Goal: Task Accomplishment & Management: Manage account settings

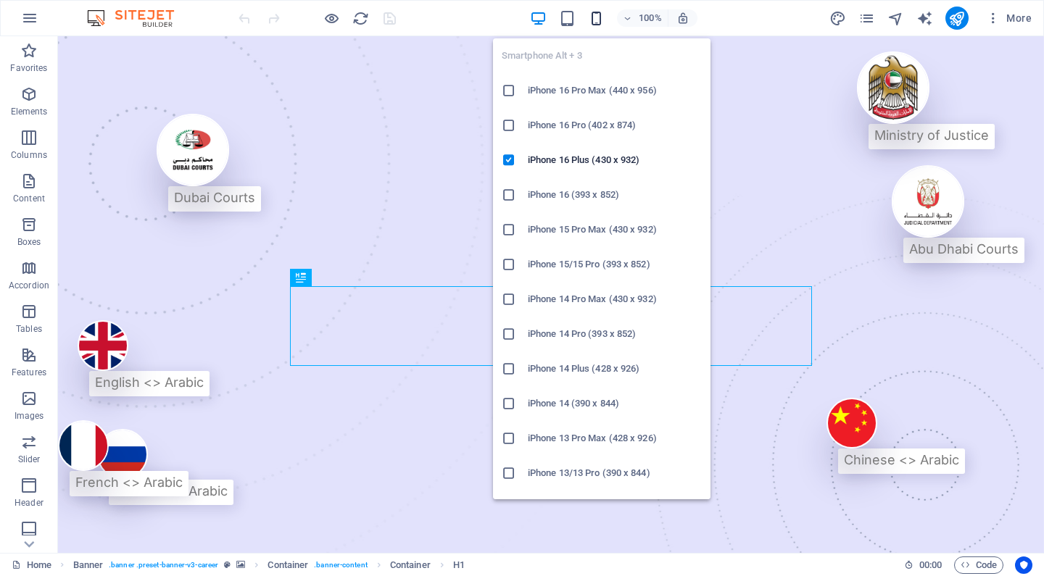
click at [595, 17] on icon "button" at bounding box center [596, 18] width 17 height 17
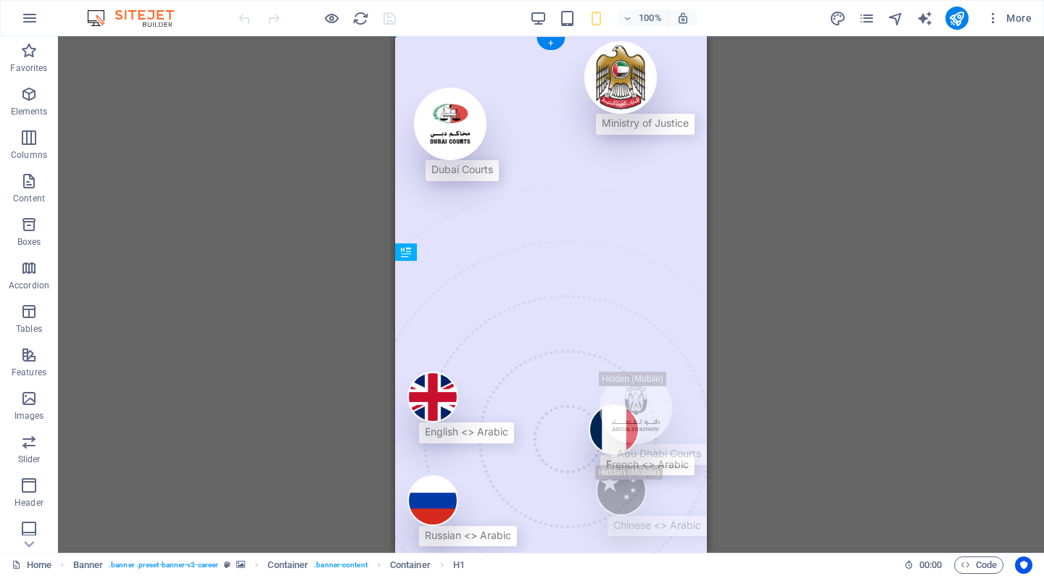
drag, startPoint x: 634, startPoint y: 326, endPoint x: 638, endPoint y: 397, distance: 71.2
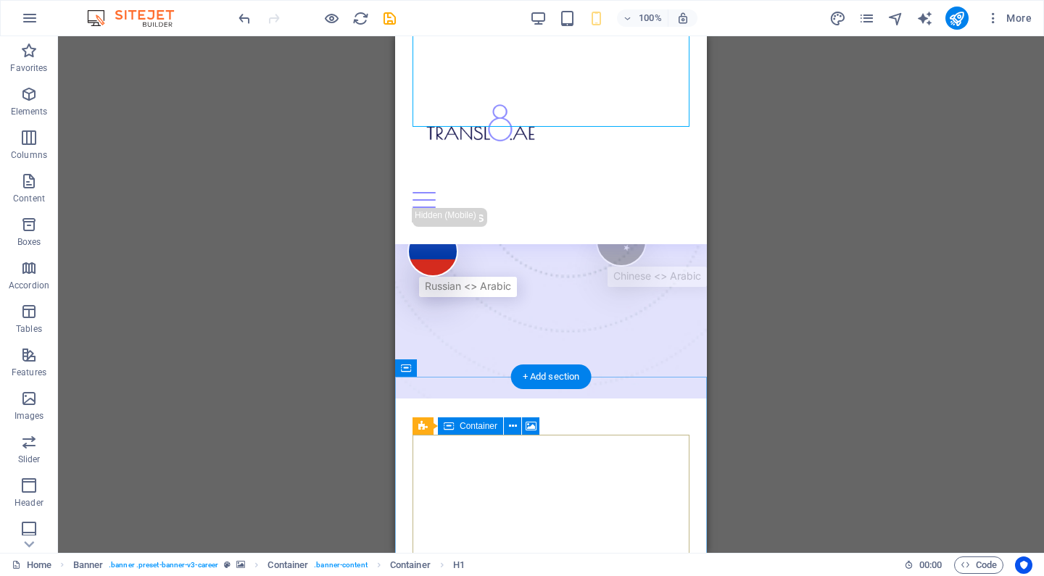
scroll to position [231, 0]
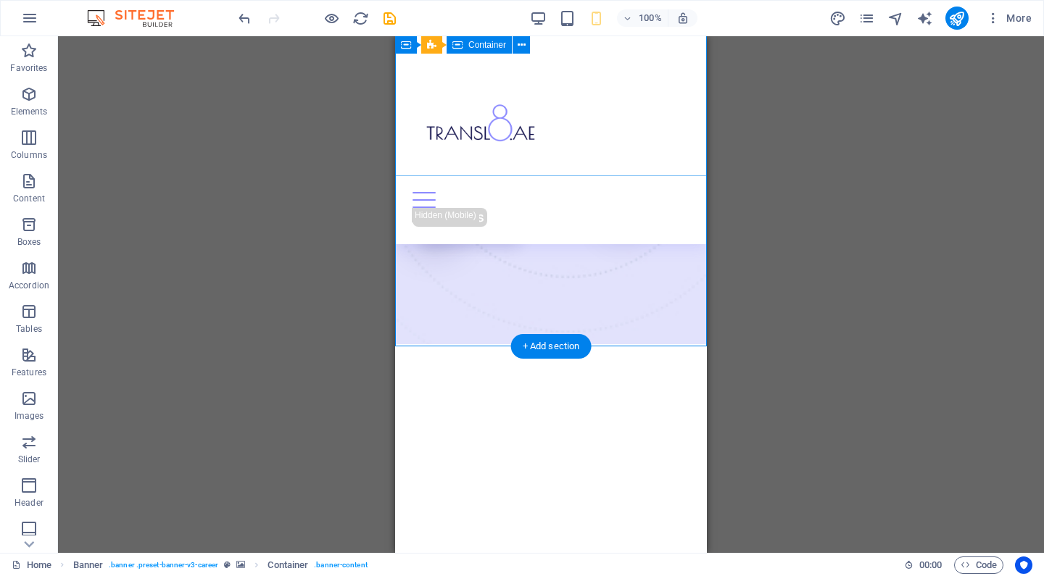
scroll to position [294, 0]
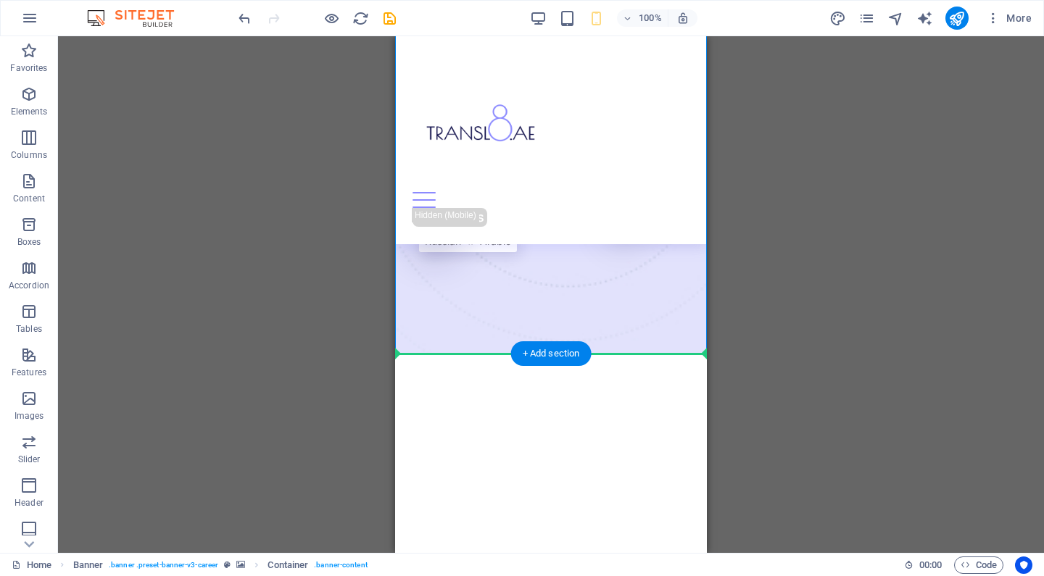
drag, startPoint x: 663, startPoint y: 348, endPoint x: 666, endPoint y: 386, distance: 38.6
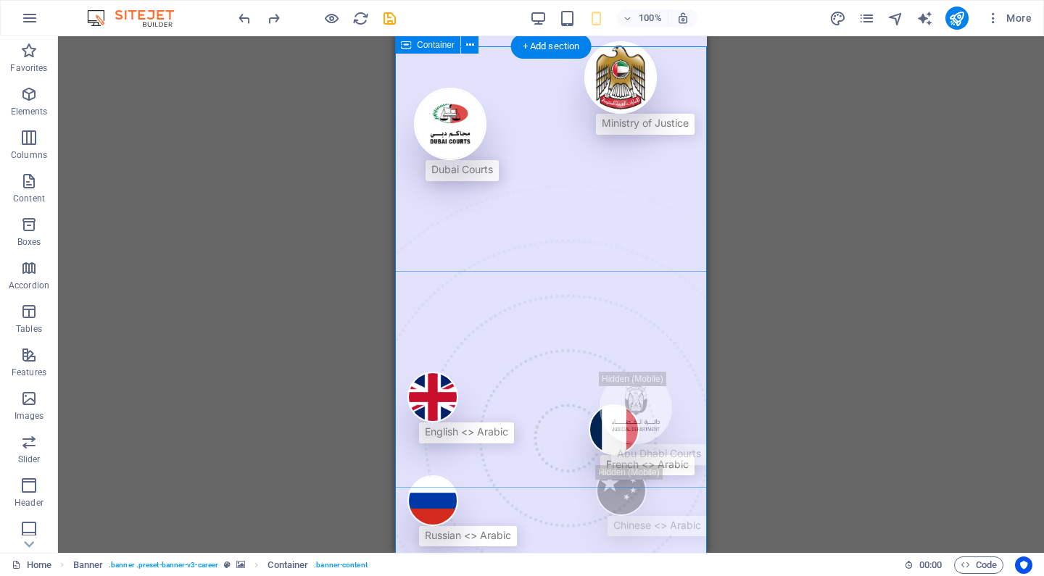
scroll to position [0, 0]
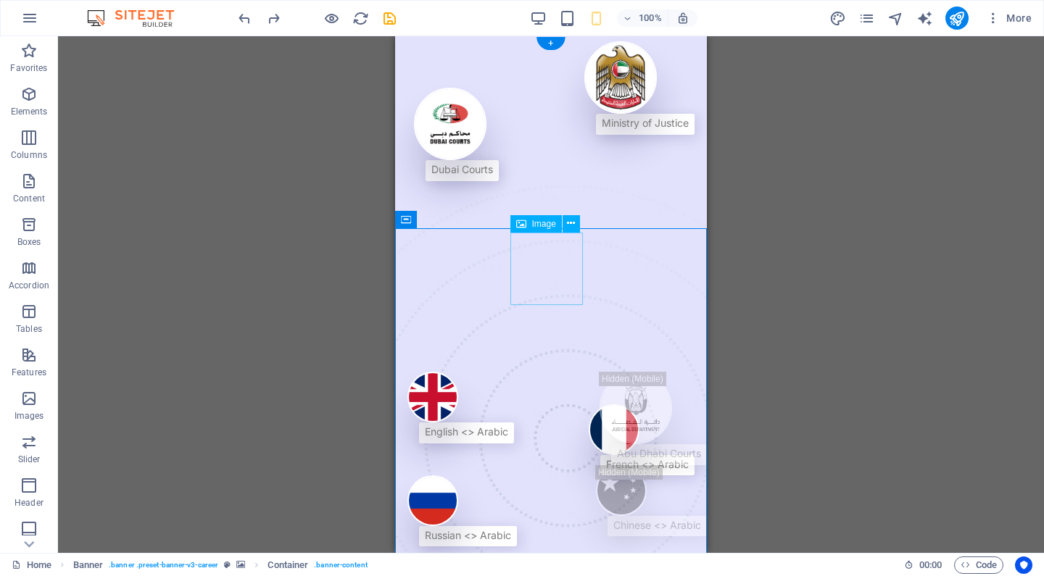
click at [584, 114] on figure at bounding box center [639, 77] width 110 height 73
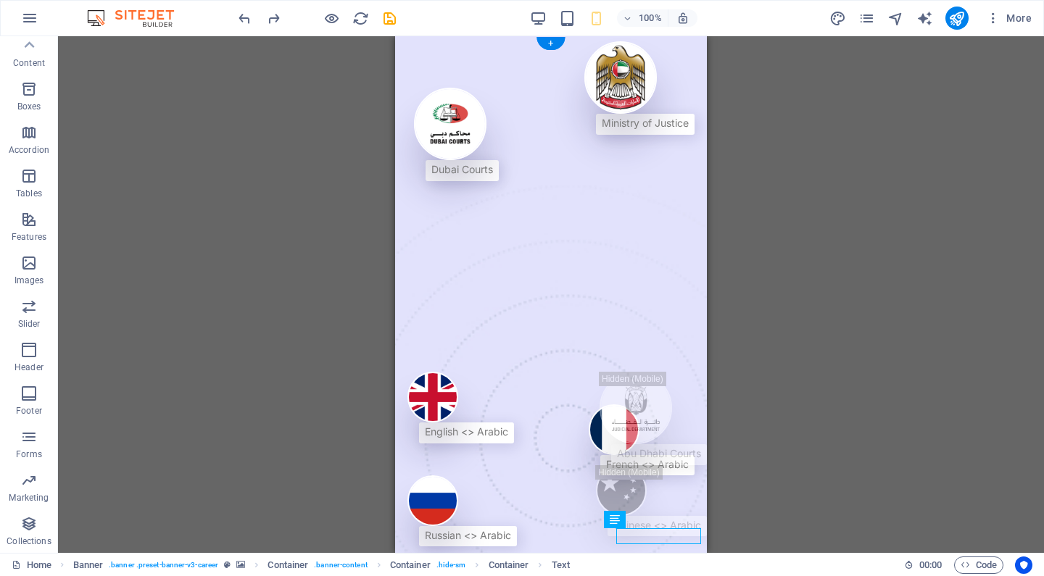
scroll to position [136, 0]
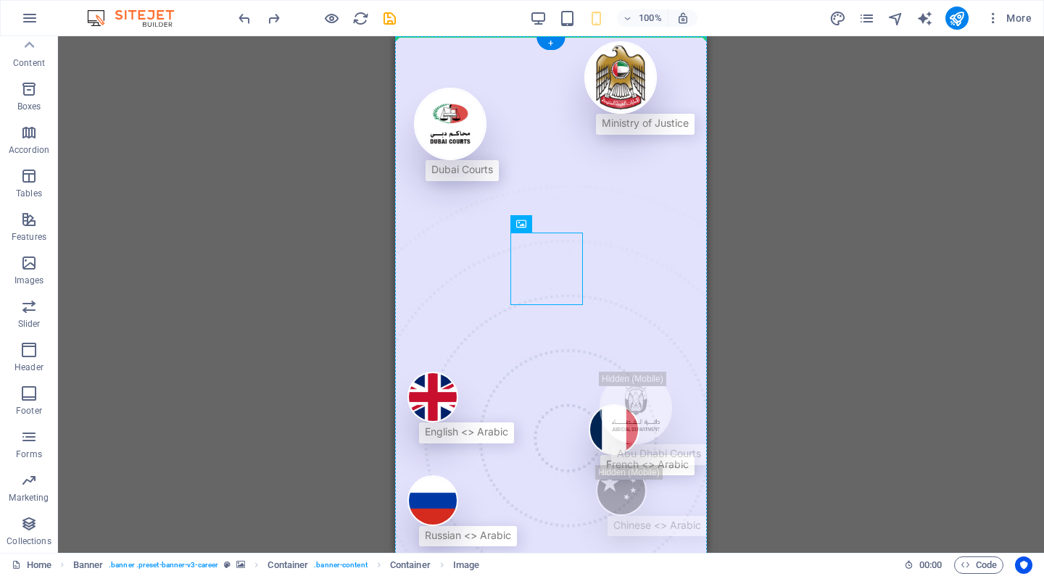
drag, startPoint x: 555, startPoint y: 256, endPoint x: 554, endPoint y: 185, distance: 71.1
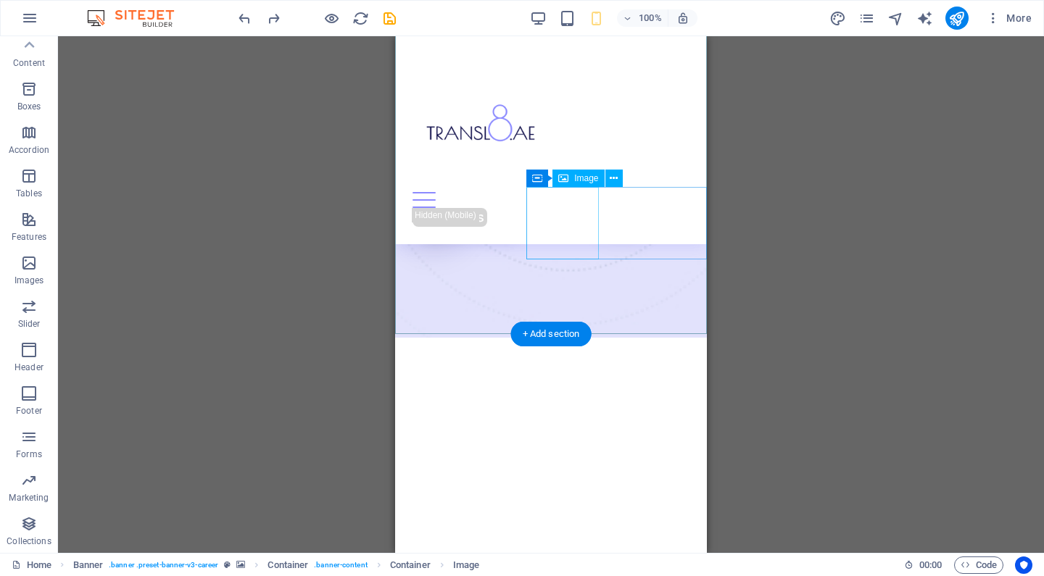
scroll to position [315, 0]
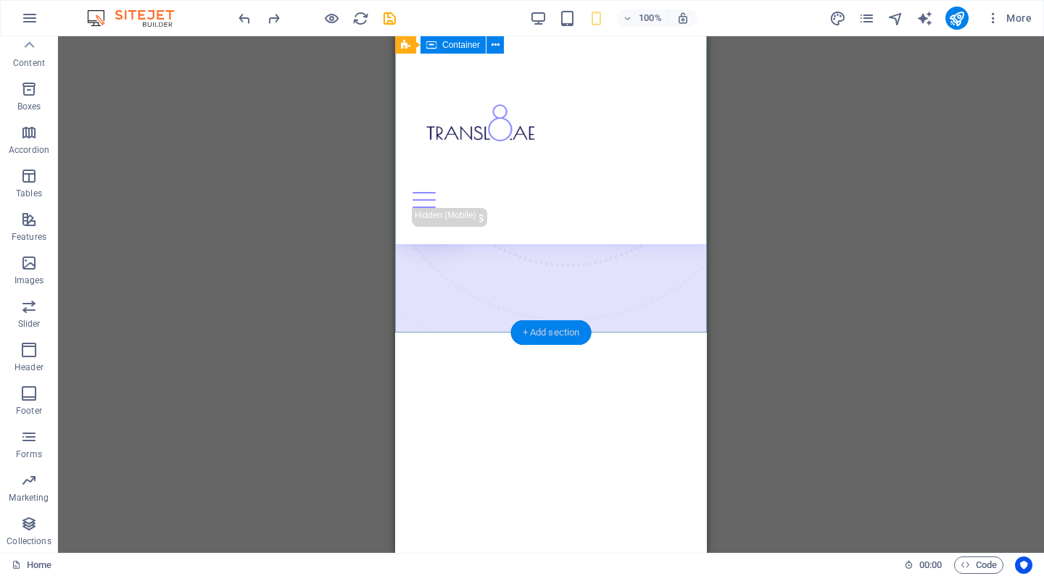
click at [566, 336] on div "+ Add section" at bounding box center [551, 332] width 80 height 25
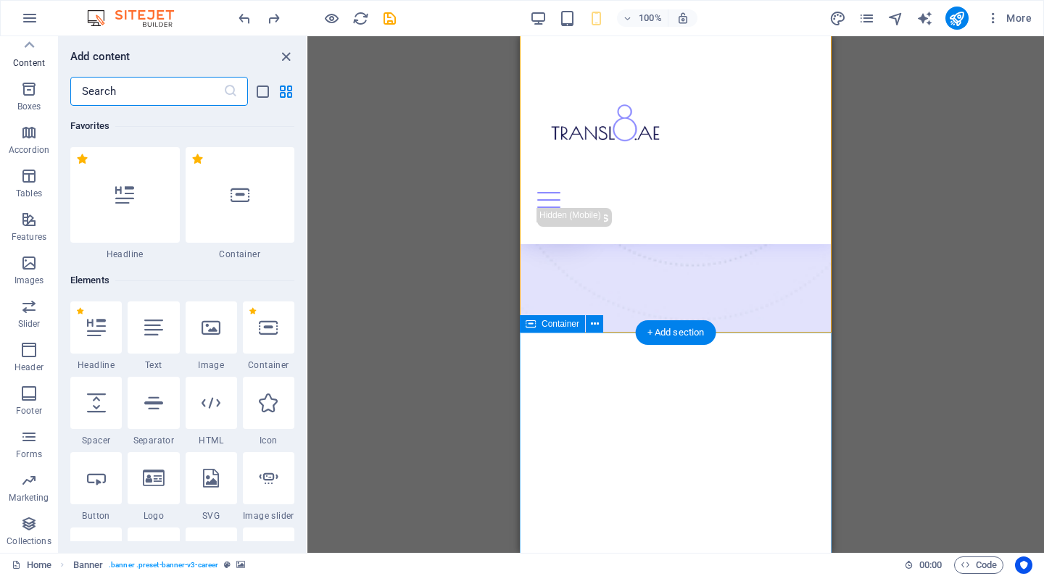
scroll to position [2537, 0]
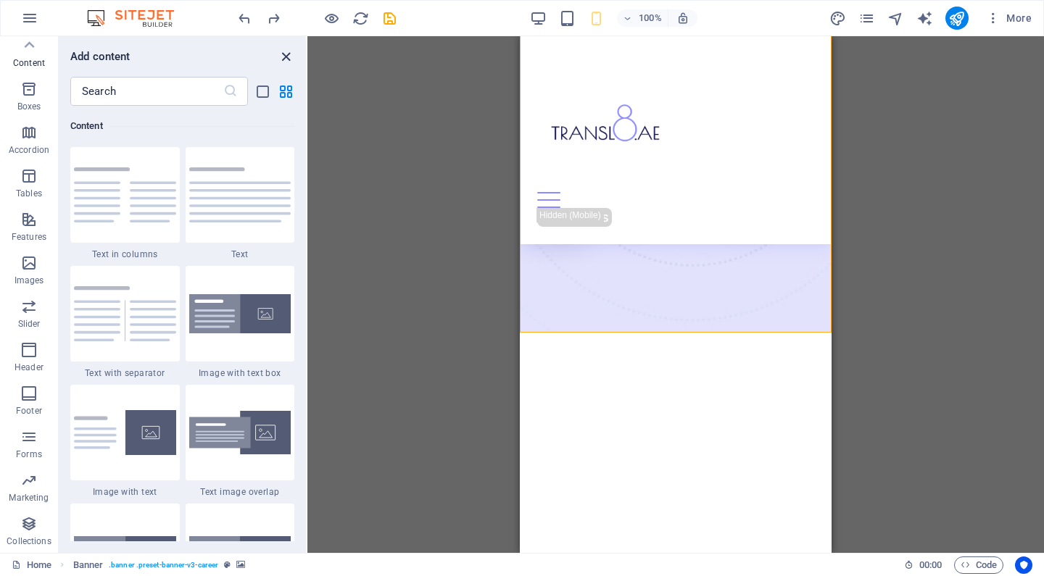
click at [289, 58] on icon "close panel" at bounding box center [286, 57] width 17 height 17
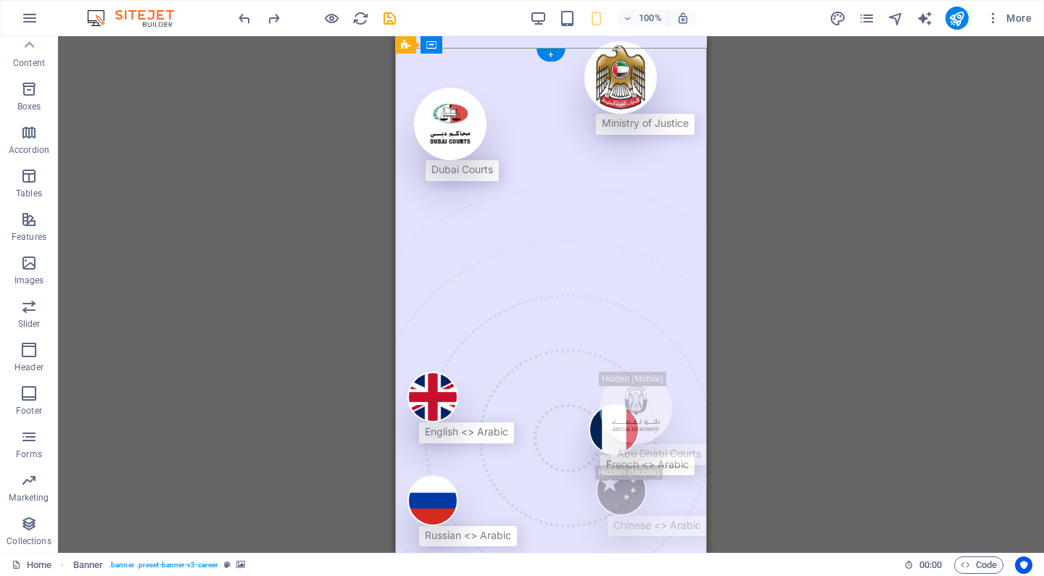
scroll to position [0, 0]
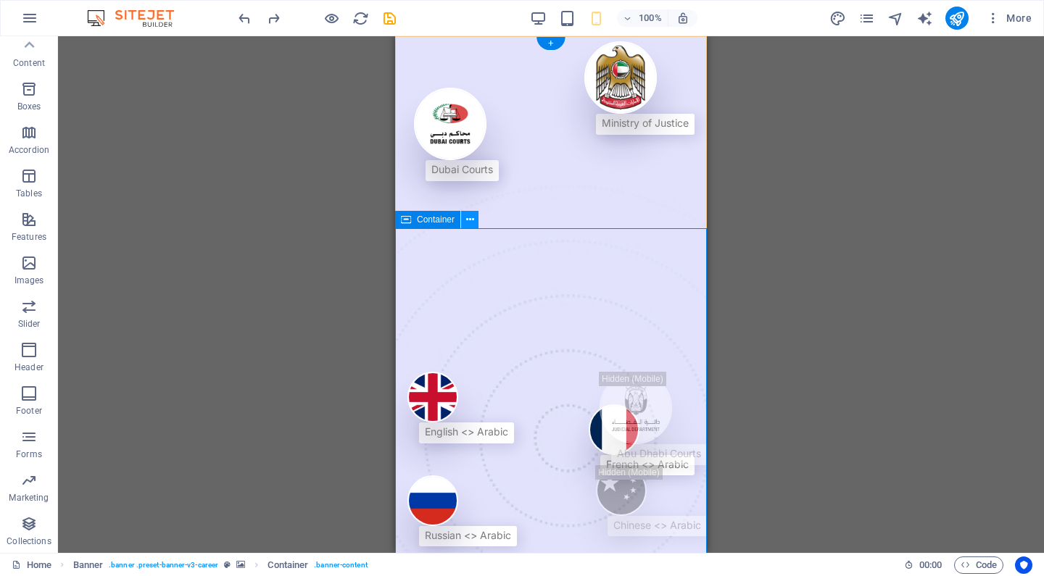
click at [473, 223] on icon at bounding box center [470, 219] width 8 height 15
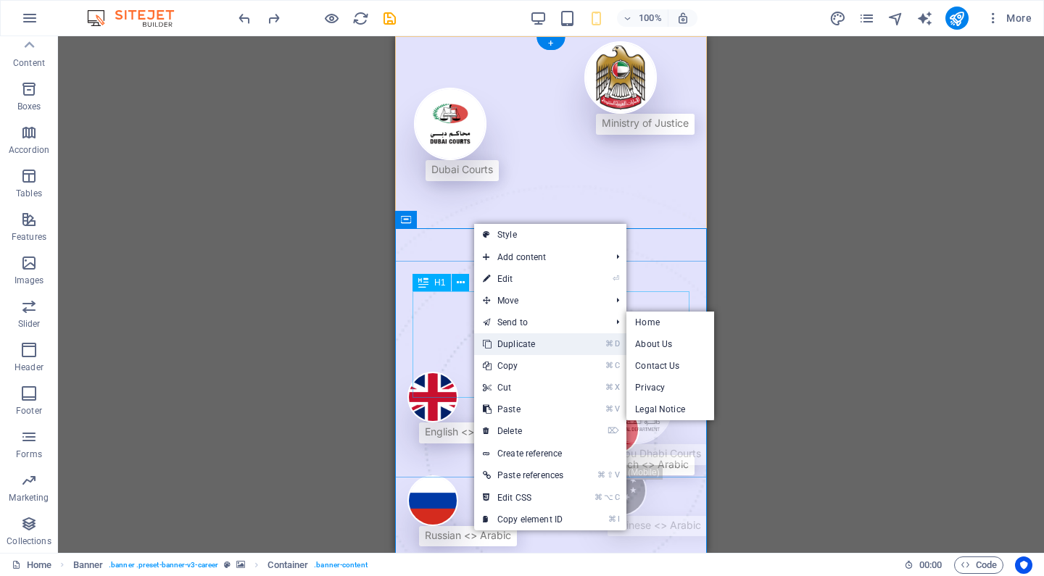
click at [492, 347] on link "⌘ D Duplicate" at bounding box center [523, 345] width 98 height 22
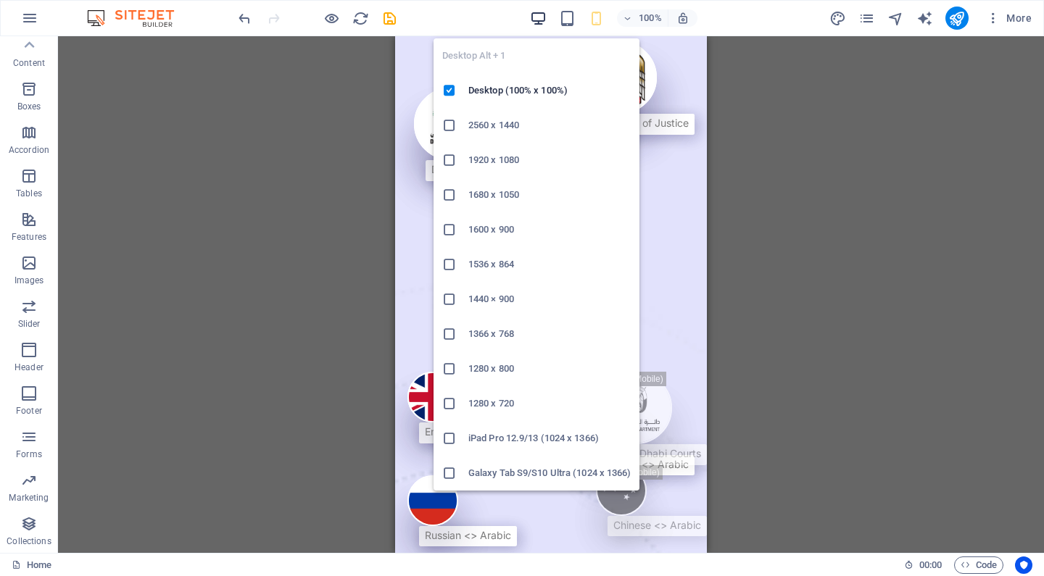
click at [541, 14] on icon "button" at bounding box center [538, 18] width 17 height 17
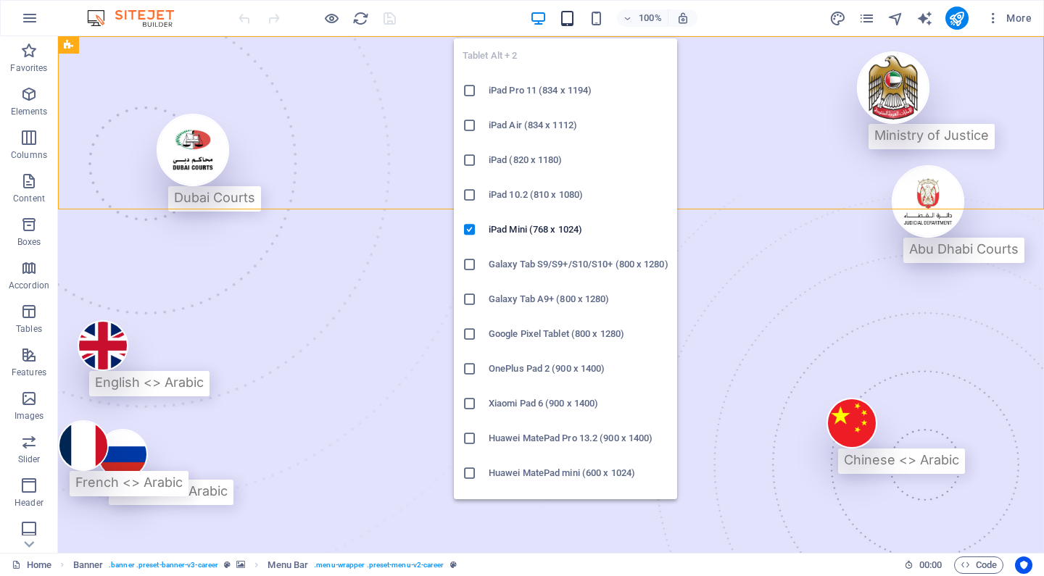
click at [571, 25] on icon "button" at bounding box center [567, 18] width 17 height 17
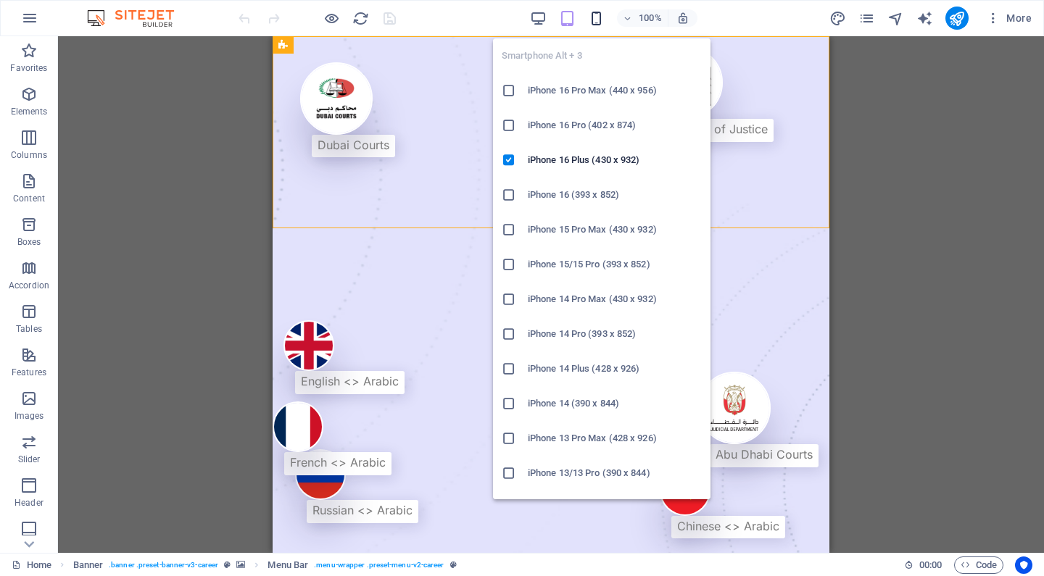
click at [595, 20] on icon "button" at bounding box center [596, 18] width 17 height 17
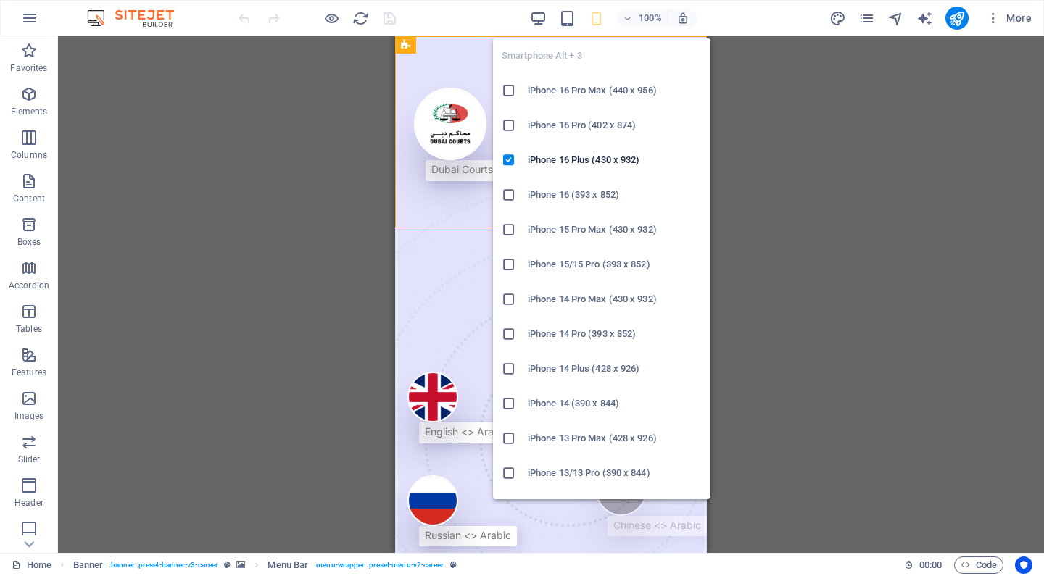
click at [589, 90] on h6 "iPhone 16 Pro Max (440 x 956)" at bounding box center [615, 90] width 174 height 17
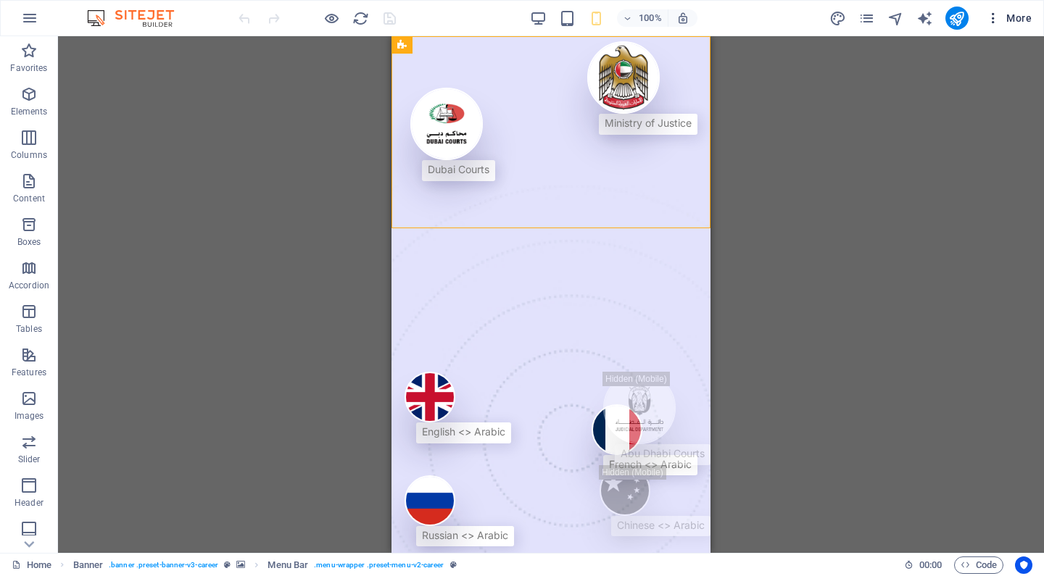
click at [998, 23] on icon "button" at bounding box center [993, 18] width 15 height 15
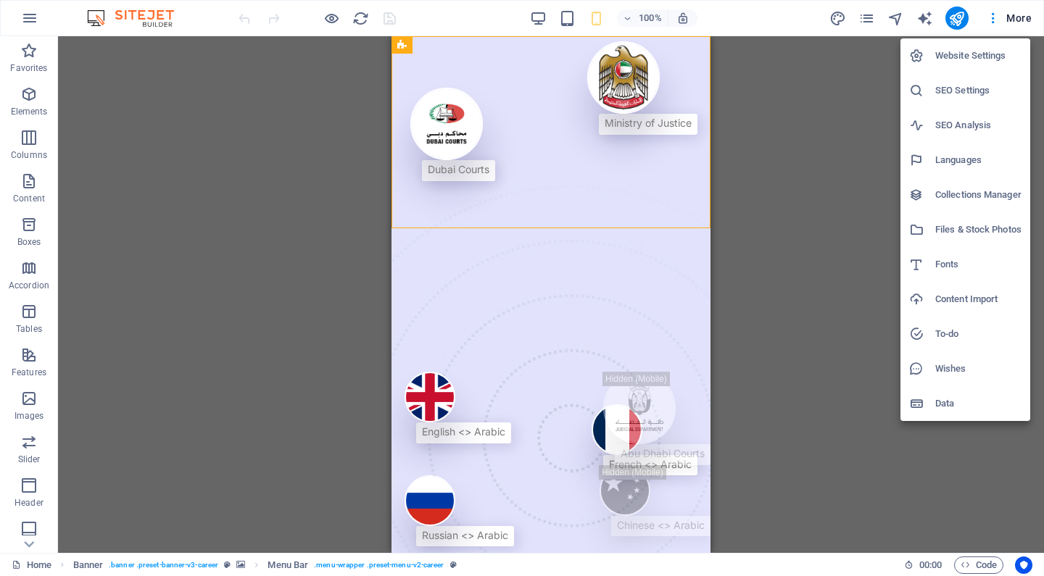
click at [995, 57] on h6 "Website Settings" at bounding box center [978, 55] width 86 height 17
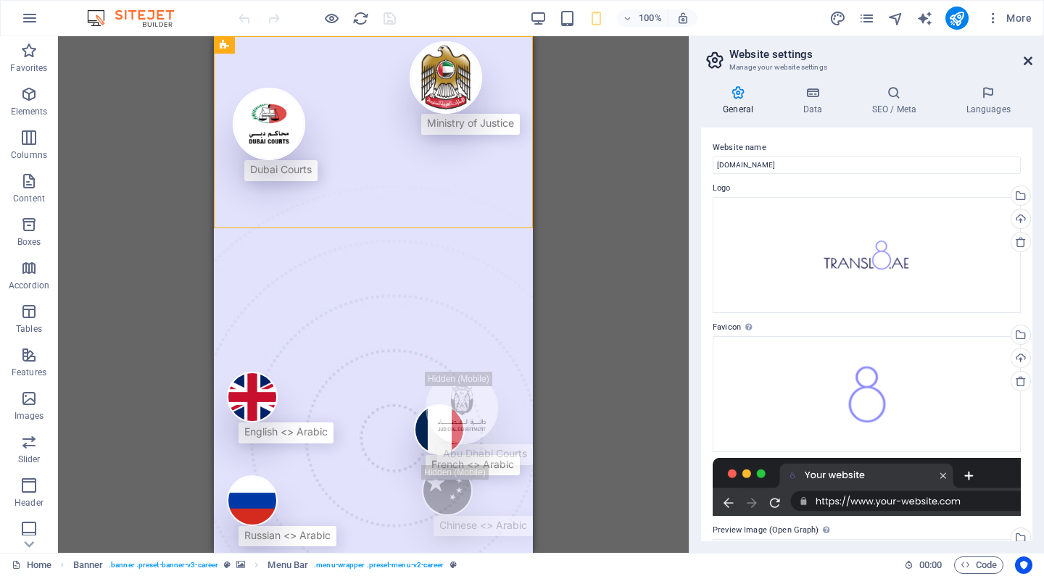
click at [1024, 62] on icon at bounding box center [1028, 61] width 9 height 12
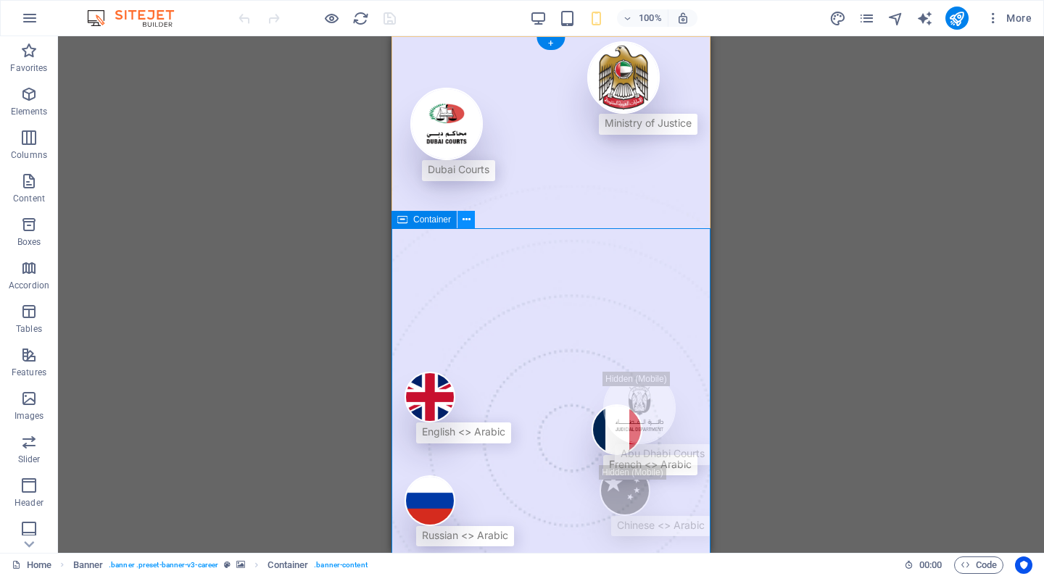
click at [468, 223] on icon at bounding box center [467, 219] width 8 height 15
click at [441, 219] on span "Container" at bounding box center [432, 219] width 38 height 9
click at [465, 220] on icon at bounding box center [467, 219] width 8 height 15
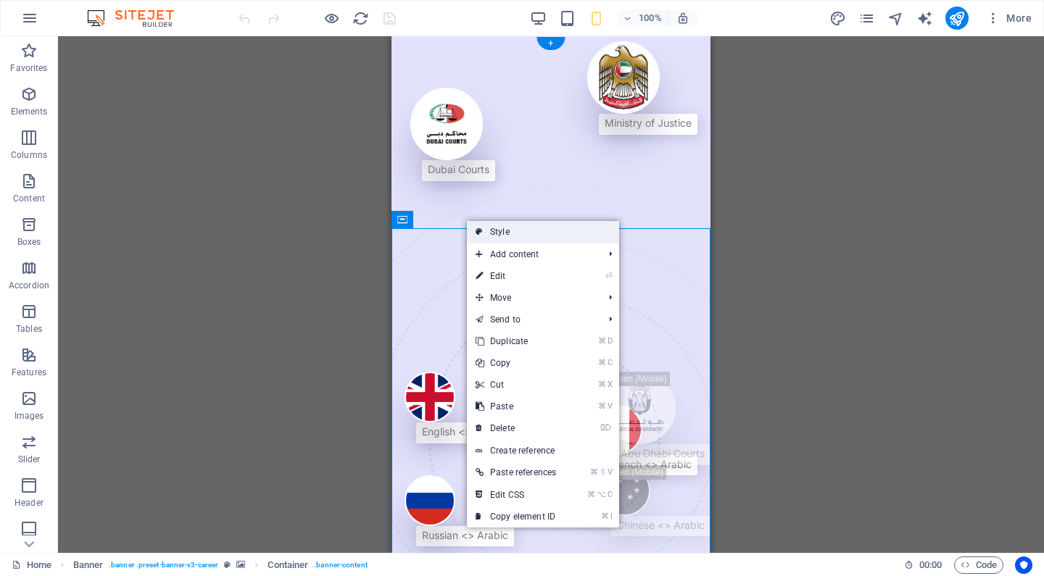
click at [484, 231] on link "Style" at bounding box center [543, 232] width 152 height 22
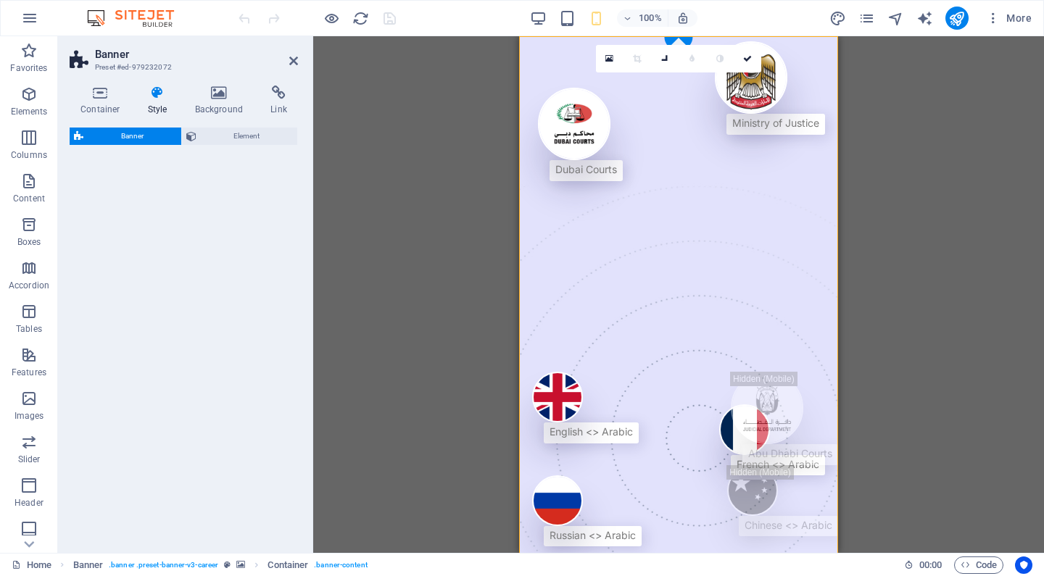
select select "px"
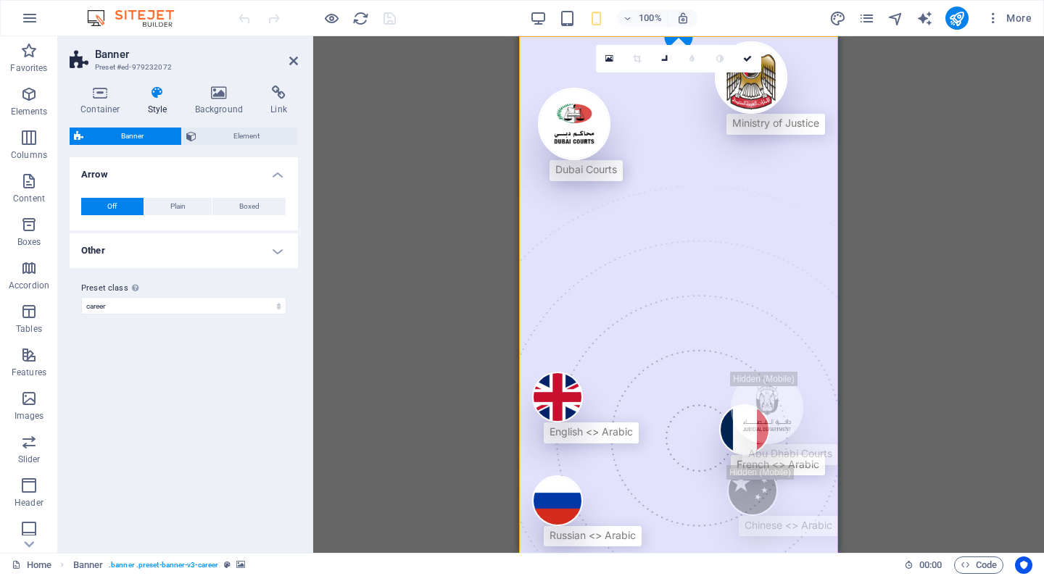
click at [235, 255] on h4 "Other" at bounding box center [184, 250] width 228 height 35
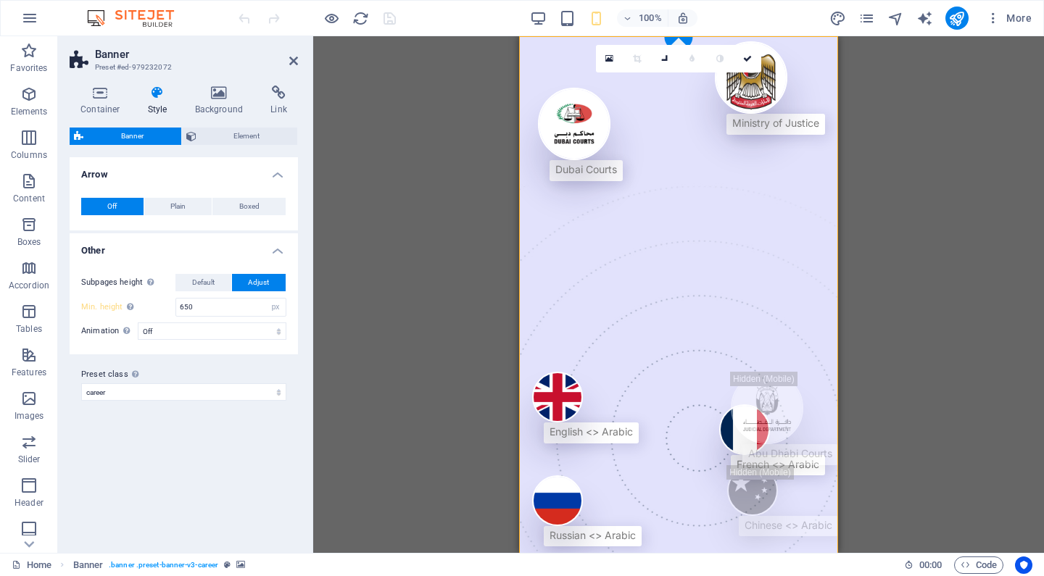
click at [236, 251] on h4 "Other" at bounding box center [184, 246] width 228 height 26
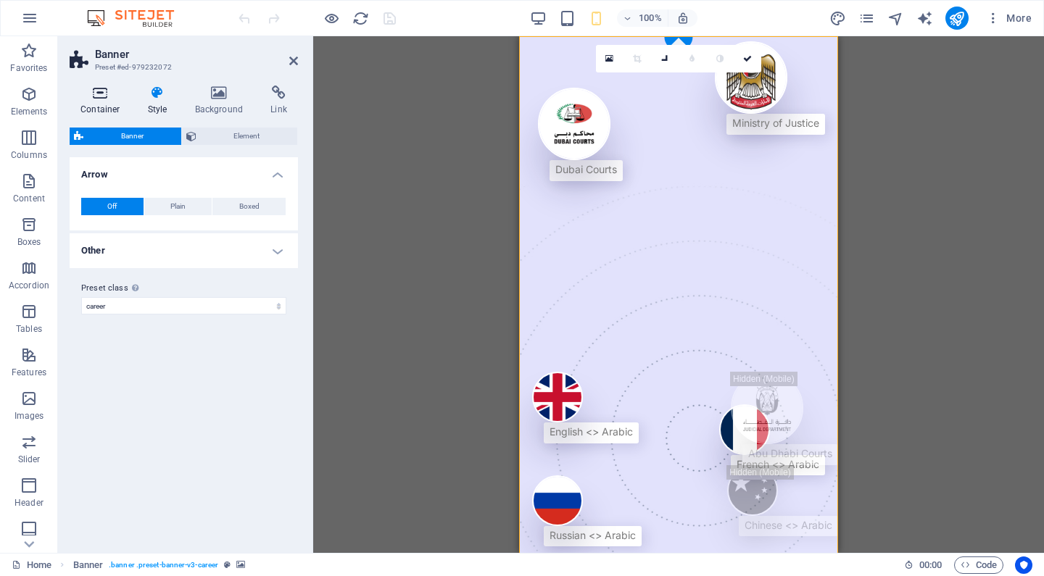
click at [97, 92] on icon at bounding box center [101, 93] width 62 height 15
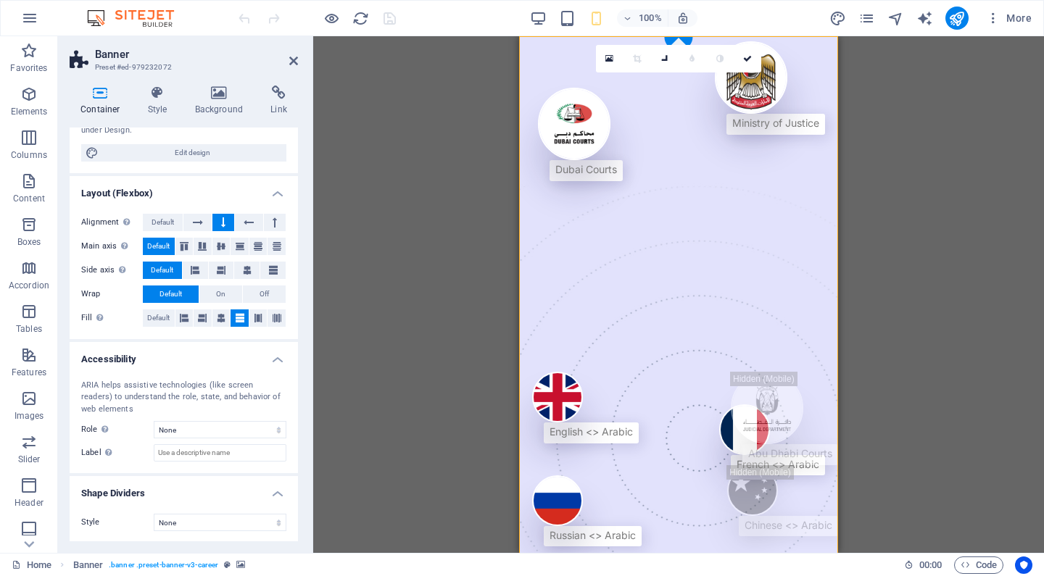
scroll to position [170, 0]
click at [715, 114] on figure at bounding box center [770, 77] width 110 height 73
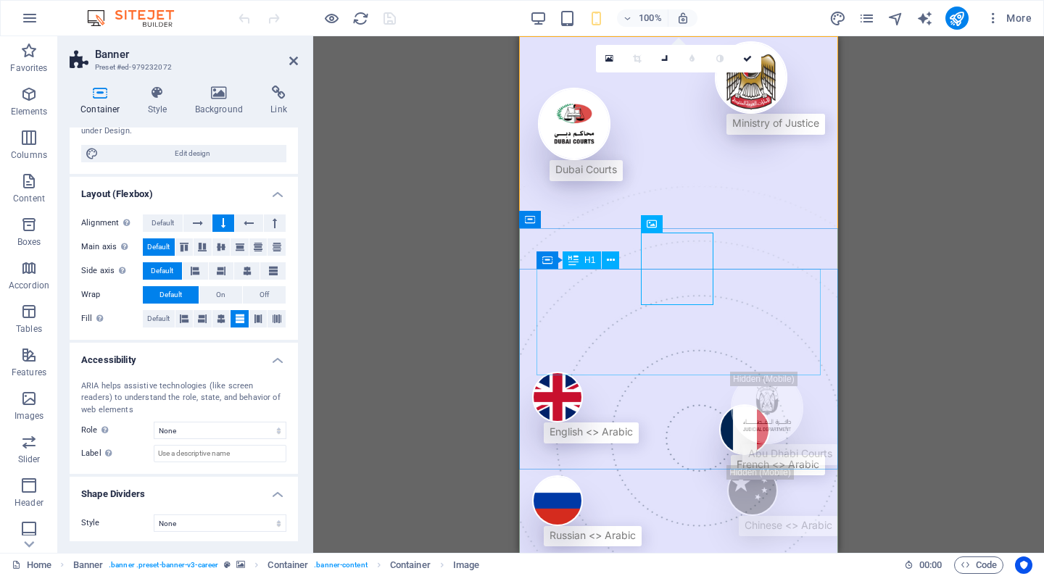
click at [610, 262] on icon at bounding box center [611, 260] width 8 height 15
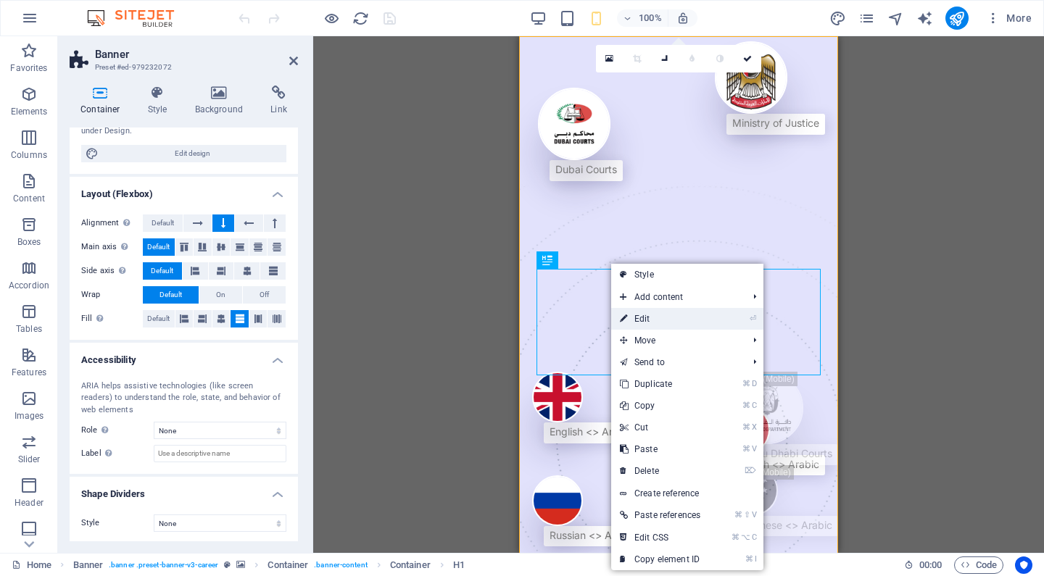
click at [637, 315] on link "⏎ Edit" at bounding box center [660, 319] width 98 height 22
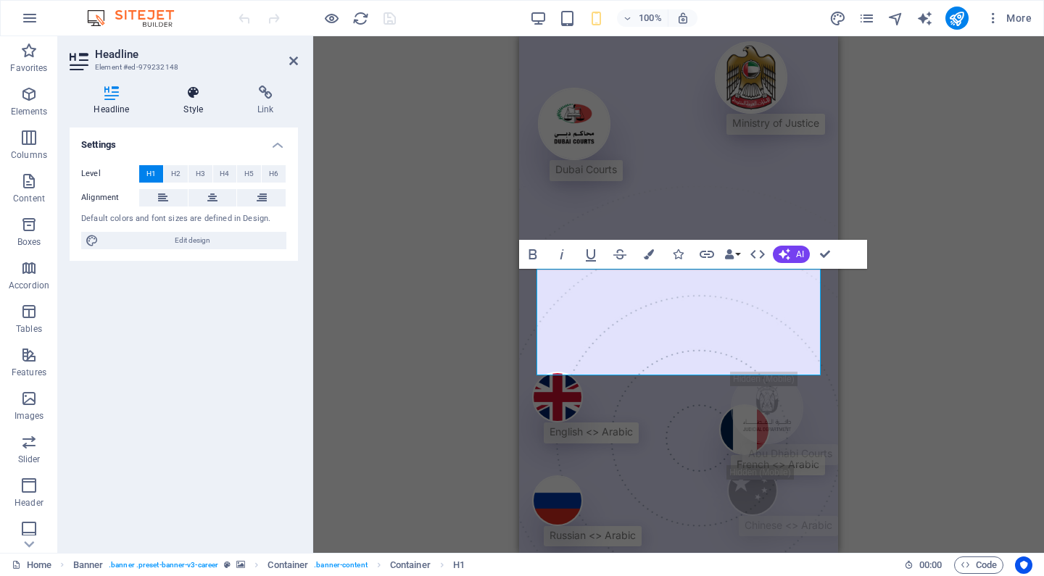
click at [194, 102] on h4 "Style" at bounding box center [197, 101] width 74 height 30
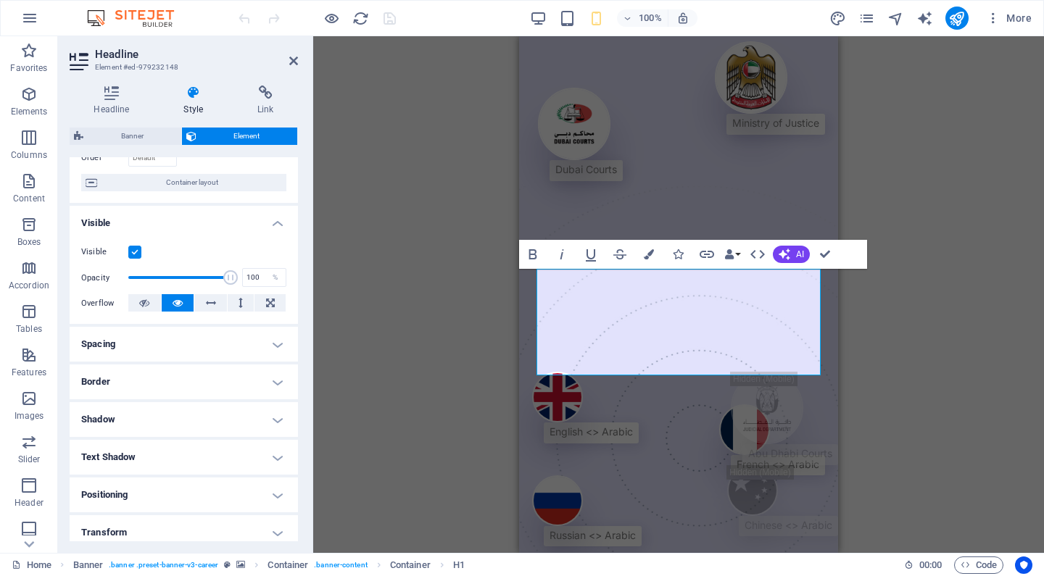
scroll to position [95, 0]
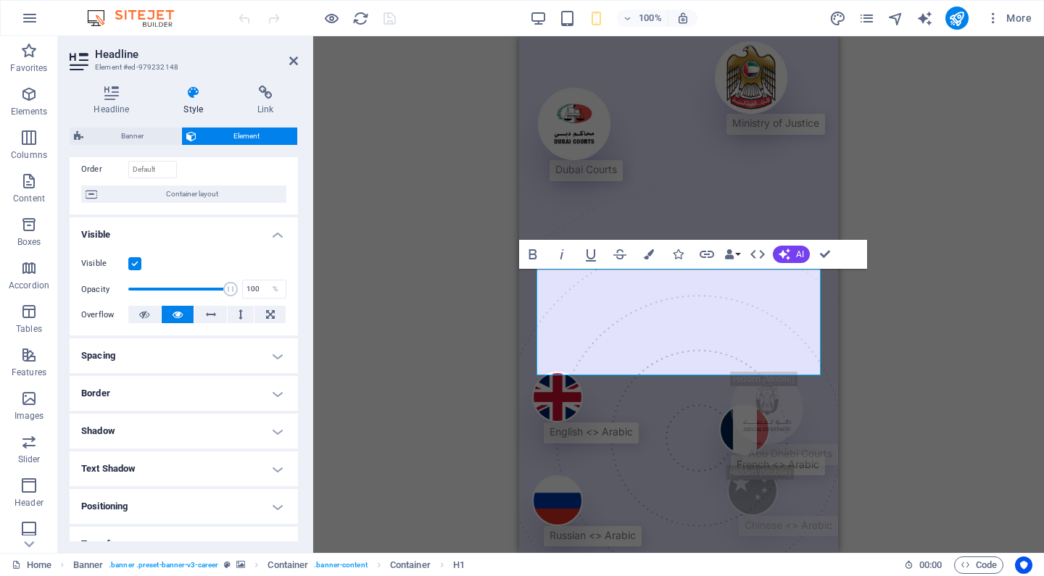
click at [249, 361] on h4 "Spacing" at bounding box center [184, 356] width 228 height 35
click at [260, 354] on h4 "Spacing" at bounding box center [184, 352] width 228 height 26
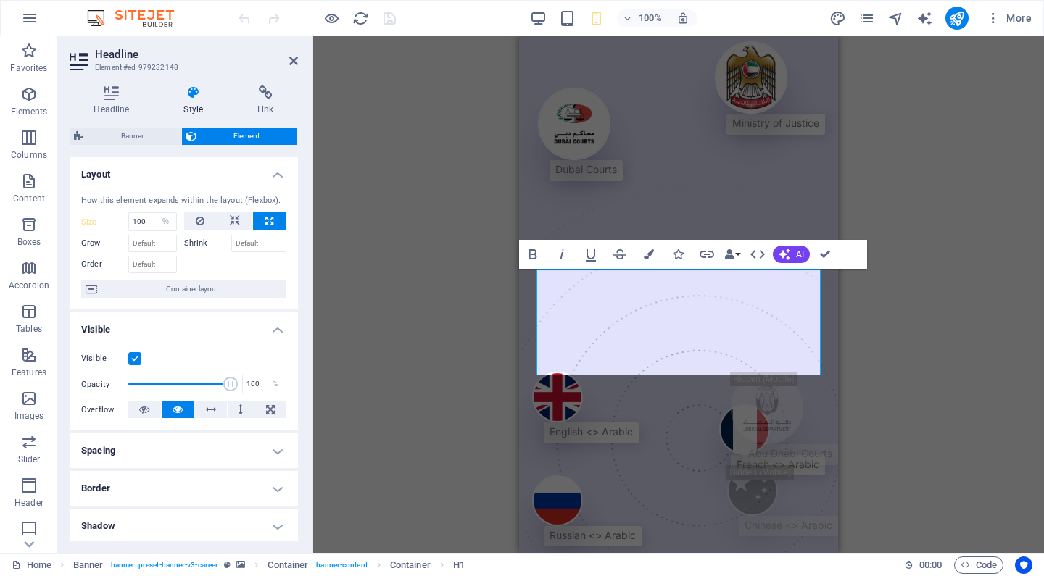
scroll to position [0, 0]
click at [999, 22] on icon "button" at bounding box center [993, 18] width 15 height 15
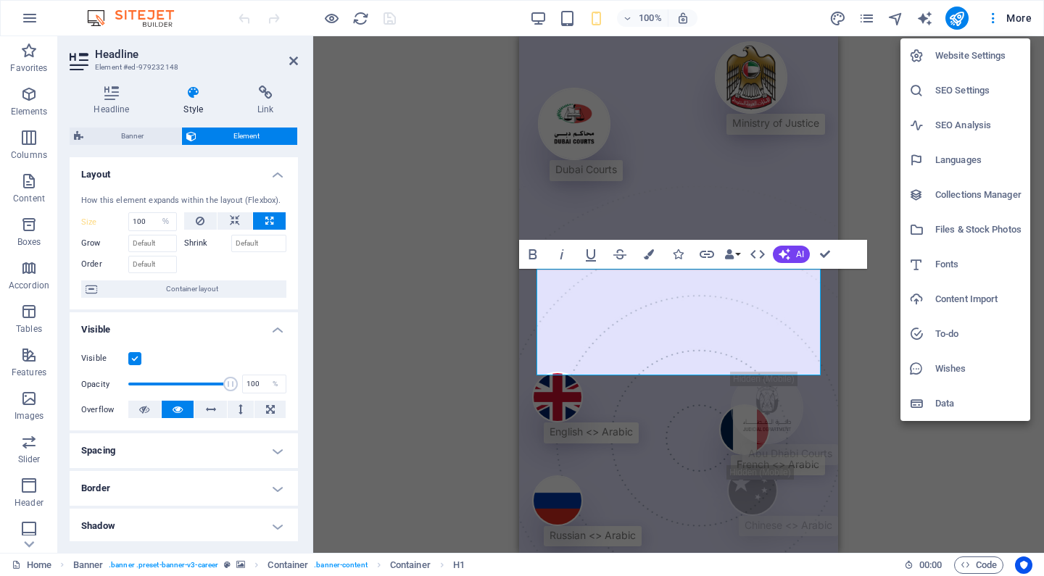
click at [981, 54] on h6 "Website Settings" at bounding box center [978, 55] width 86 height 17
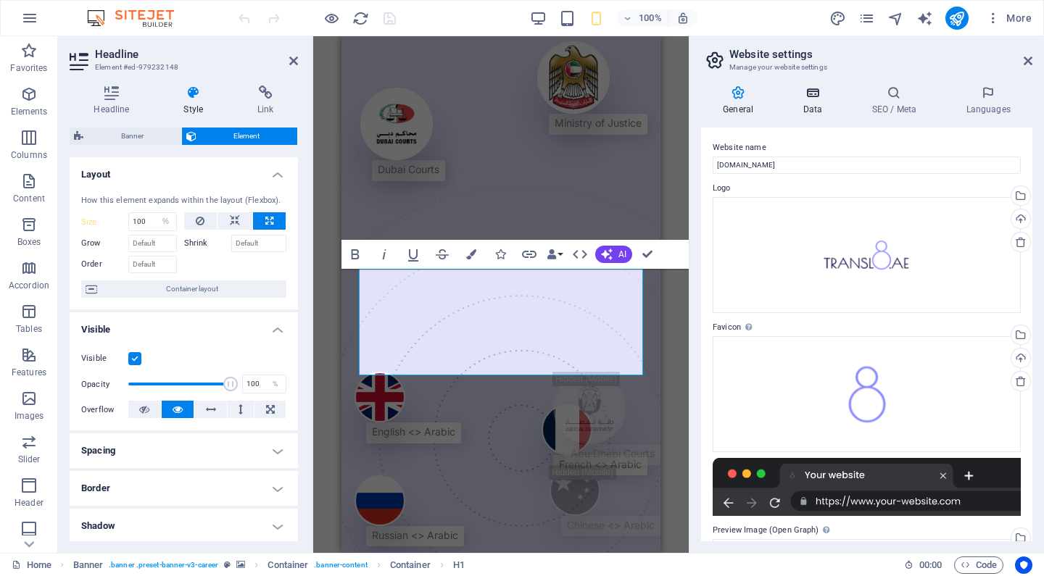
click at [810, 102] on h4 "Data" at bounding box center [815, 101] width 69 height 30
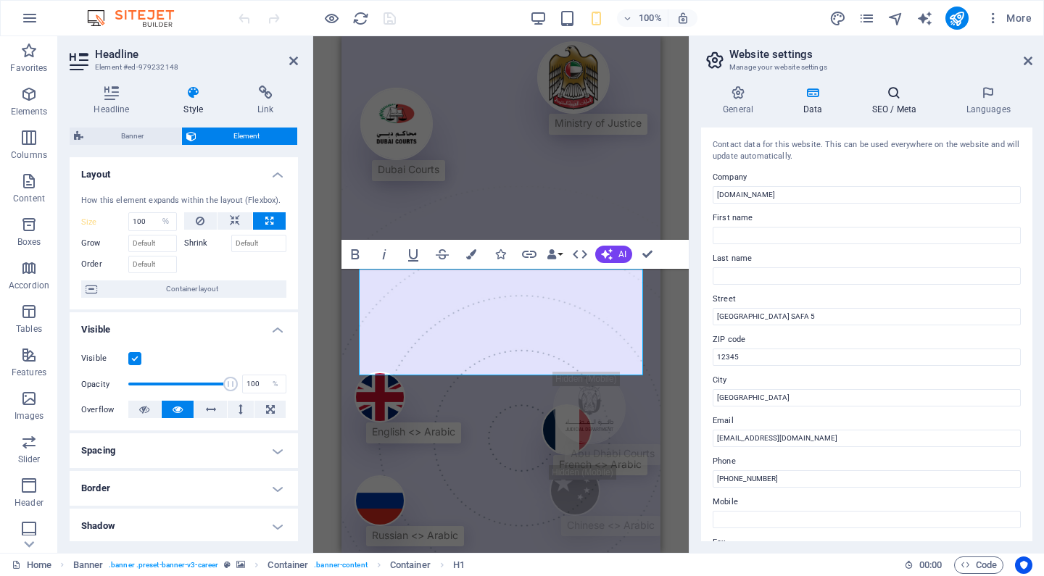
click at [898, 109] on h4 "SEO / Meta" at bounding box center [897, 101] width 94 height 30
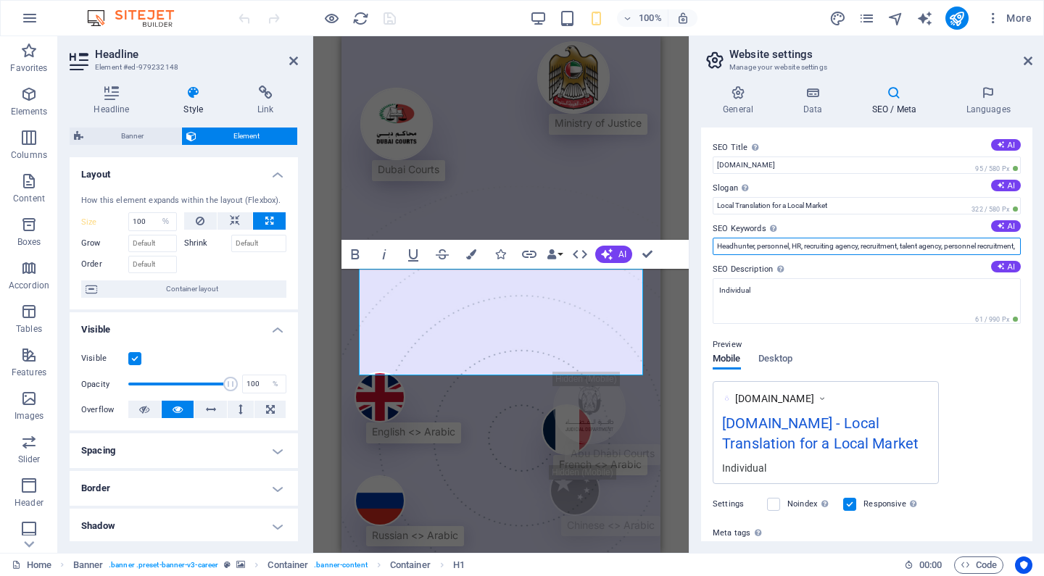
click at [901, 246] on input "Headhunter, personnel, HR, recruiting agency, recruitment, talent agency, perso…" at bounding box center [867, 246] width 308 height 17
type input "translation, certified translation, legal translation, translation [GEOGRAPHIC_…"
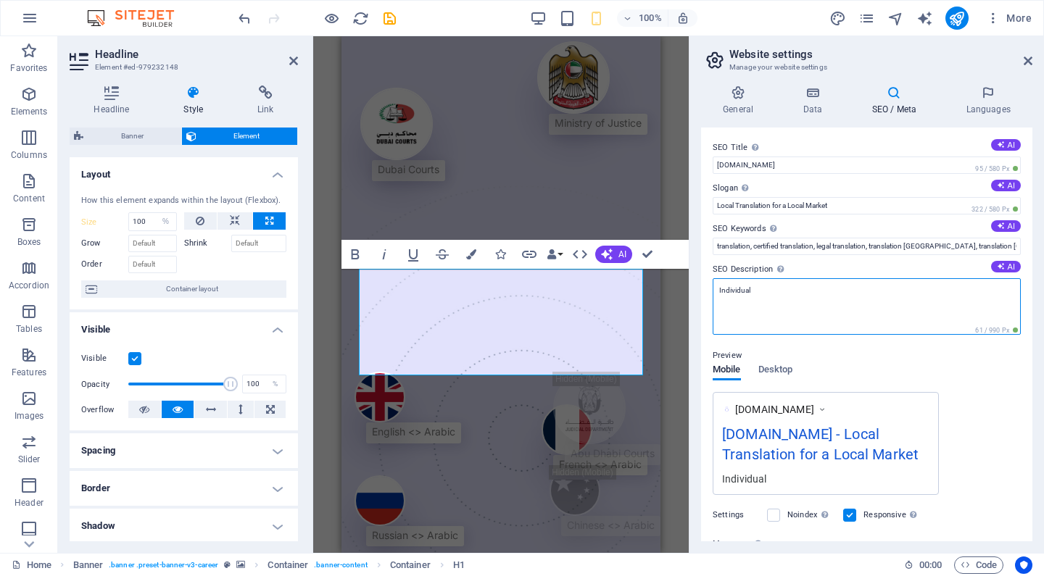
click at [850, 288] on textarea "Individual" at bounding box center [867, 306] width 308 height 57
type textarea "Legal Translation & Certified Translation"
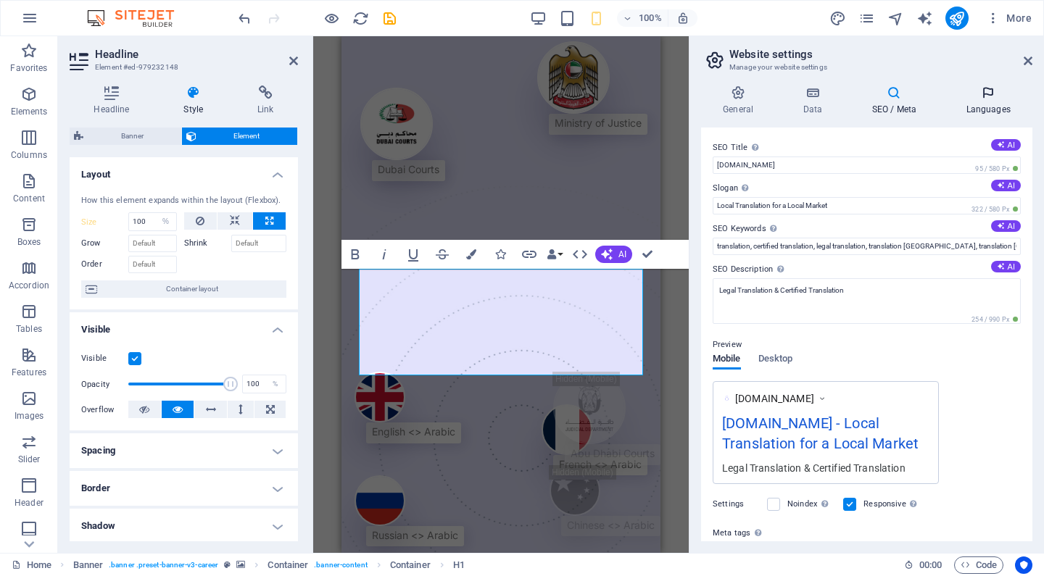
click at [990, 101] on h4 "Languages" at bounding box center [988, 101] width 88 height 30
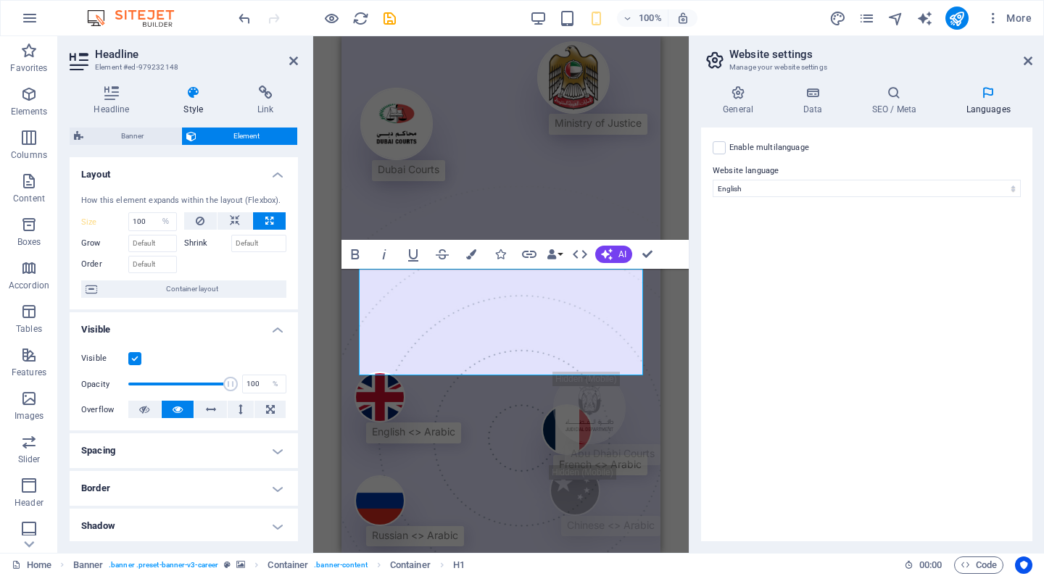
click at [746, 148] on label "Enable multilanguage To disable multilanguage delete all languages until only o…" at bounding box center [769, 147] width 80 height 17
click at [0, 0] on input "Enable multilanguage To disable multilanguage delete all languages until only o…" at bounding box center [0, 0] width 0 height 0
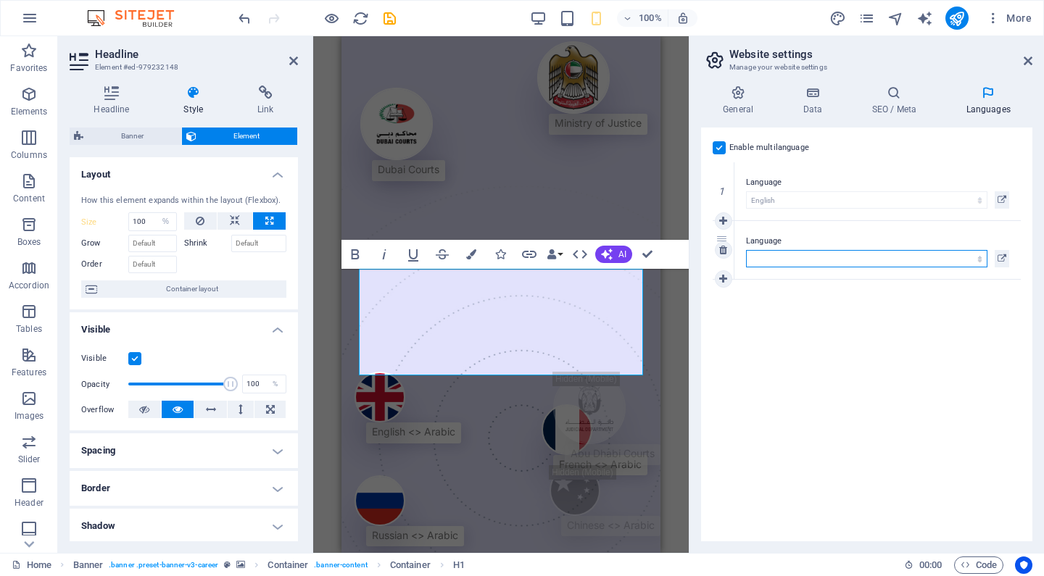
select select "6"
click at [901, 103] on h4 "SEO / Meta" at bounding box center [897, 101] width 94 height 30
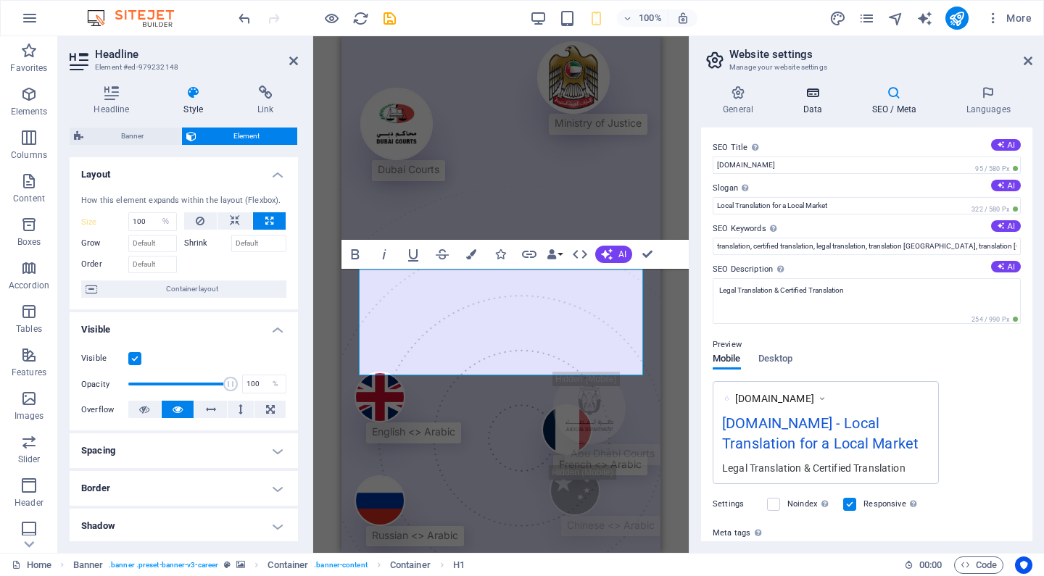
click at [816, 103] on h4 "Data" at bounding box center [815, 101] width 69 height 30
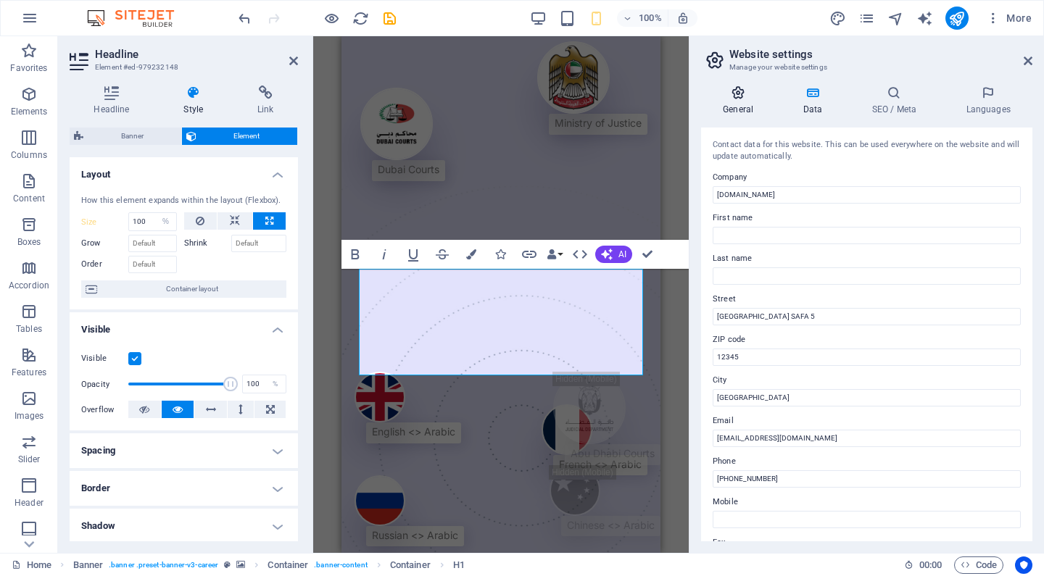
click at [725, 104] on h4 "General" at bounding box center [741, 101] width 80 height 30
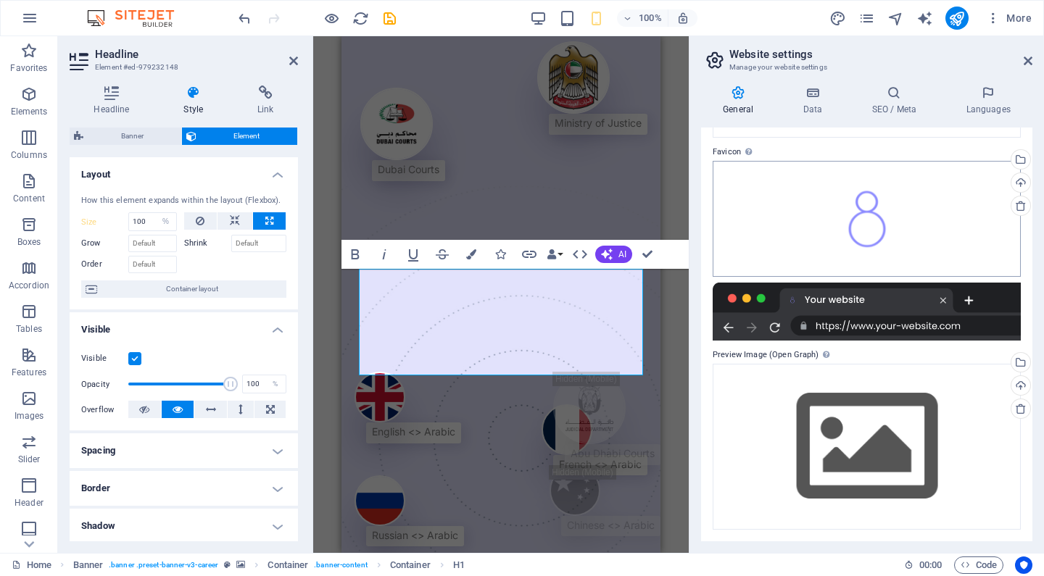
scroll to position [175, 0]
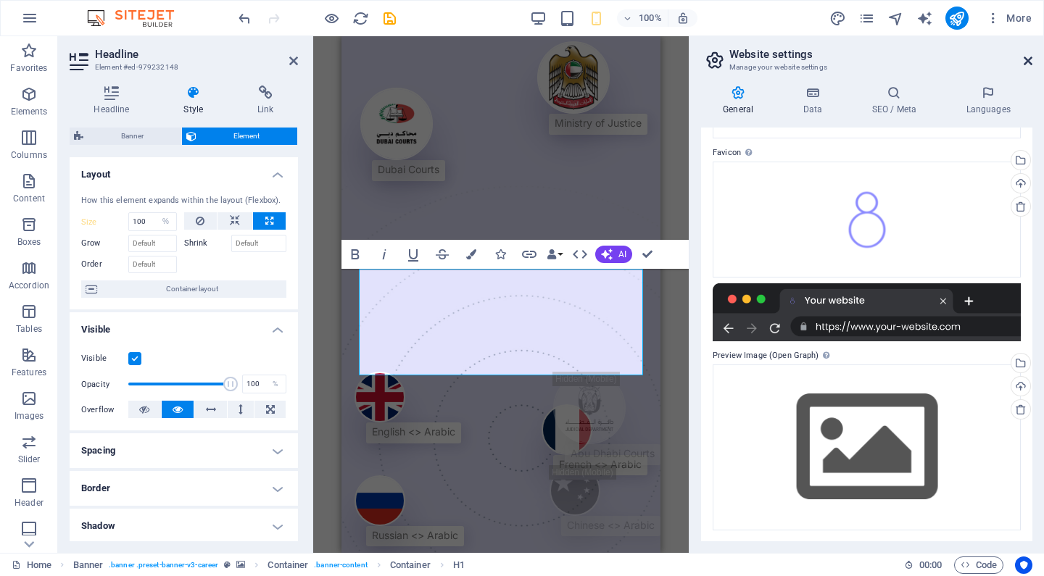
click at [1032, 64] on icon at bounding box center [1028, 61] width 9 height 12
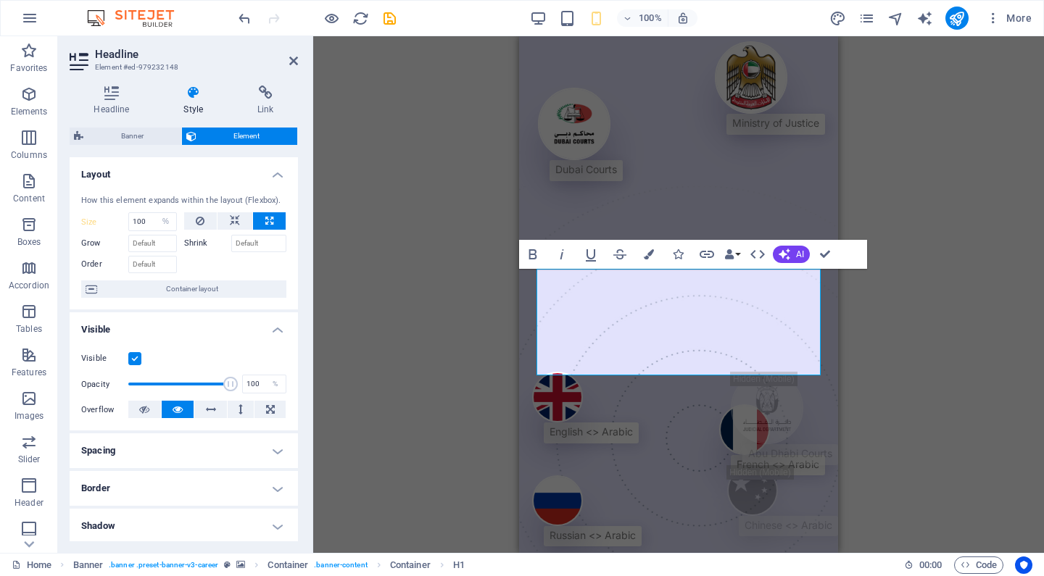
click at [908, 247] on div "Drag here to replace the existing content. Press “Ctrl” if you want to create a…" at bounding box center [678, 294] width 731 height 517
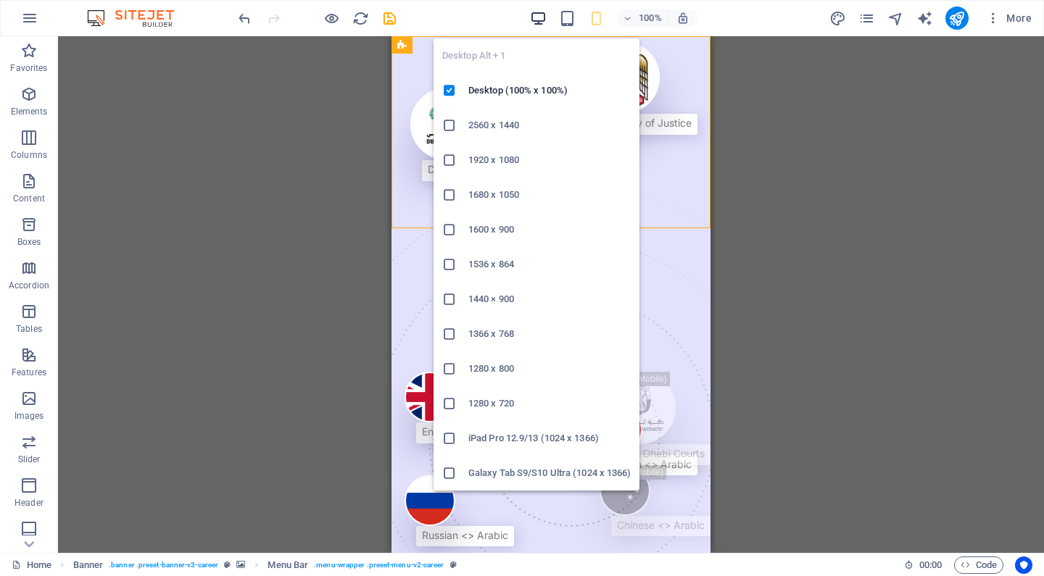
click at [540, 15] on icon "button" at bounding box center [538, 18] width 17 height 17
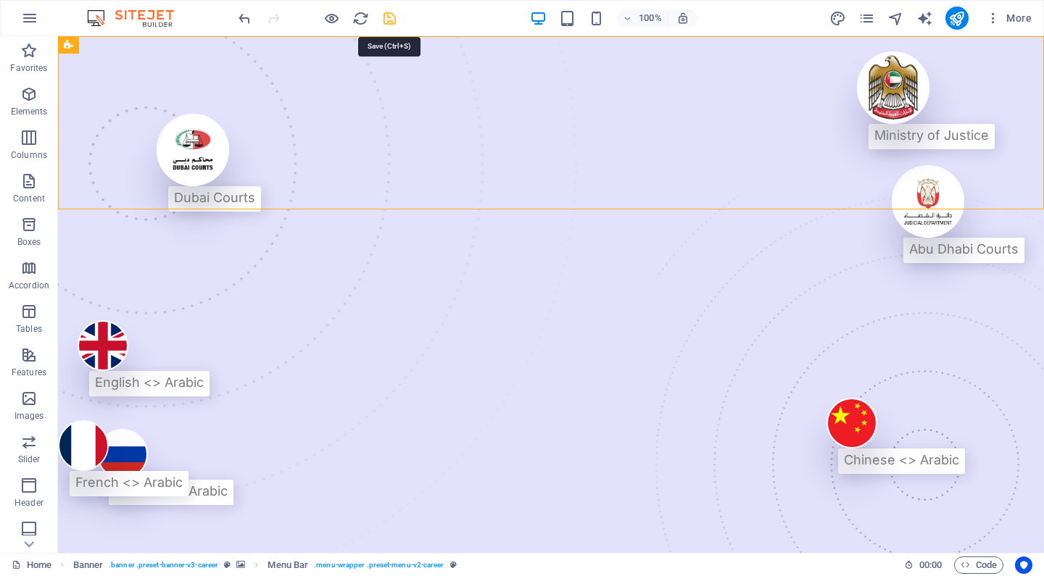
click at [391, 15] on icon "save" at bounding box center [389, 18] width 17 height 17
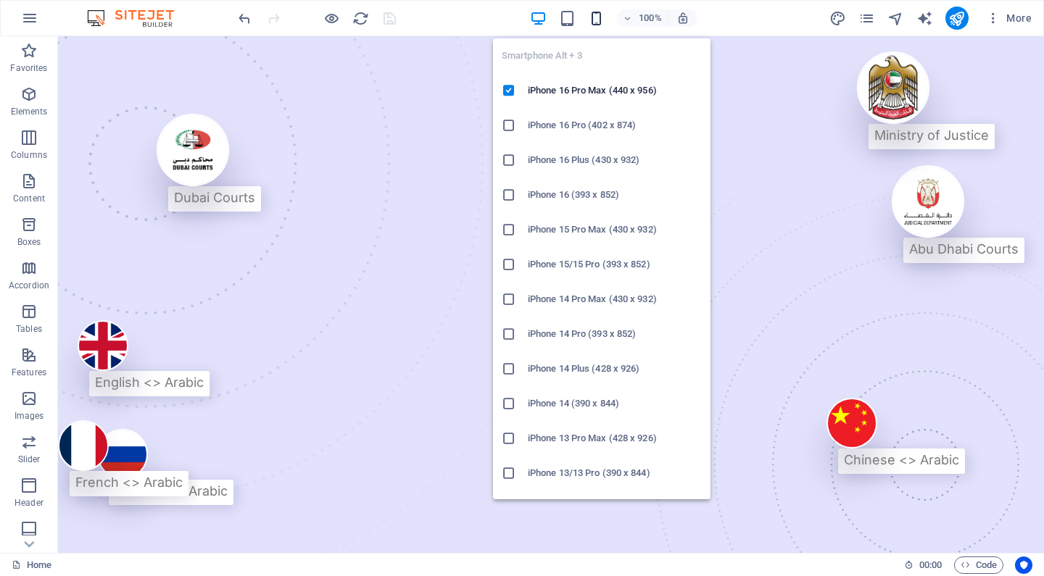
click at [591, 20] on icon "button" at bounding box center [596, 18] width 17 height 17
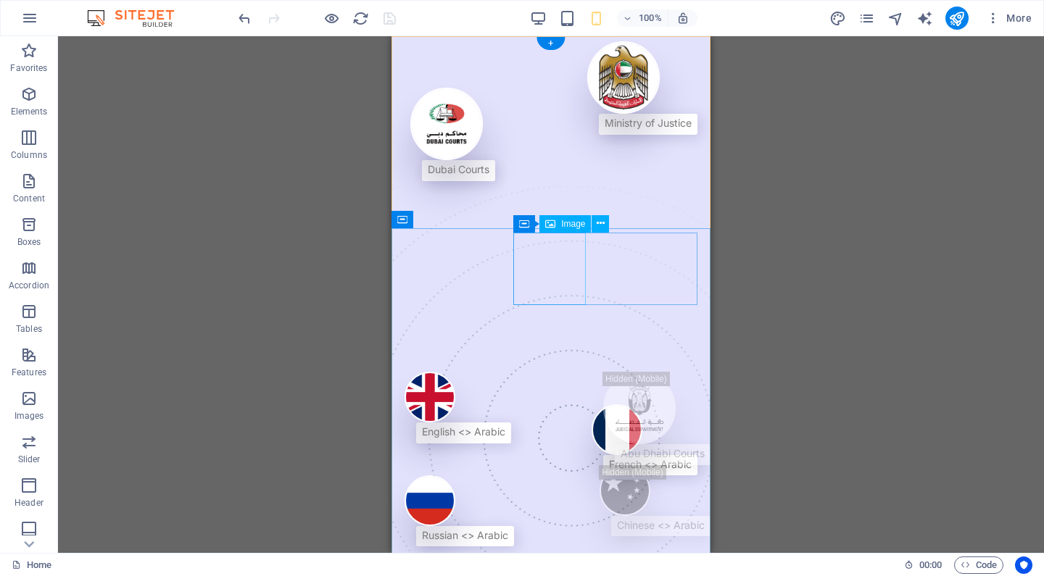
click at [587, 114] on figure at bounding box center [642, 77] width 110 height 73
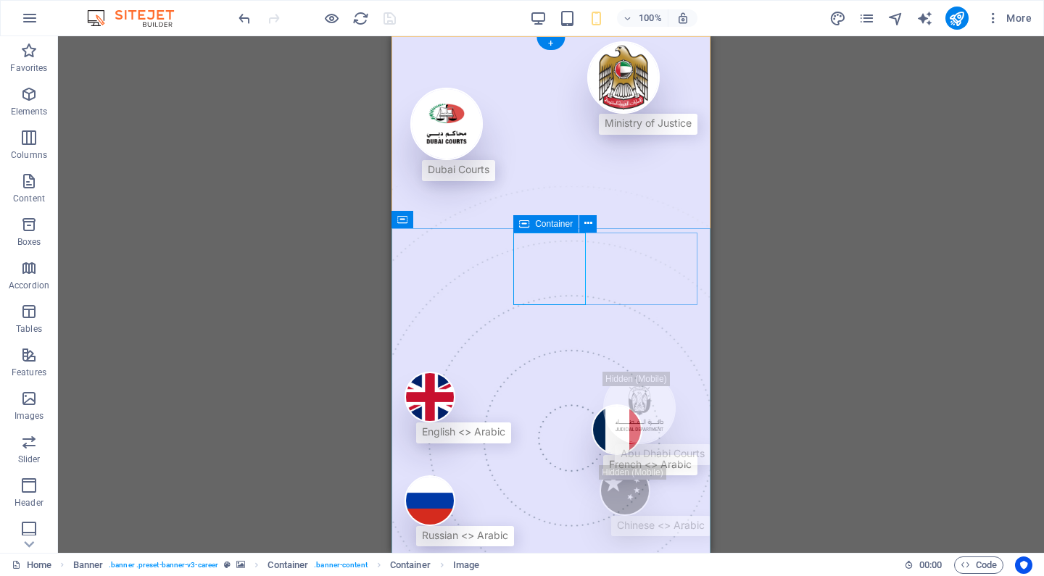
click at [639, 134] on div "Ministry of Justice" at bounding box center [642, 87] width 110 height 93
click at [26, 144] on icon "button" at bounding box center [28, 137] width 17 height 17
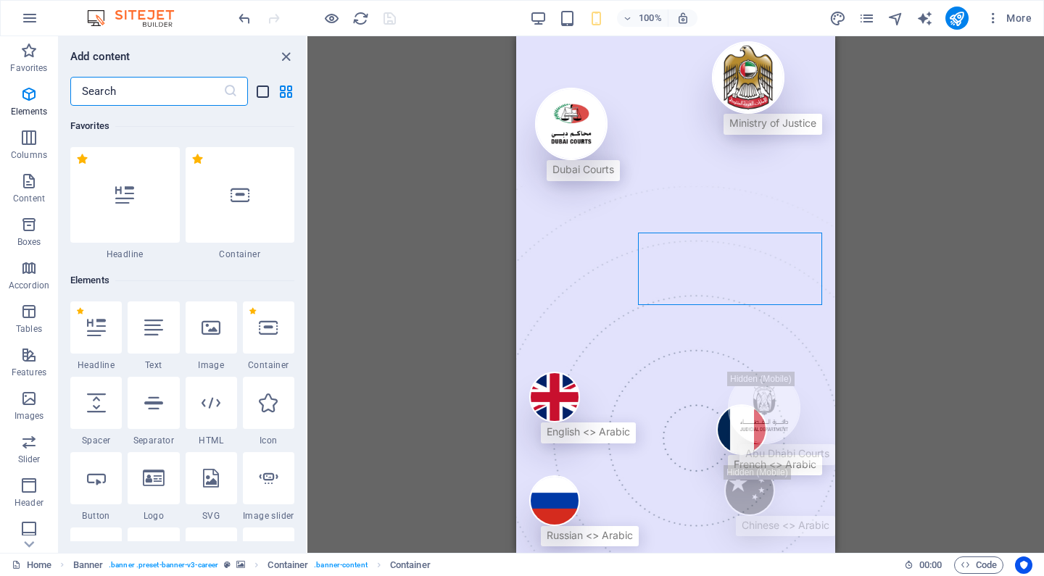
scroll to position [0, 0]
click at [285, 58] on icon "close panel" at bounding box center [286, 57] width 17 height 17
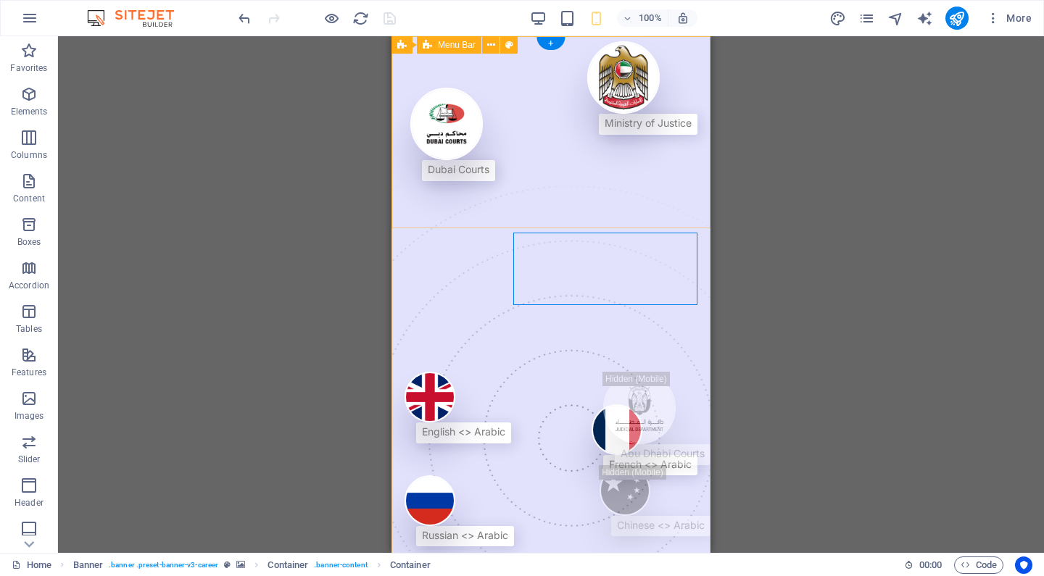
click at [494, 44] on icon at bounding box center [491, 45] width 8 height 15
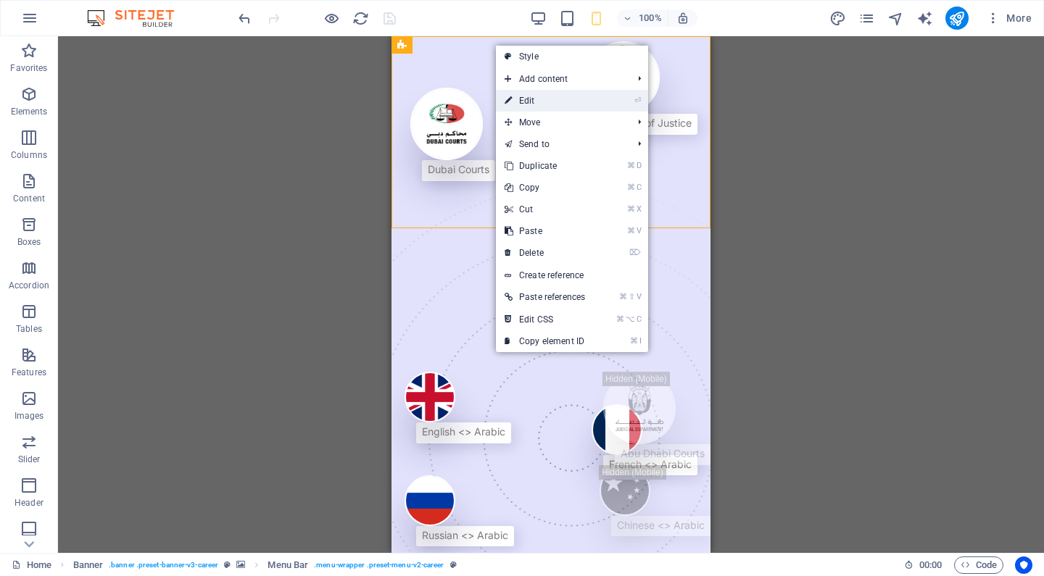
drag, startPoint x: 523, startPoint y: 99, endPoint x: 15, endPoint y: 105, distance: 507.6
click at [523, 99] on link "⏎ Edit" at bounding box center [545, 101] width 98 height 22
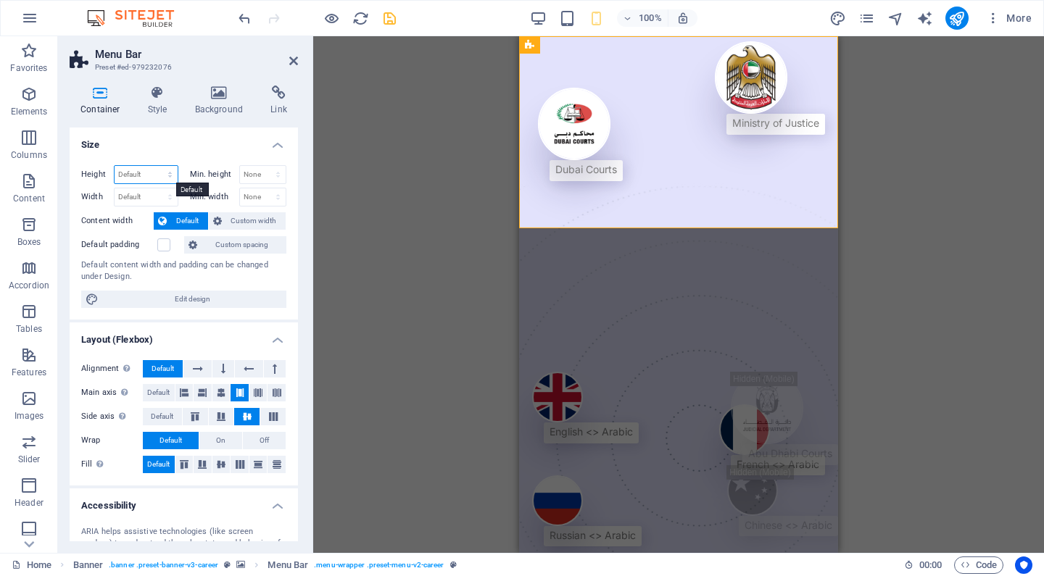
select select "px"
click at [152, 175] on input "265" at bounding box center [146, 174] width 63 height 17
type input "200"
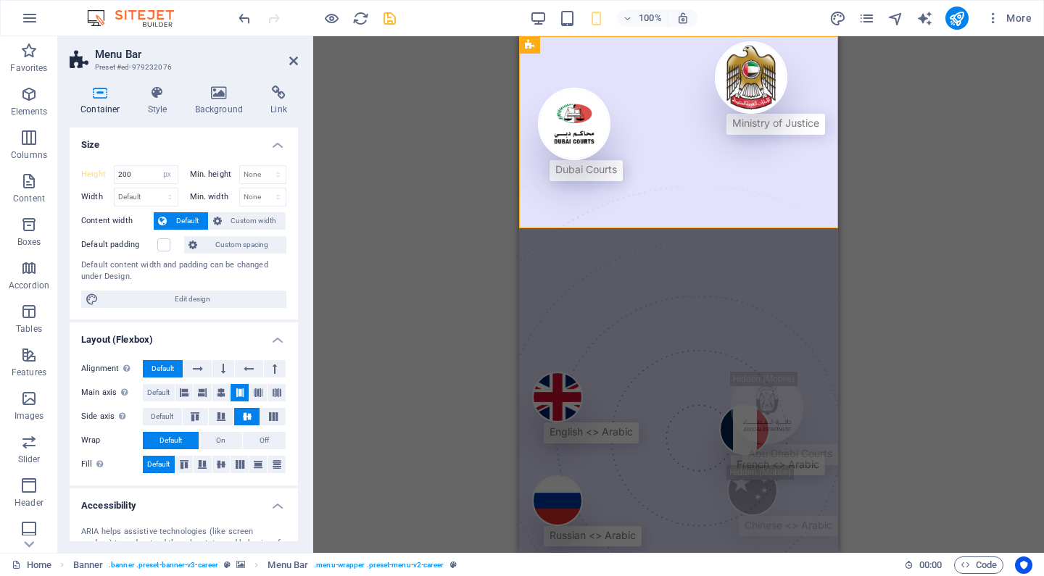
click at [188, 152] on h4 "Size" at bounding box center [184, 141] width 228 height 26
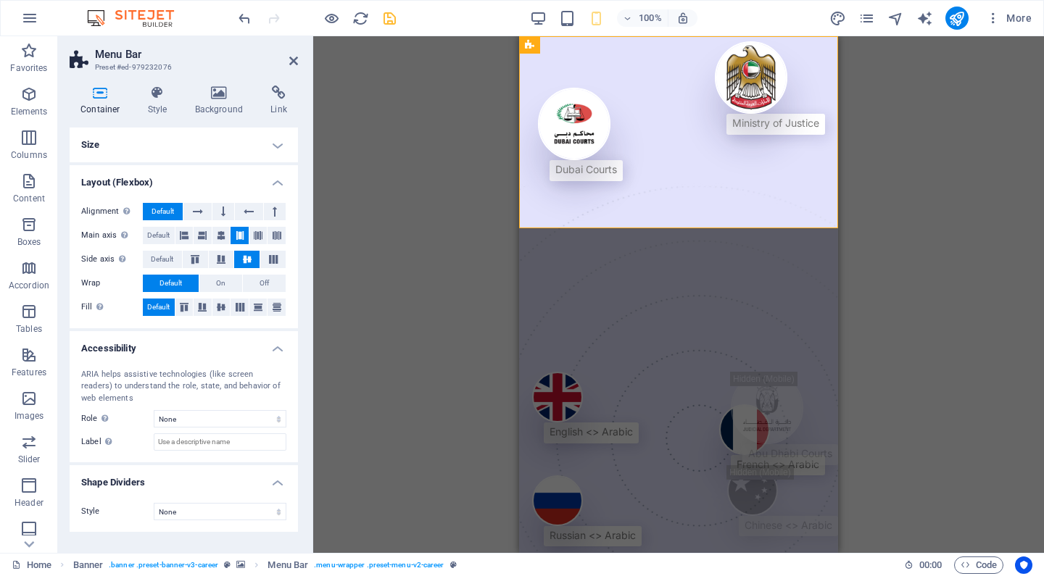
click at [189, 152] on h4 "Size" at bounding box center [184, 145] width 228 height 35
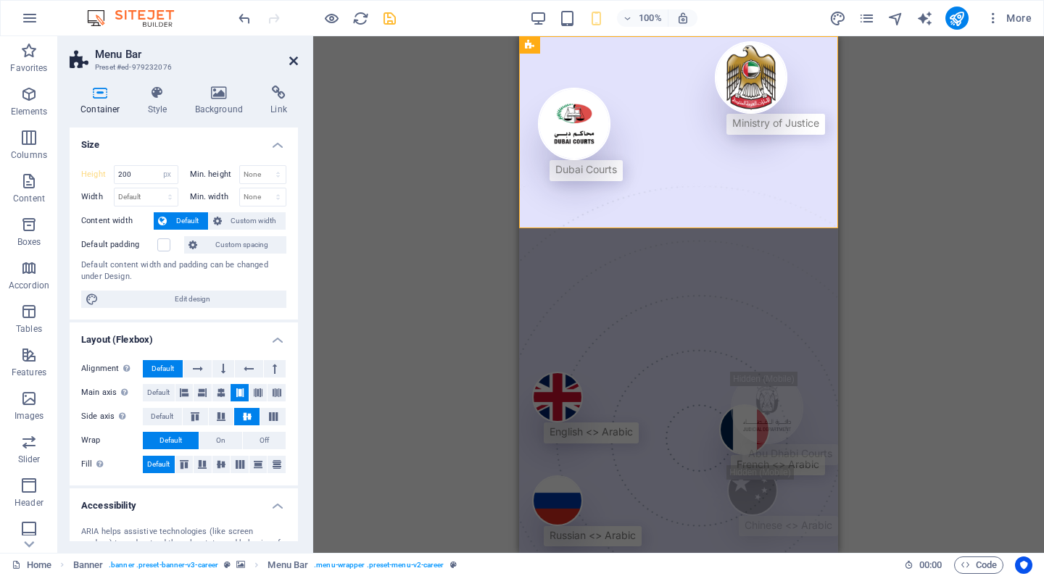
click at [291, 65] on icon at bounding box center [293, 61] width 9 height 12
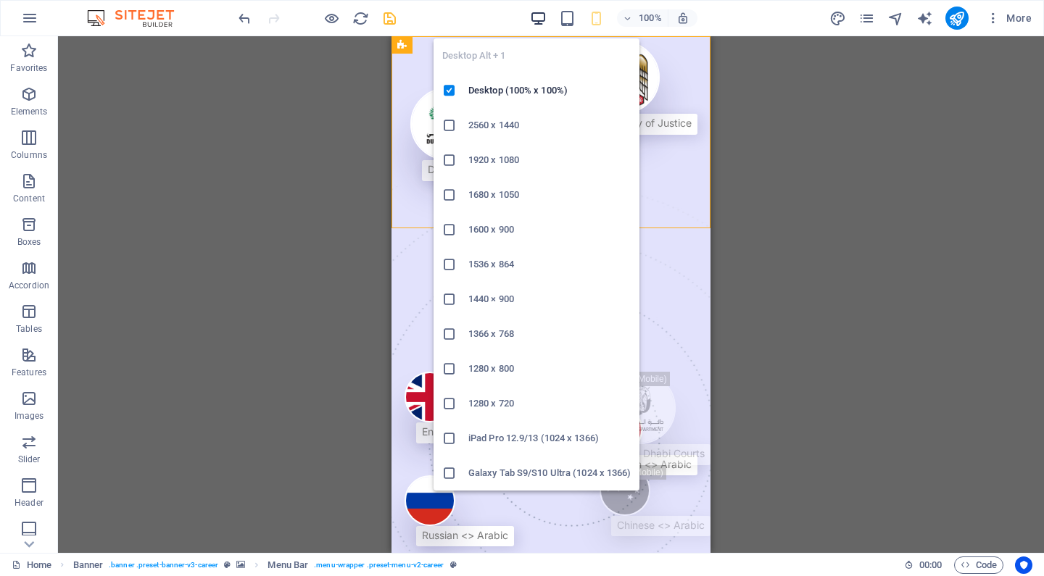
click at [547, 20] on icon "button" at bounding box center [538, 18] width 17 height 17
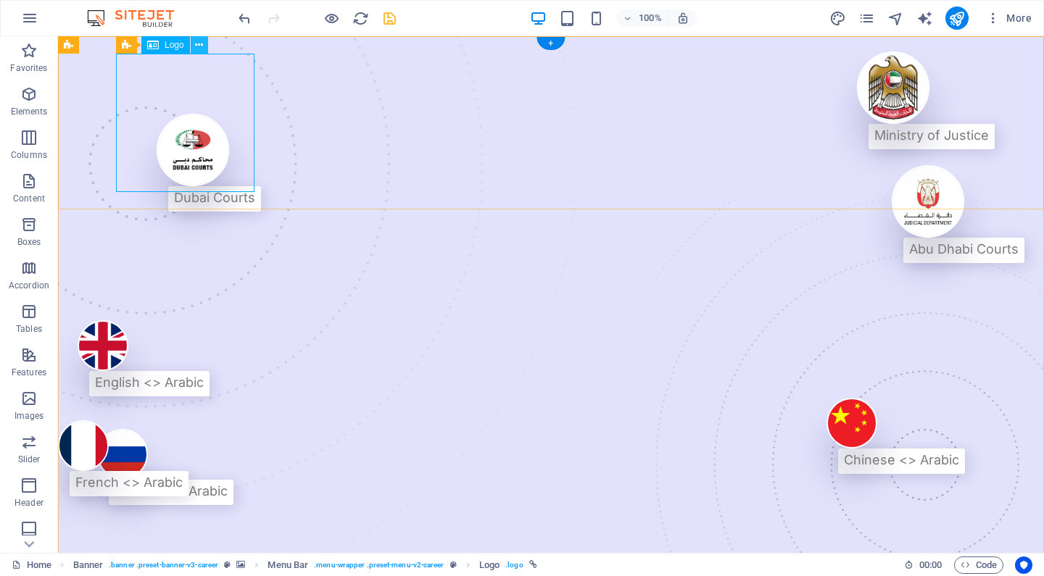
click at [200, 45] on icon at bounding box center [199, 45] width 8 height 15
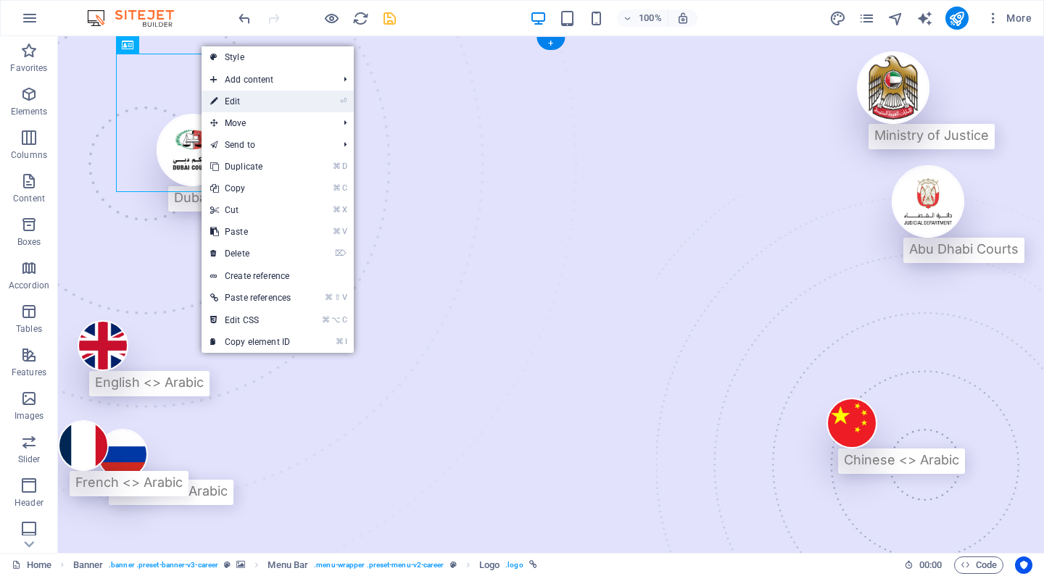
click at [245, 104] on link "⏎ Edit" at bounding box center [251, 102] width 98 height 22
select select "px"
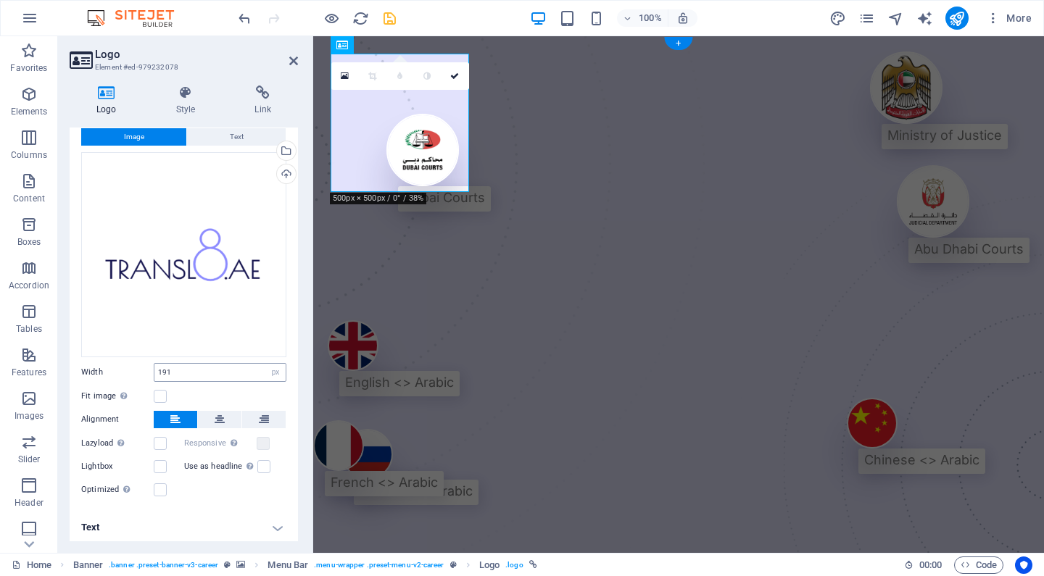
scroll to position [36, 0]
click at [163, 394] on label at bounding box center [160, 397] width 13 height 13
click at [0, 0] on input "Fit image Automatically fit image to a fixed width and height" at bounding box center [0, 0] width 0 height 0
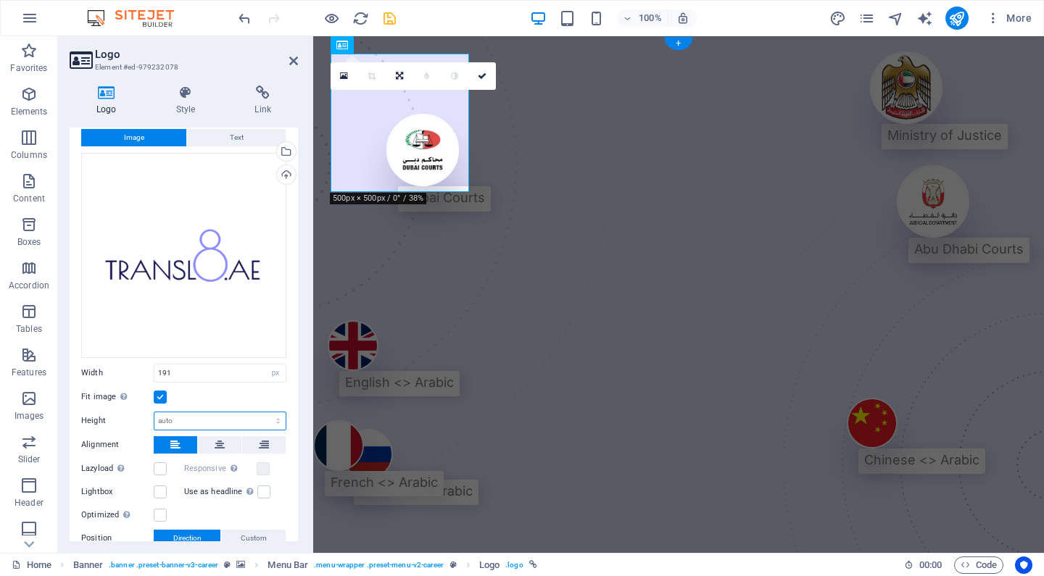
select select "px"
click at [204, 414] on input "191" at bounding box center [219, 421] width 131 height 17
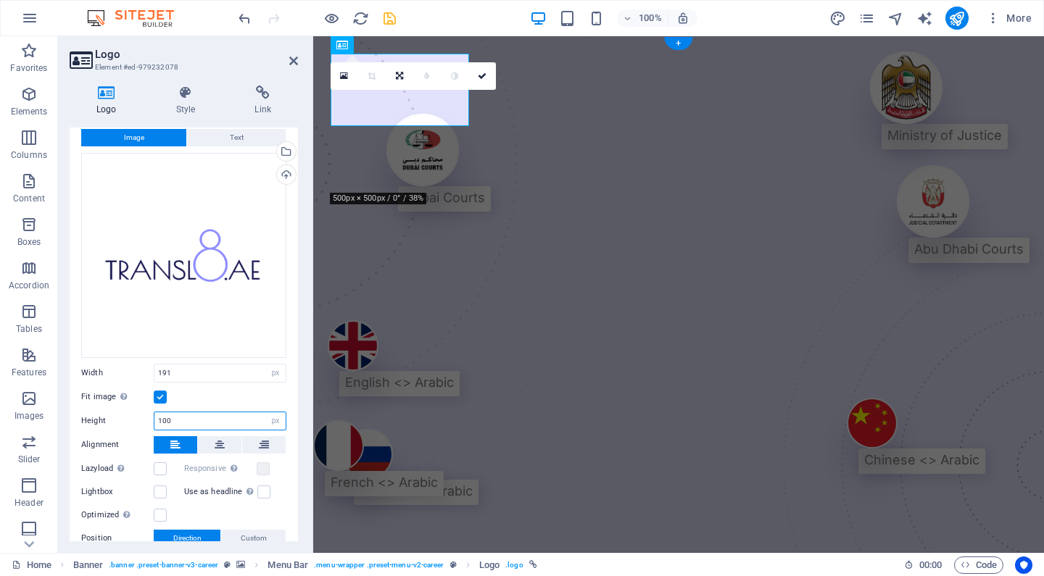
type input "100"
click at [198, 389] on div "Fit image Automatically fit image to a fixed width and height" at bounding box center [183, 397] width 205 height 17
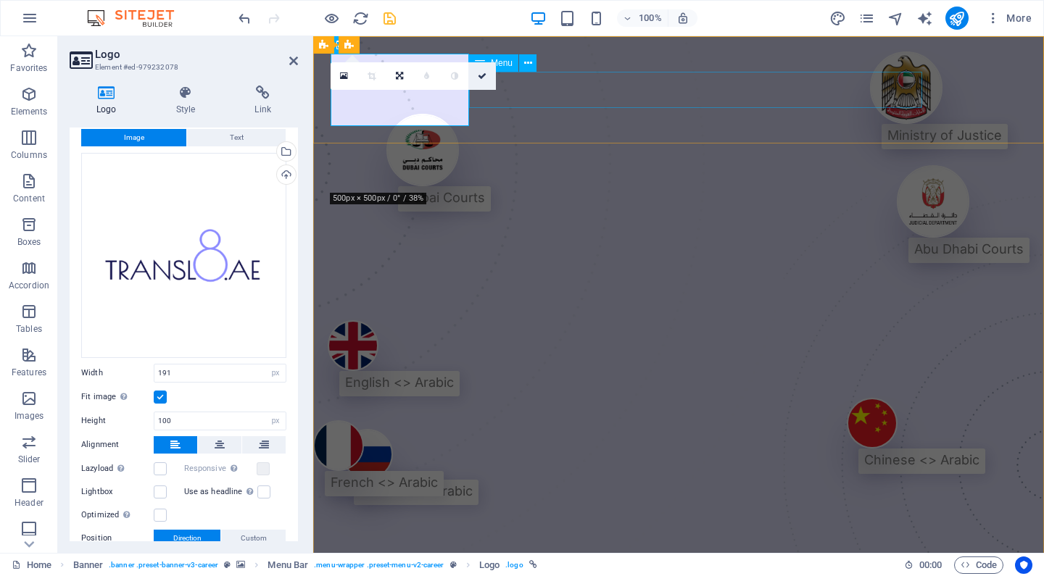
click at [483, 80] on icon at bounding box center [482, 76] width 9 height 9
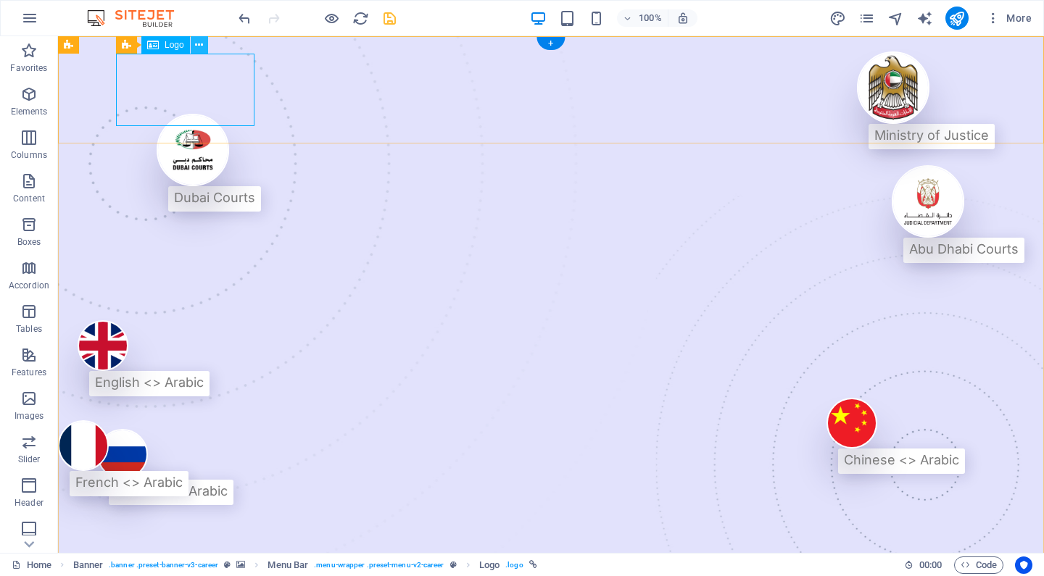
click at [199, 49] on icon at bounding box center [199, 45] width 8 height 15
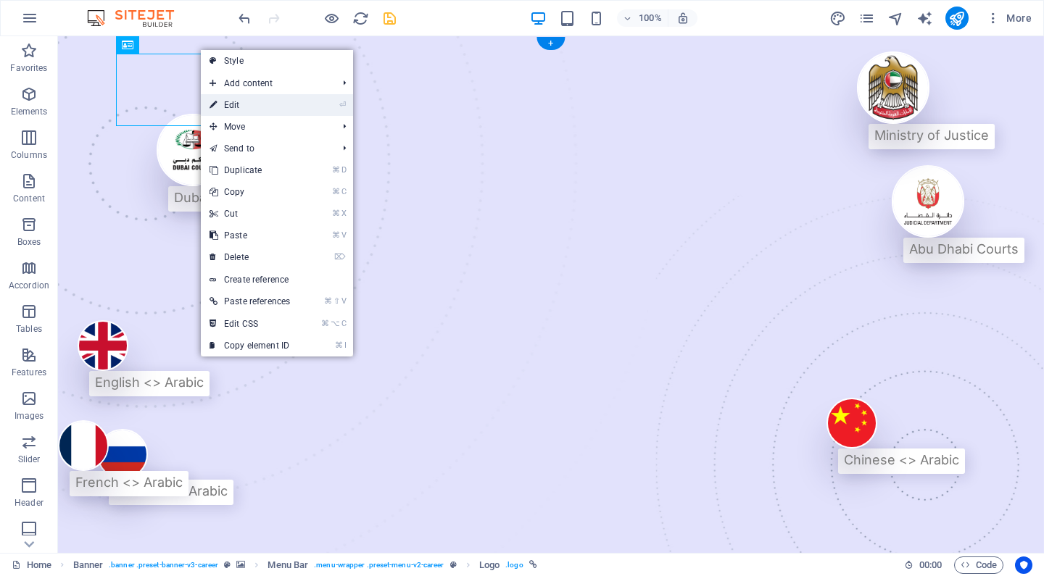
click at [241, 107] on link "⏎ Edit" at bounding box center [250, 105] width 98 height 22
select select "px"
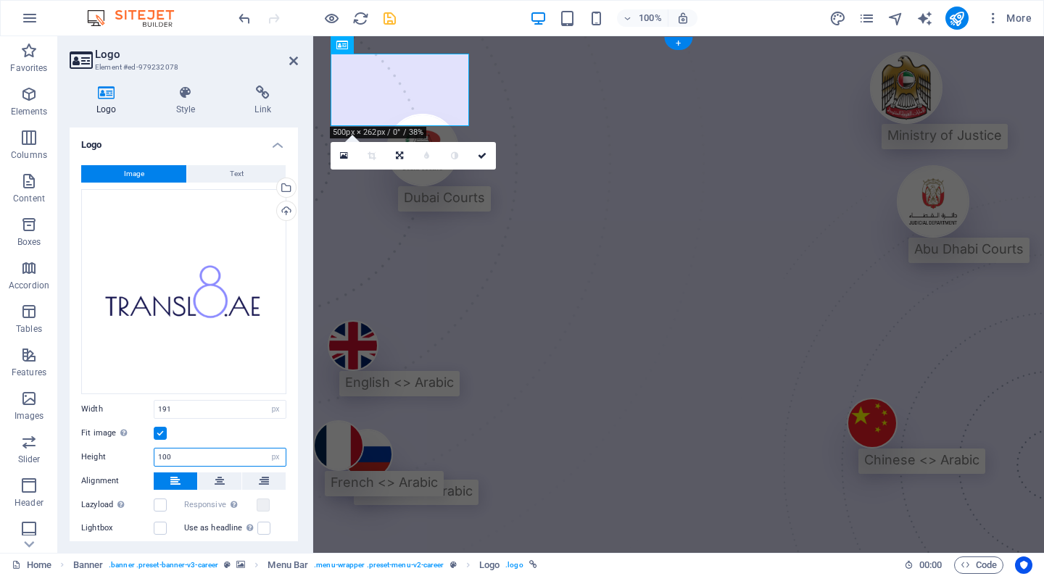
click at [194, 449] on input "100" at bounding box center [219, 457] width 131 height 17
click at [208, 433] on div "Fit image Automatically fit image to a fixed width and height" at bounding box center [183, 433] width 205 height 17
click at [201, 455] on input "80" at bounding box center [219, 457] width 131 height 17
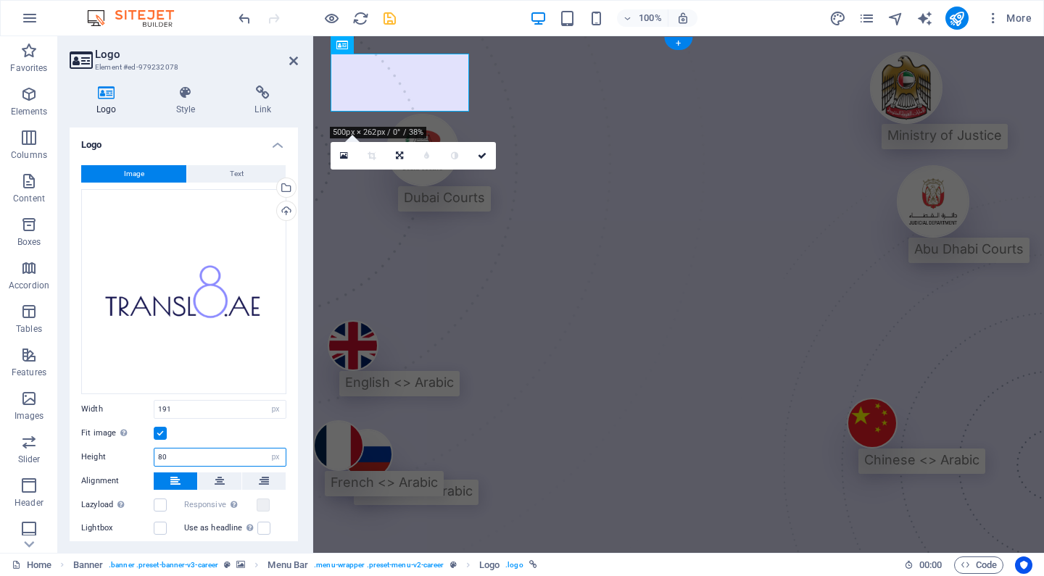
click at [202, 454] on input "80" at bounding box center [219, 457] width 131 height 17
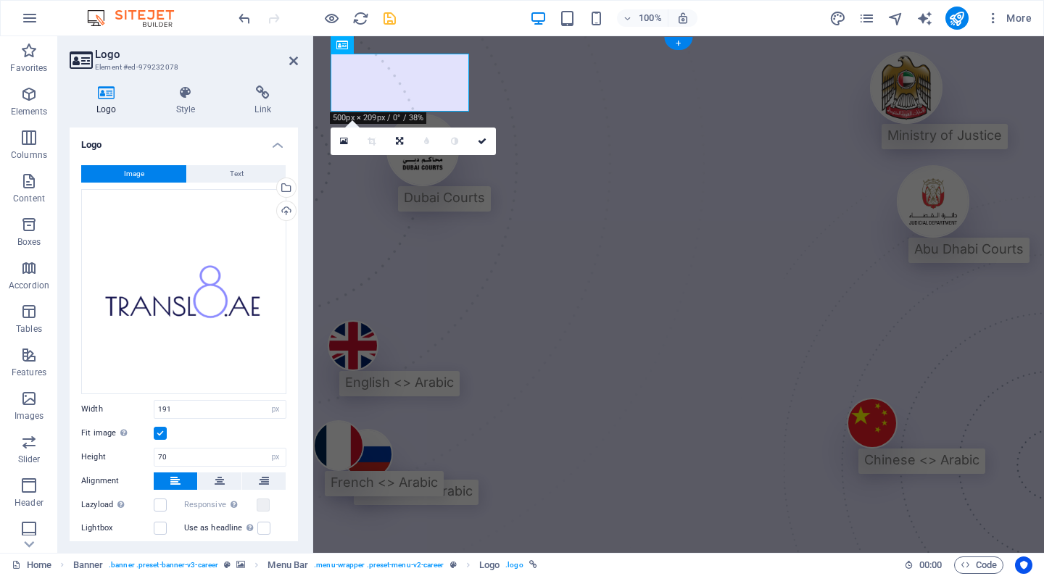
click at [220, 430] on div "Fit image Automatically fit image to a fixed width and height" at bounding box center [183, 433] width 205 height 17
click at [214, 457] on input "70" at bounding box center [219, 457] width 131 height 17
type input "7"
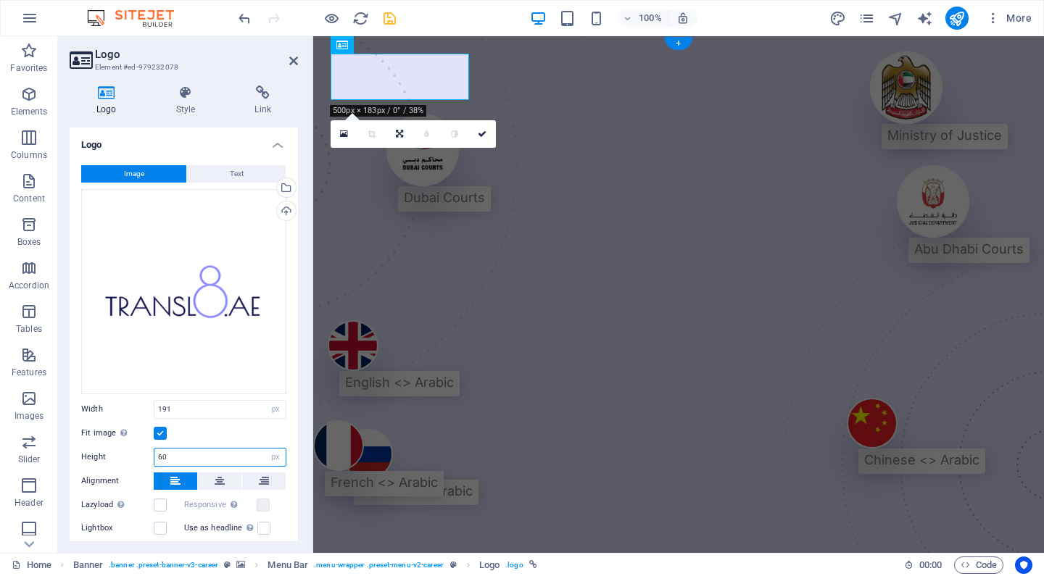
type input "60"
click at [226, 433] on div "Fit image Automatically fit image to a fixed width and height" at bounding box center [183, 433] width 205 height 17
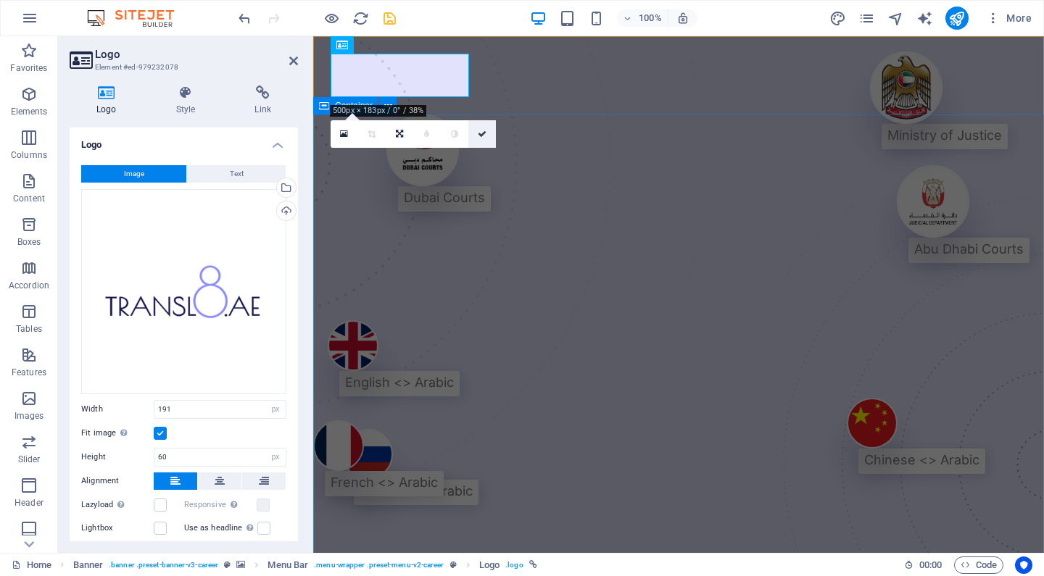
click at [484, 137] on icon at bounding box center [482, 134] width 9 height 9
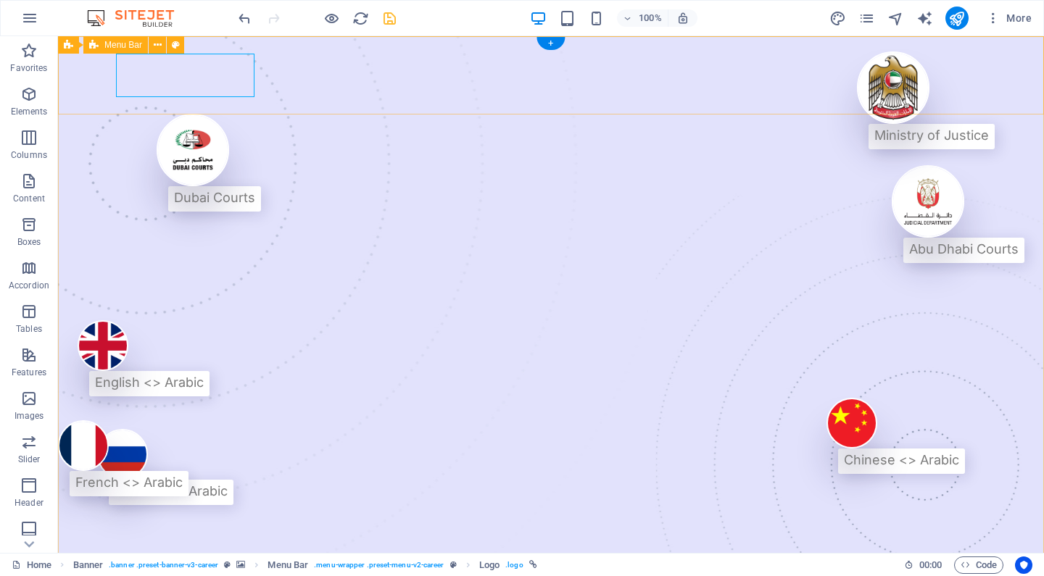
click at [157, 46] on icon at bounding box center [158, 45] width 8 height 15
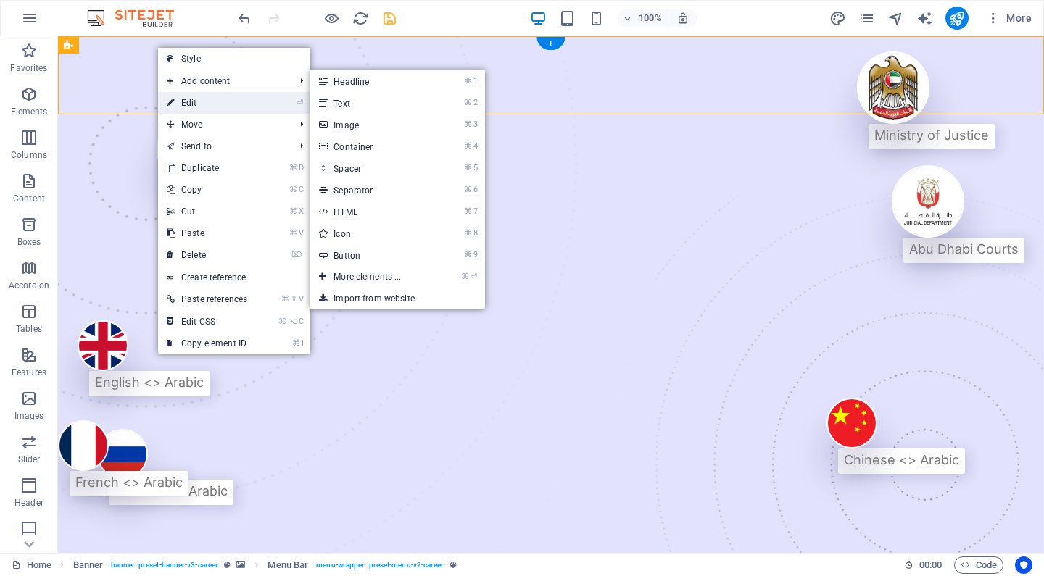
click at [192, 100] on link "⏎ Edit" at bounding box center [207, 103] width 98 height 22
select select "px"
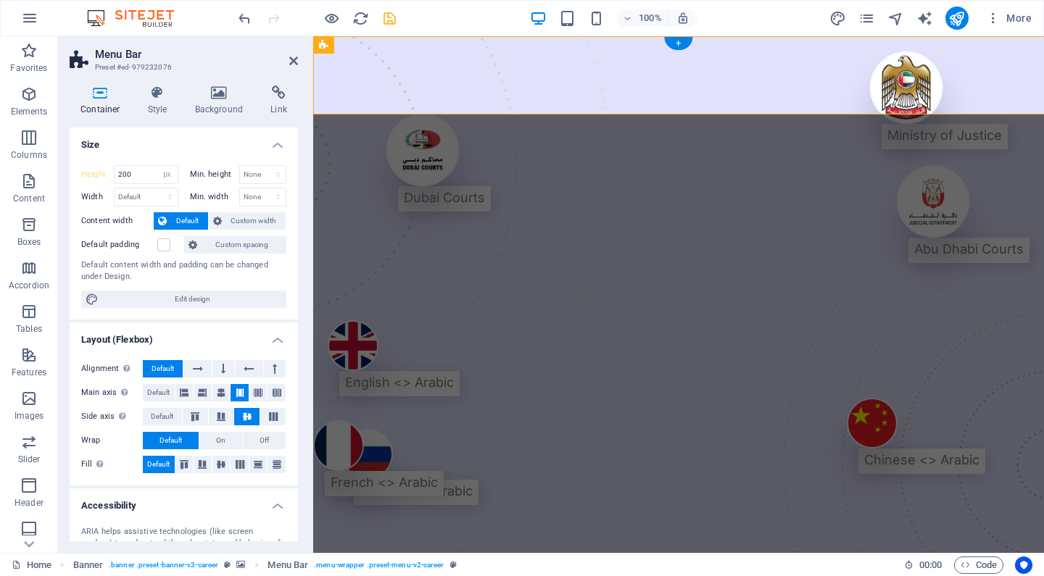
select select "DISABLED_OPTION_VALUE"
click at [292, 62] on icon at bounding box center [293, 61] width 9 height 12
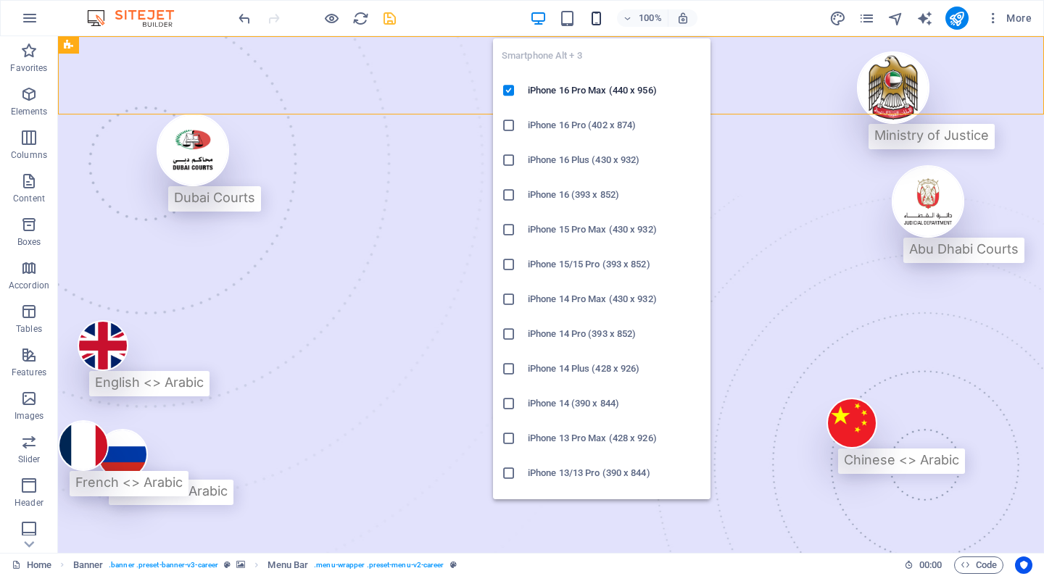
click at [598, 26] on icon "button" at bounding box center [596, 18] width 17 height 17
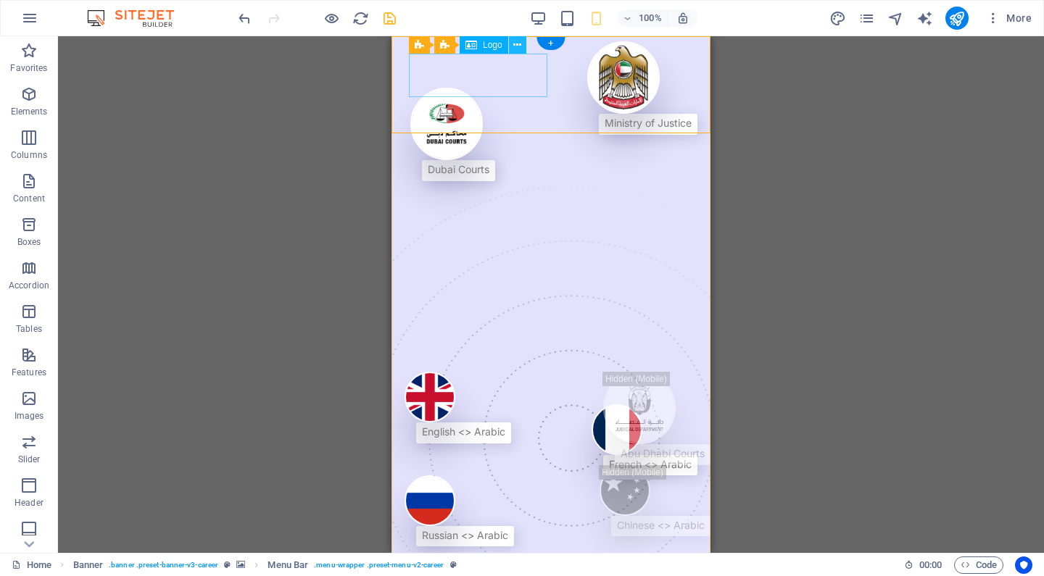
click at [517, 45] on icon at bounding box center [517, 45] width 8 height 15
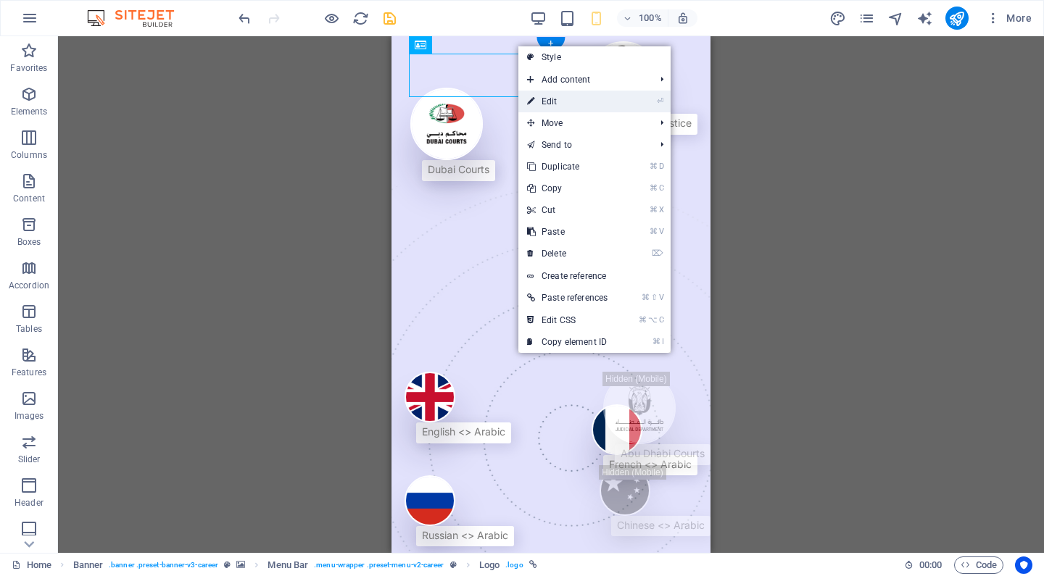
click at [559, 105] on link "⏎ Edit" at bounding box center [567, 102] width 98 height 22
select select "px"
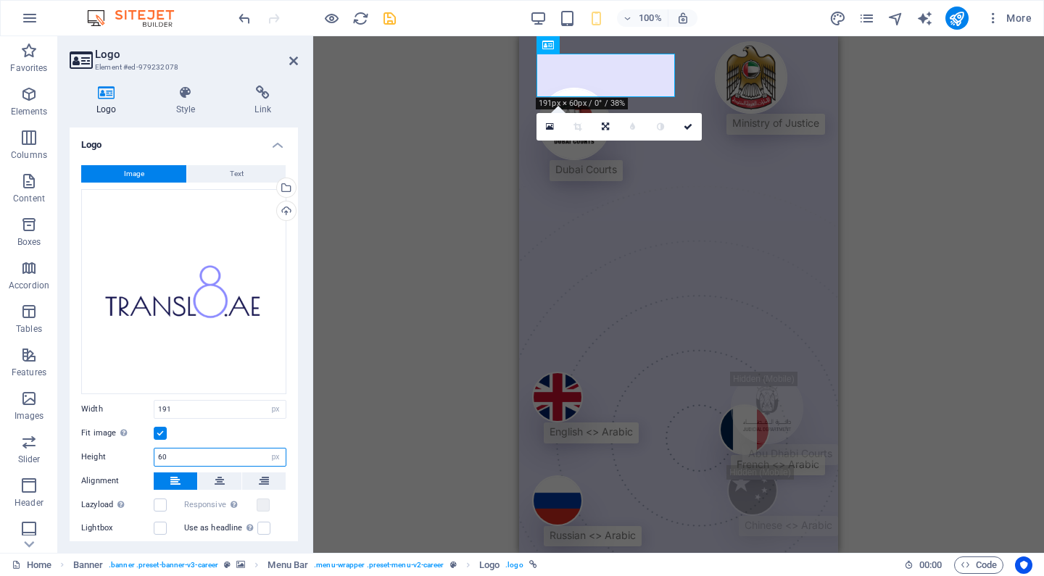
click at [186, 449] on input "60" at bounding box center [219, 457] width 131 height 17
click at [222, 431] on div "Fit image Automatically fit image to a fixed width and height" at bounding box center [183, 433] width 205 height 17
click at [202, 452] on input "50" at bounding box center [219, 457] width 131 height 17
type input "55"
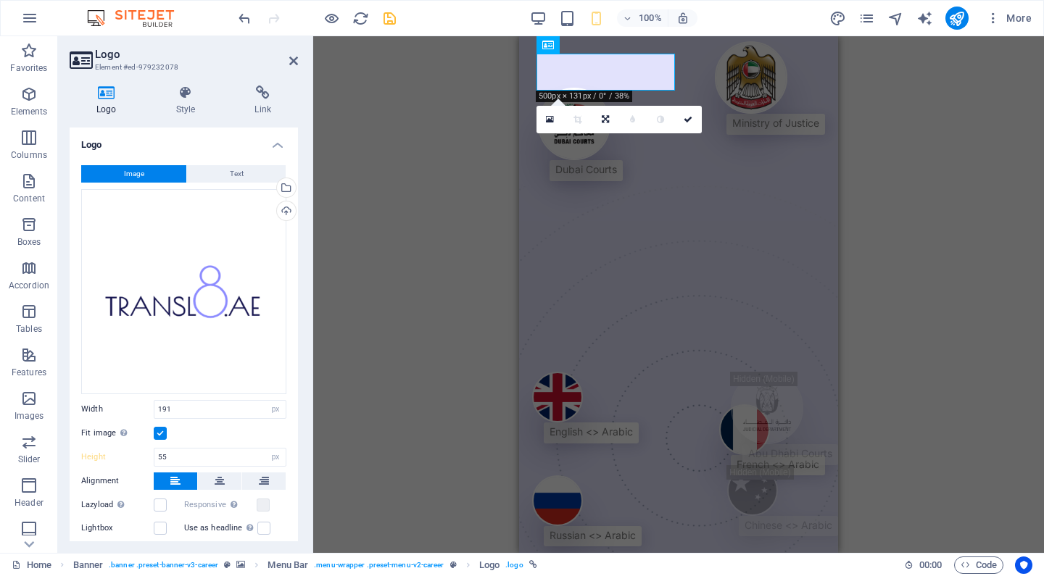
click at [221, 434] on div "Fit image Automatically fit image to a fixed width and height" at bounding box center [183, 433] width 205 height 17
click at [691, 126] on link at bounding box center [688, 120] width 28 height 28
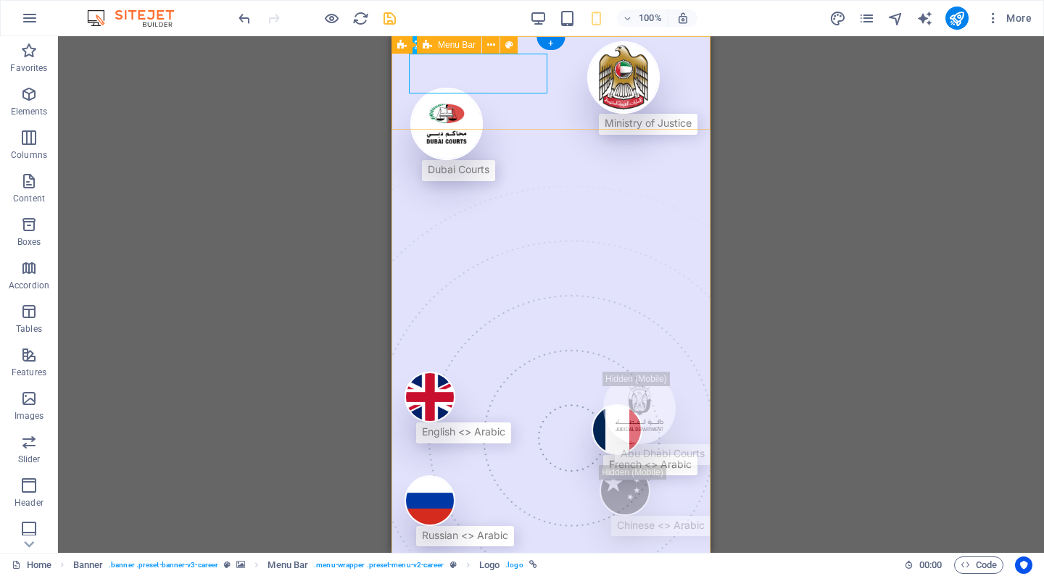
click at [493, 44] on icon at bounding box center [491, 45] width 8 height 15
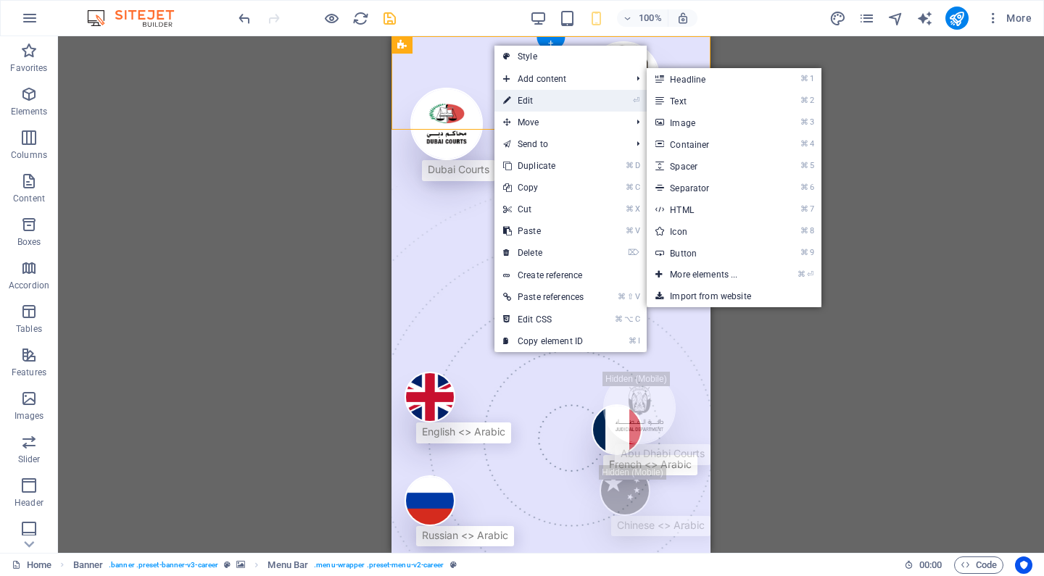
click at [534, 98] on link "⏎ Edit" at bounding box center [543, 101] width 98 height 22
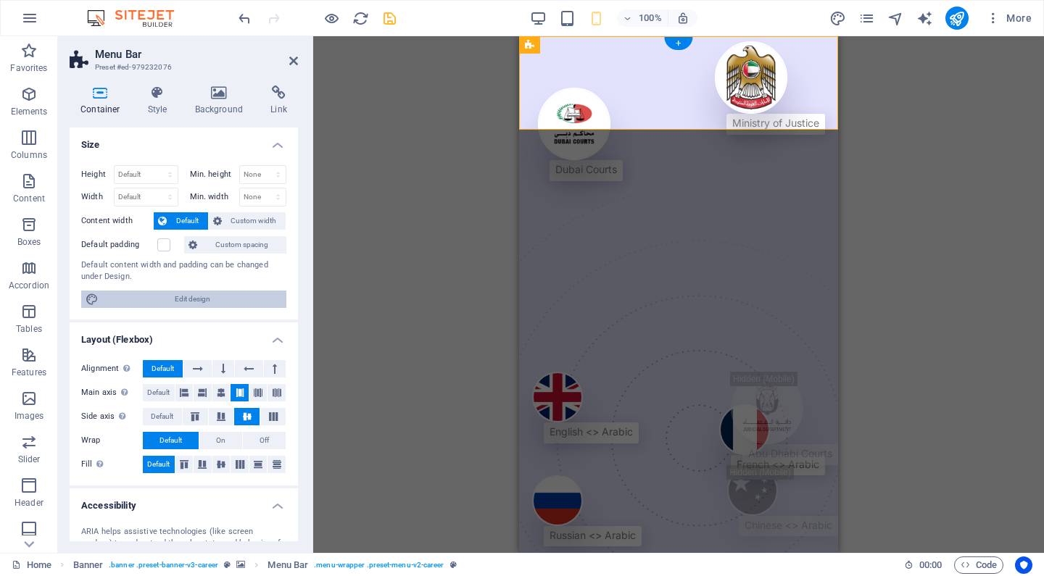
type input "200"
select select "px"
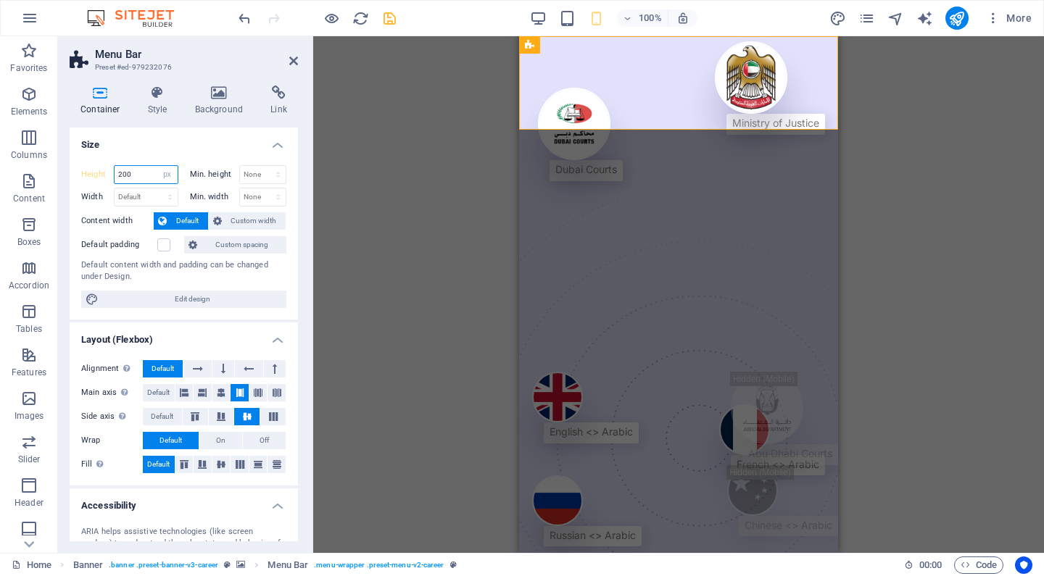
click at [145, 173] on input "200" at bounding box center [146, 174] width 63 height 17
type input "150"
click at [196, 154] on div "Height 150 Default px rem % vh vw Min. height None px rem % vh vw Width Default…" at bounding box center [184, 237] width 228 height 166
select select "default"
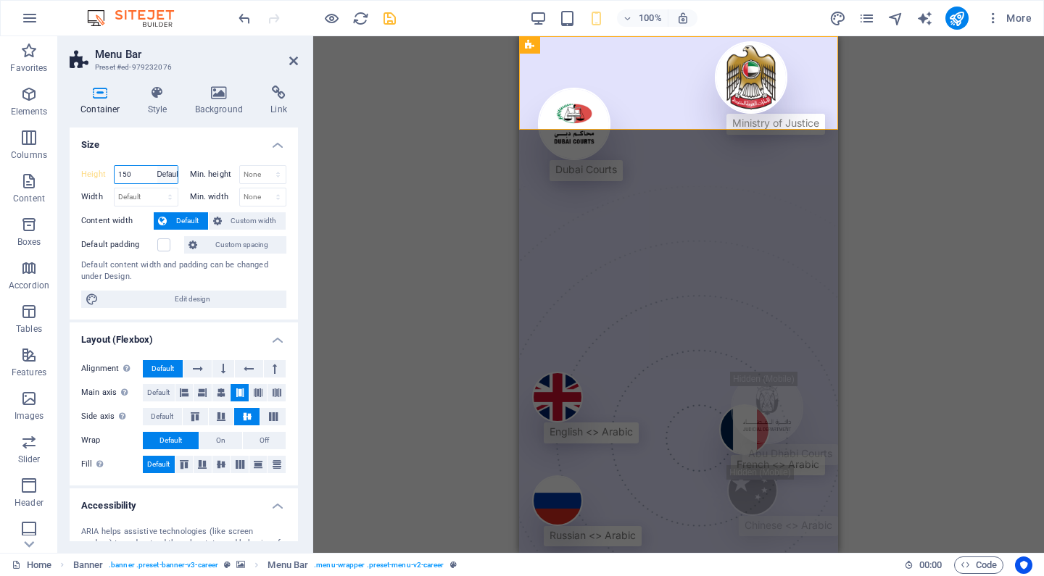
type input "150"
select select "px"
click at [204, 154] on div "Height 150 Default px rem % vh vw Min. height None px rem % vh vw Width Default…" at bounding box center [184, 237] width 228 height 166
click at [289, 65] on icon at bounding box center [293, 61] width 9 height 12
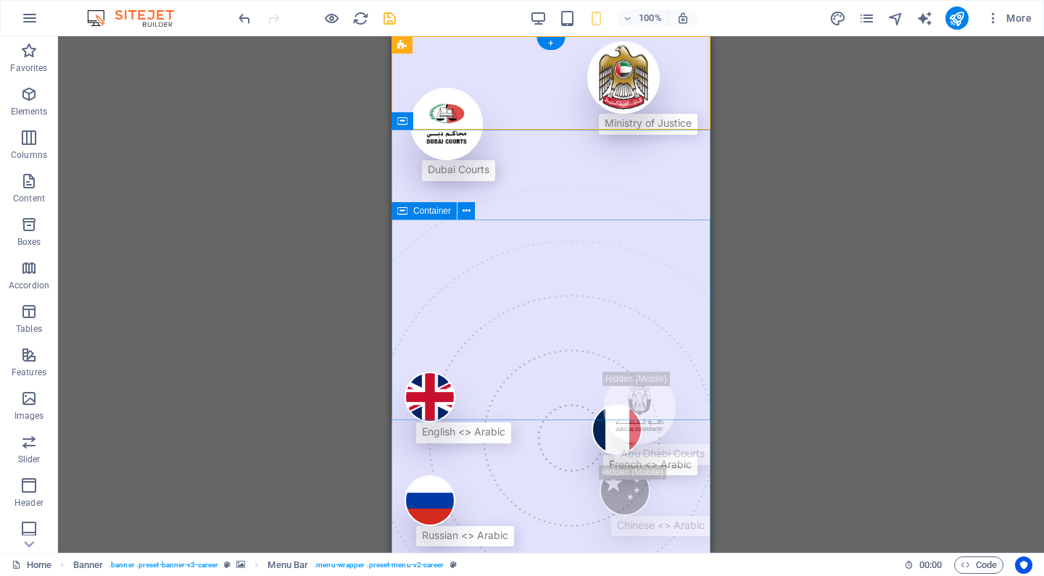
click at [484, 212] on icon at bounding box center [483, 211] width 8 height 15
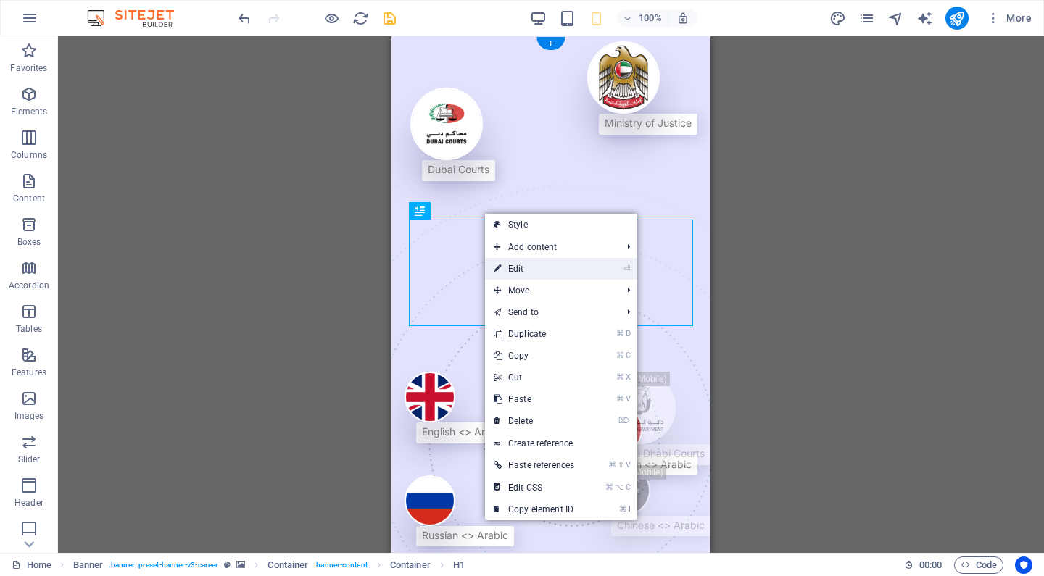
click at [521, 267] on link "⏎ Edit" at bounding box center [534, 269] width 98 height 22
select select "%"
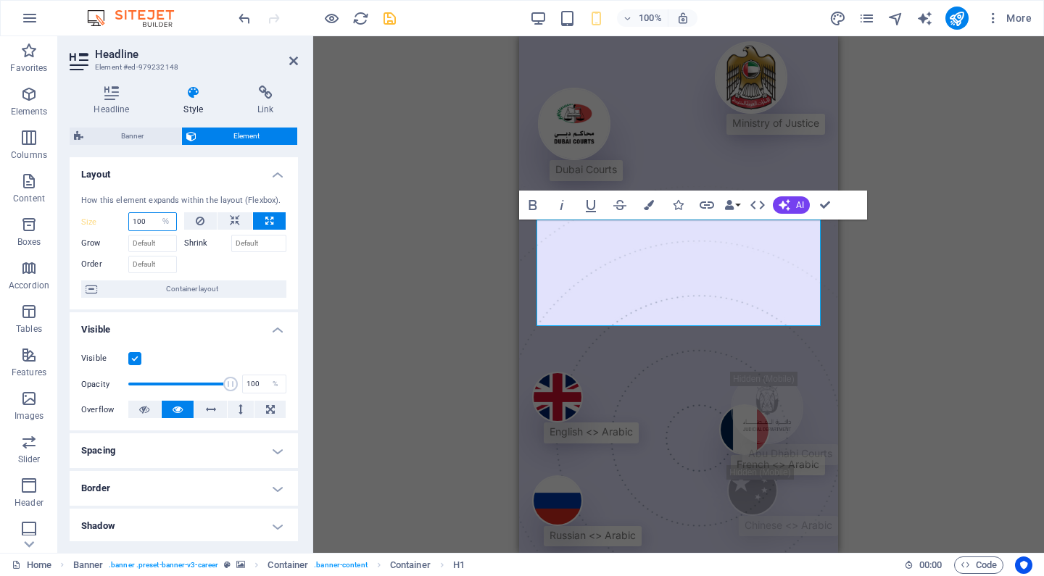
click at [150, 221] on input "100" at bounding box center [152, 221] width 47 height 17
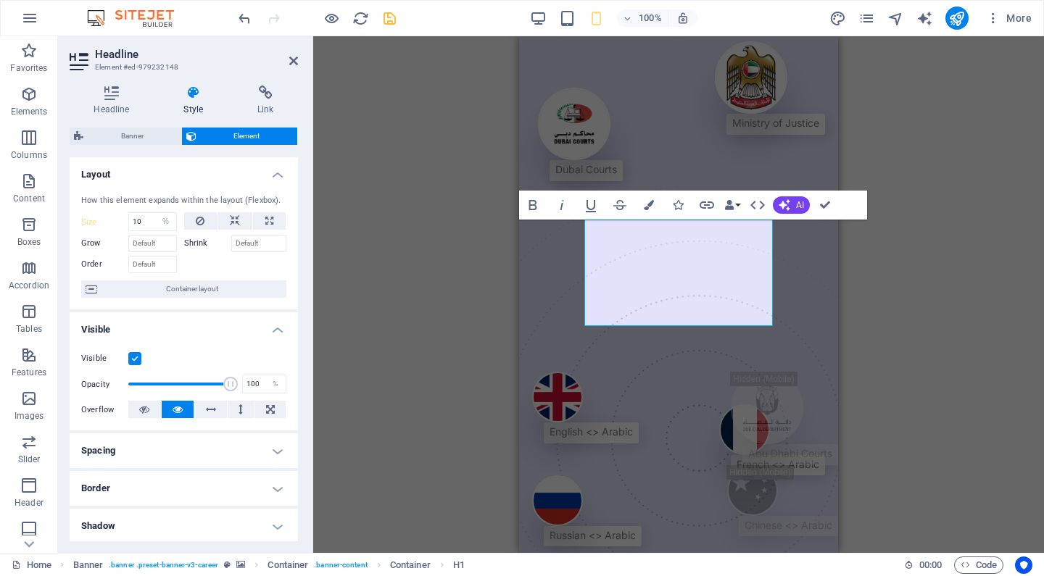
click at [276, 270] on div at bounding box center [235, 262] width 103 height 21
click at [418, 231] on div "H1 Banner Container Container Banner Menu Bar Menu Spacer Image Container Banne…" at bounding box center [678, 294] width 731 height 517
click at [150, 223] on input "10" at bounding box center [152, 221] width 47 height 17
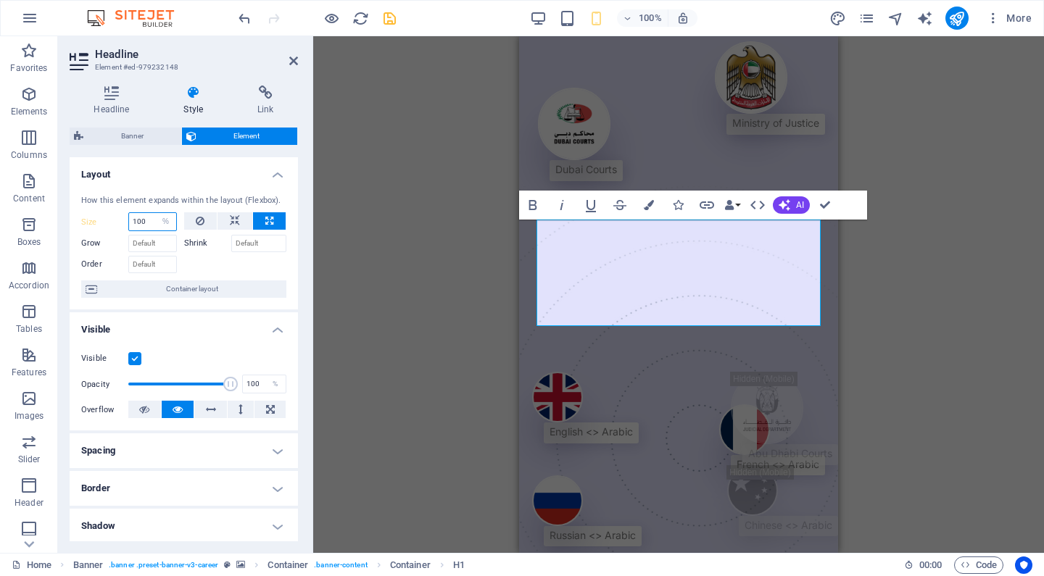
type input "100"
click at [427, 260] on div "Drag here to replace the existing content. Press “Ctrl” if you want to create a…" at bounding box center [678, 294] width 731 height 517
click at [299, 65] on aside "Headline Element #ed-979232148 Headline Style Link Settings Level H1 H2 H3 H4 H…" at bounding box center [185, 294] width 255 height 517
click at [239, 223] on button at bounding box center [235, 220] width 35 height 17
select select "DISABLED_OPTION_VALUE"
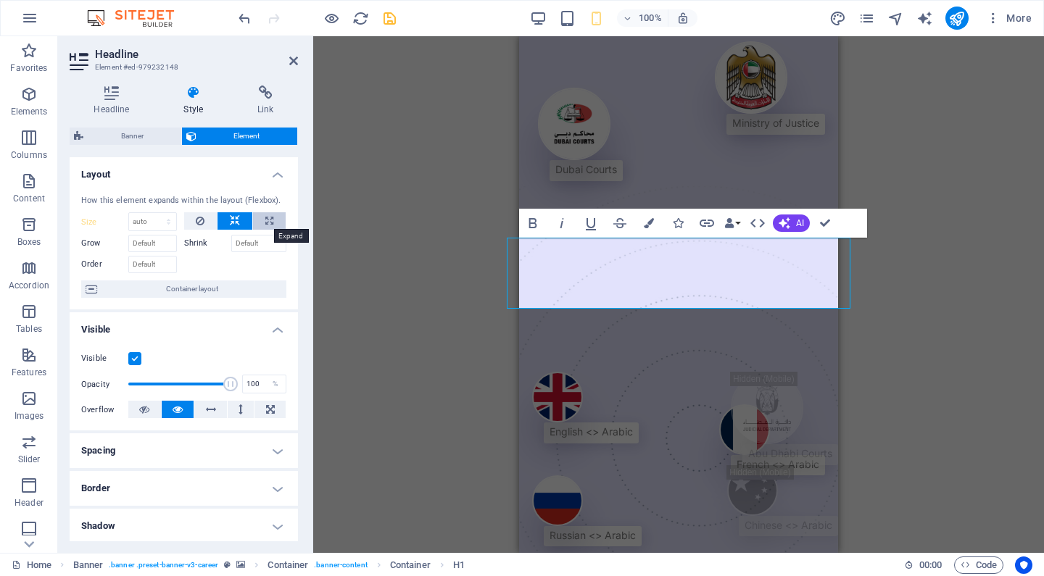
click at [265, 223] on icon at bounding box center [269, 220] width 8 height 17
type input "100"
select select "%"
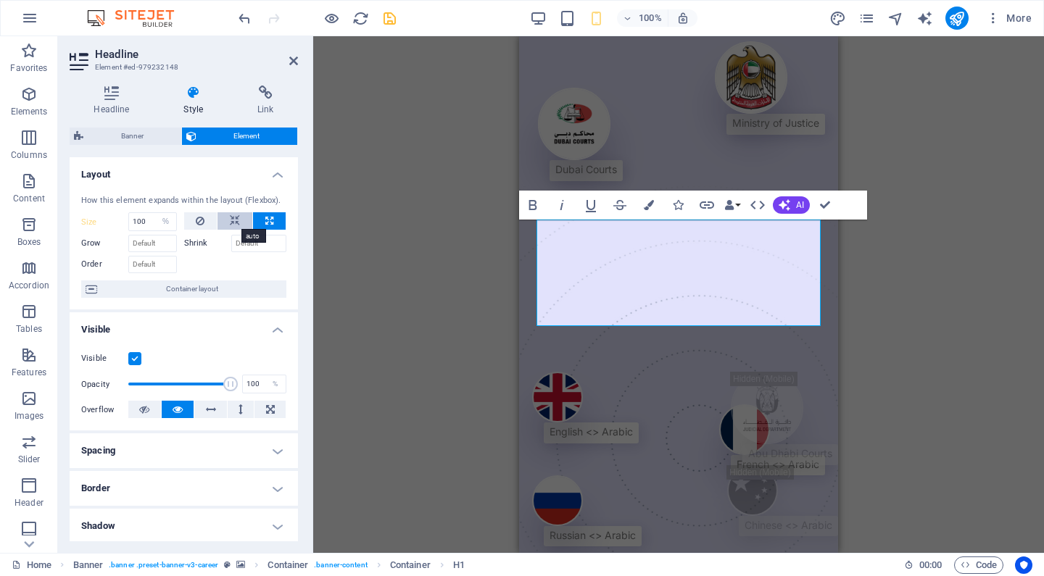
click at [232, 223] on icon at bounding box center [235, 220] width 10 height 17
select select "DISABLED_OPTION_VALUE"
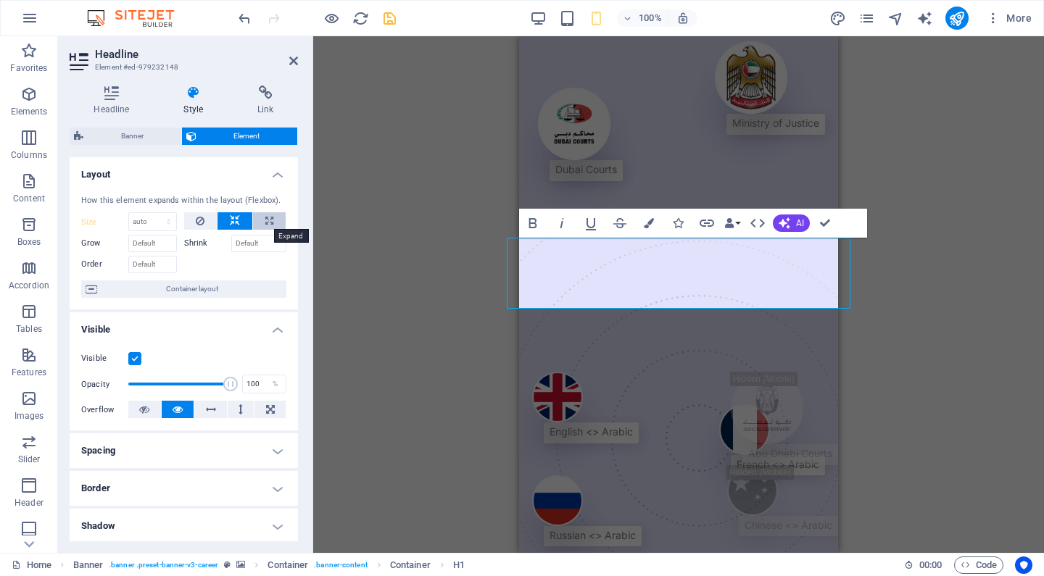
click at [269, 225] on icon at bounding box center [269, 220] width 8 height 17
type input "100"
select select "%"
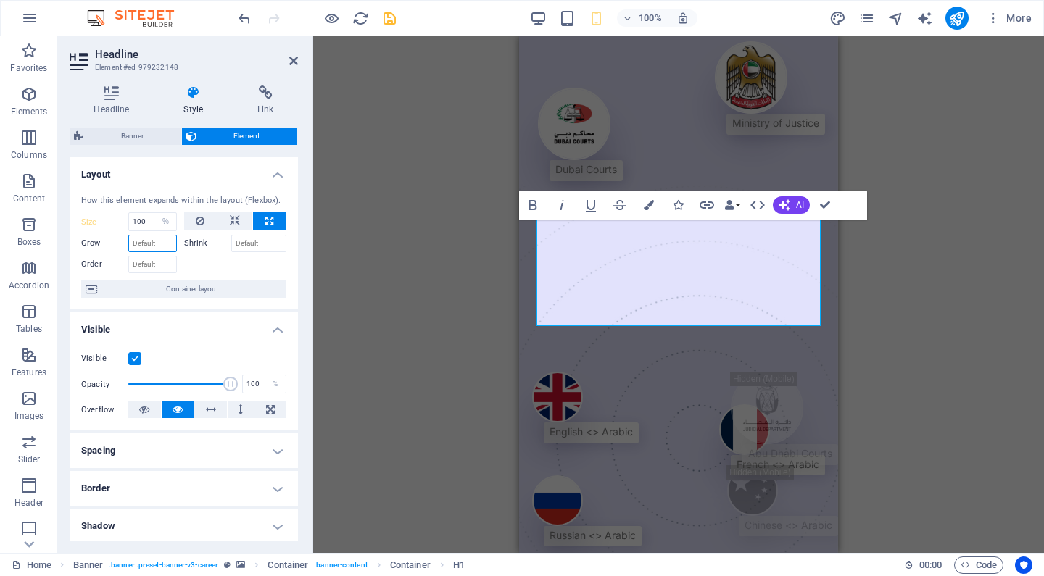
click at [145, 243] on input "Grow" at bounding box center [152, 243] width 49 height 17
click at [225, 262] on div at bounding box center [235, 262] width 103 height 21
click at [215, 286] on span "Container layout" at bounding box center [192, 289] width 181 height 17
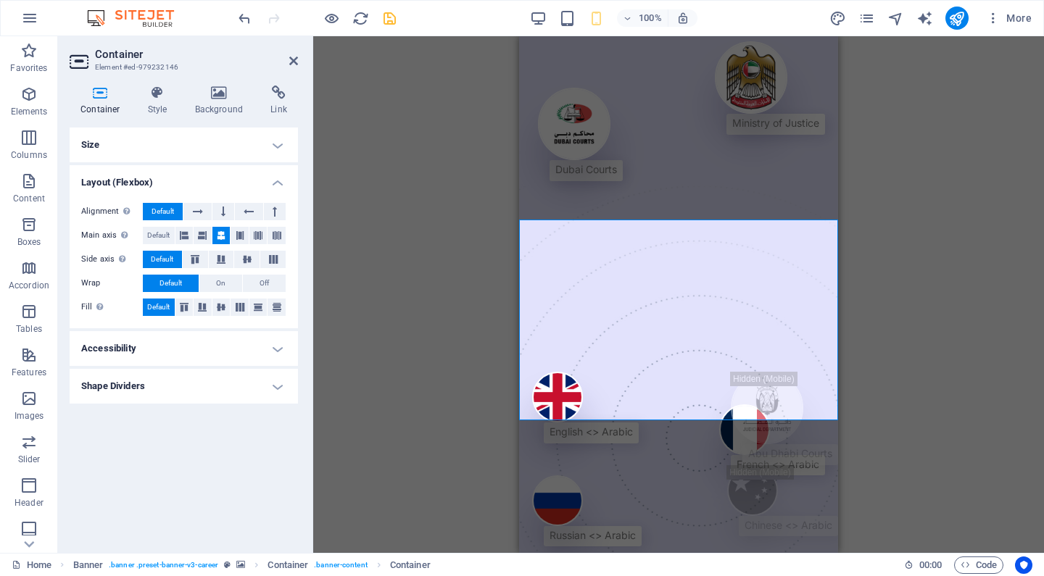
click at [267, 138] on h4 "Size" at bounding box center [184, 145] width 228 height 35
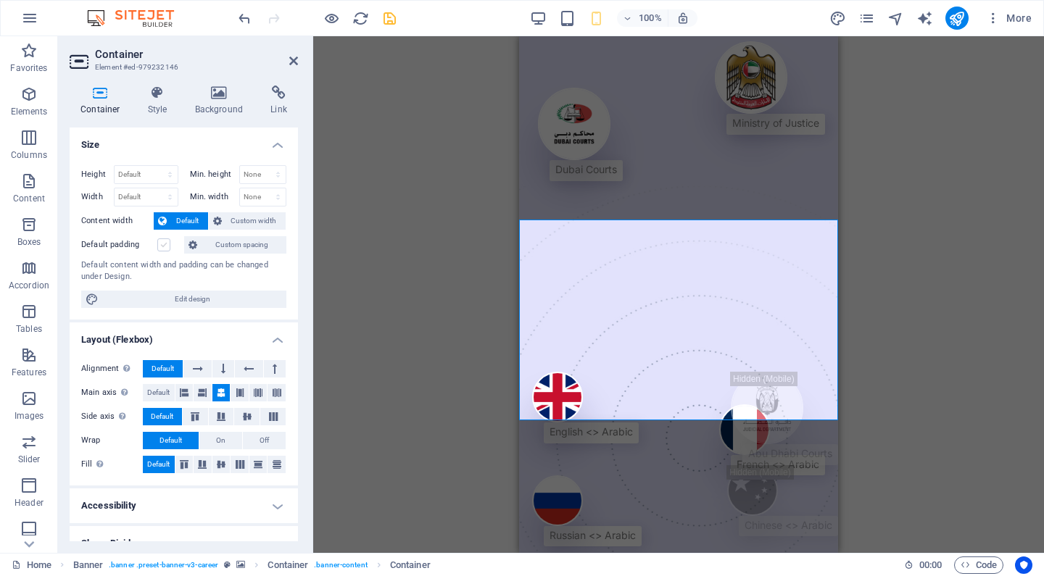
click at [164, 245] on label at bounding box center [163, 245] width 13 height 13
click at [0, 0] on input "Default padding" at bounding box center [0, 0] width 0 height 0
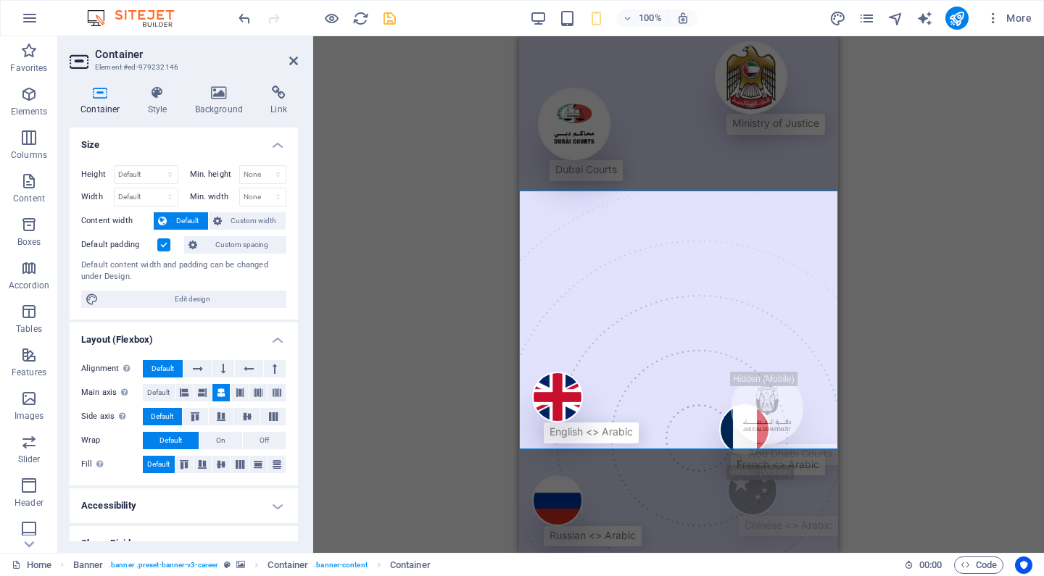
click at [165, 245] on label at bounding box center [163, 245] width 13 height 13
click at [0, 0] on input "Default padding" at bounding box center [0, 0] width 0 height 0
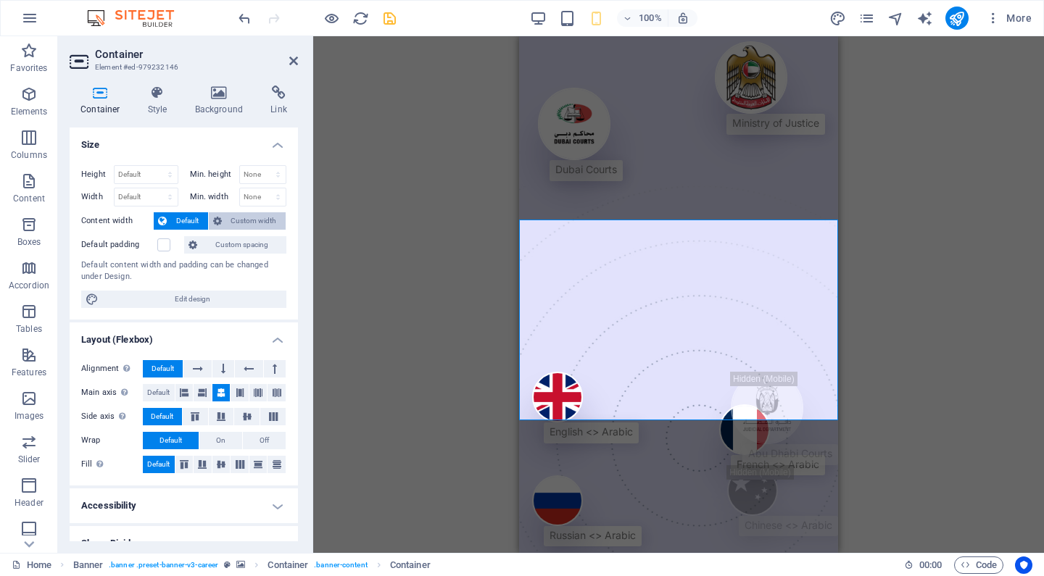
click at [228, 220] on span "Custom width" at bounding box center [254, 220] width 56 height 17
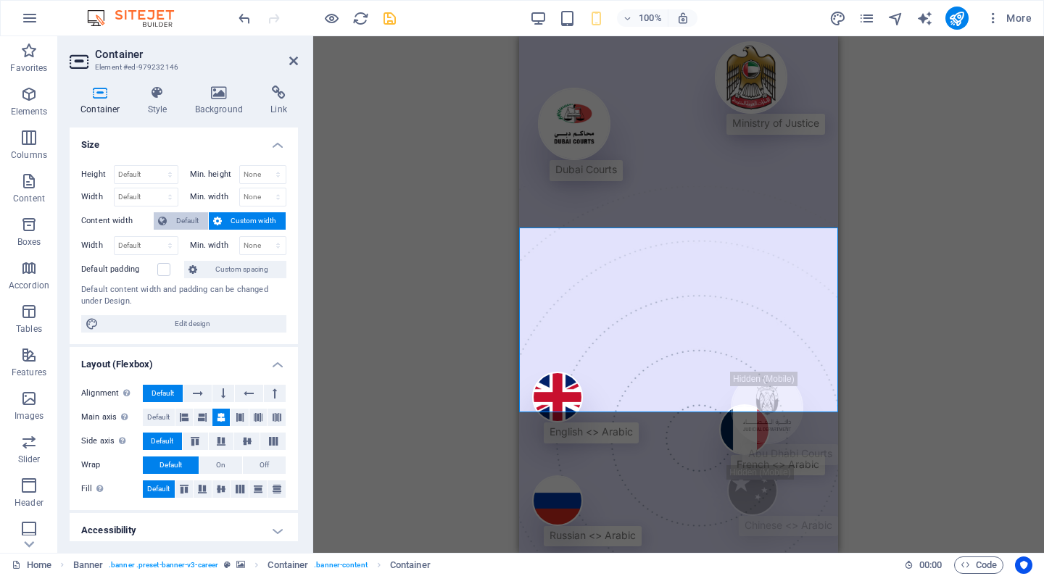
click at [199, 223] on span "Default" at bounding box center [187, 220] width 33 height 17
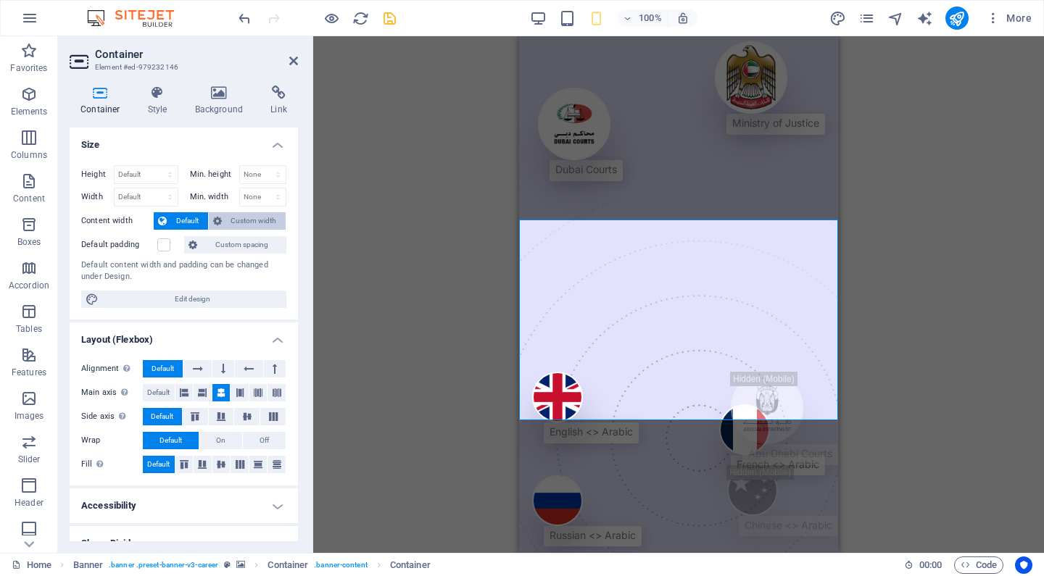
click at [229, 224] on span "Custom width" at bounding box center [254, 220] width 56 height 17
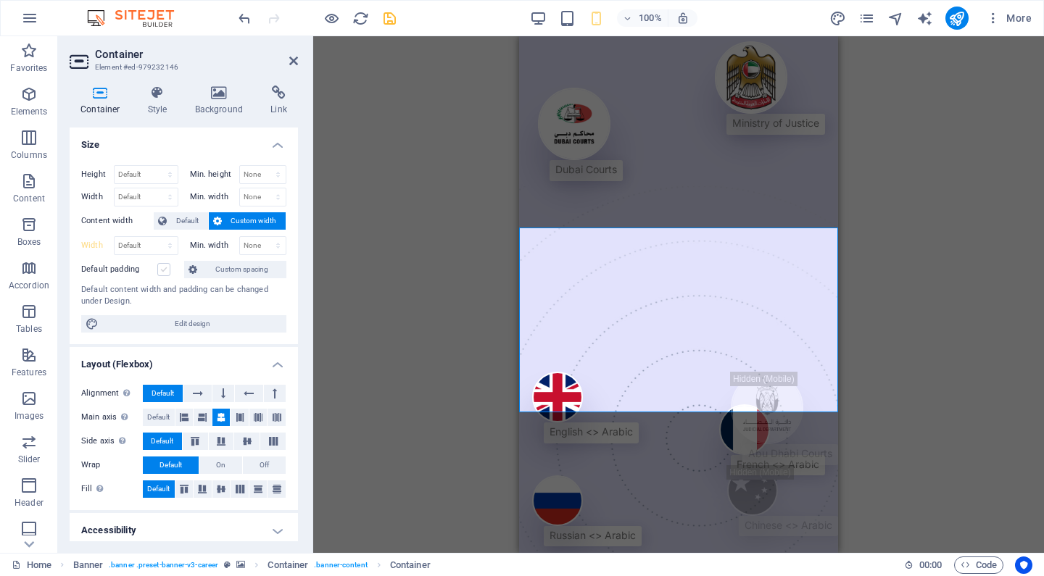
click at [166, 270] on label at bounding box center [163, 269] width 13 height 13
click at [0, 0] on input "Default padding" at bounding box center [0, 0] width 0 height 0
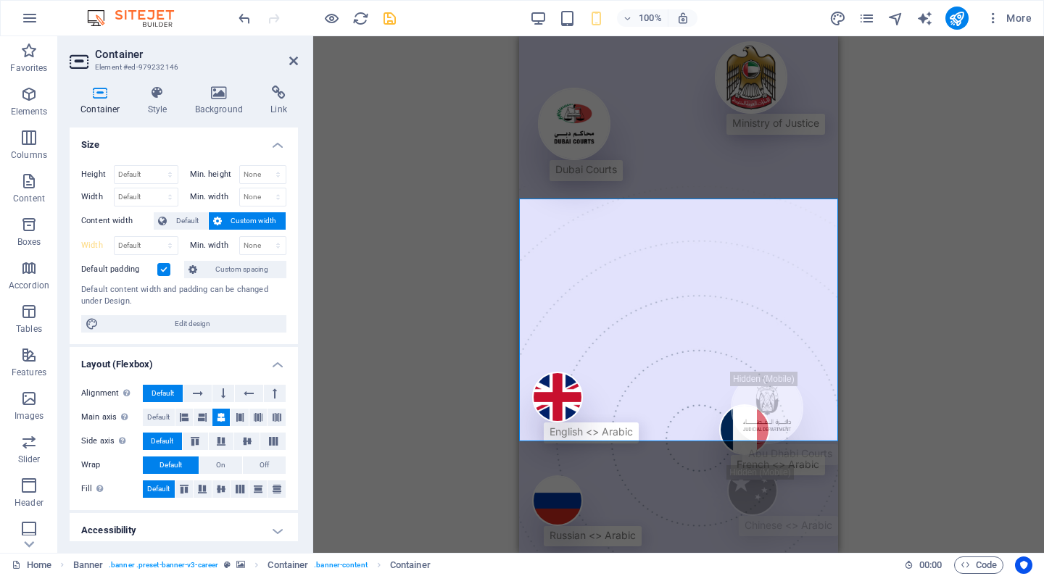
click at [167, 271] on label at bounding box center [163, 269] width 13 height 13
click at [0, 0] on input "Default padding" at bounding box center [0, 0] width 0 height 0
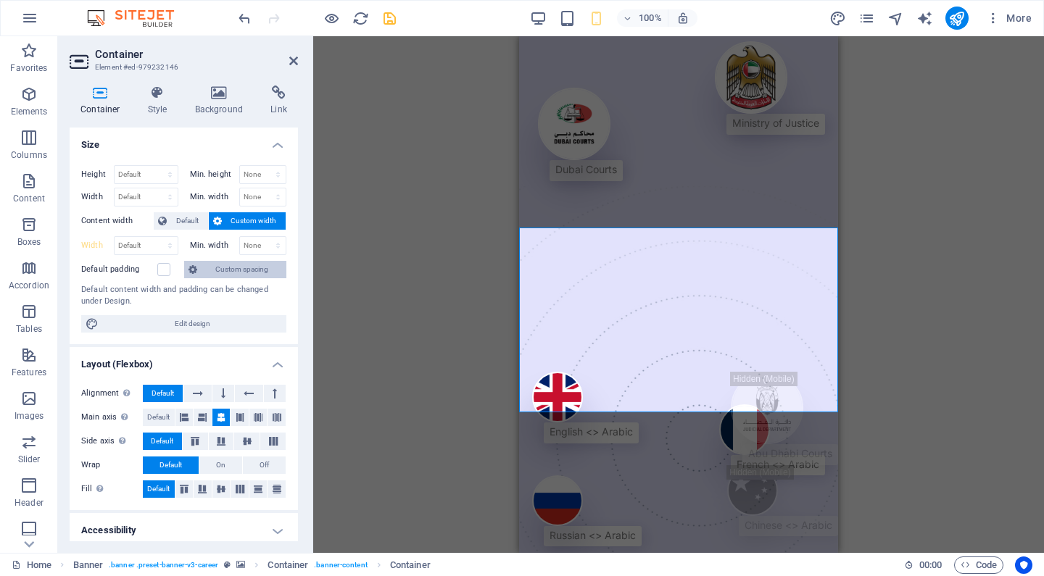
click at [233, 271] on span "Custom spacing" at bounding box center [242, 269] width 80 height 17
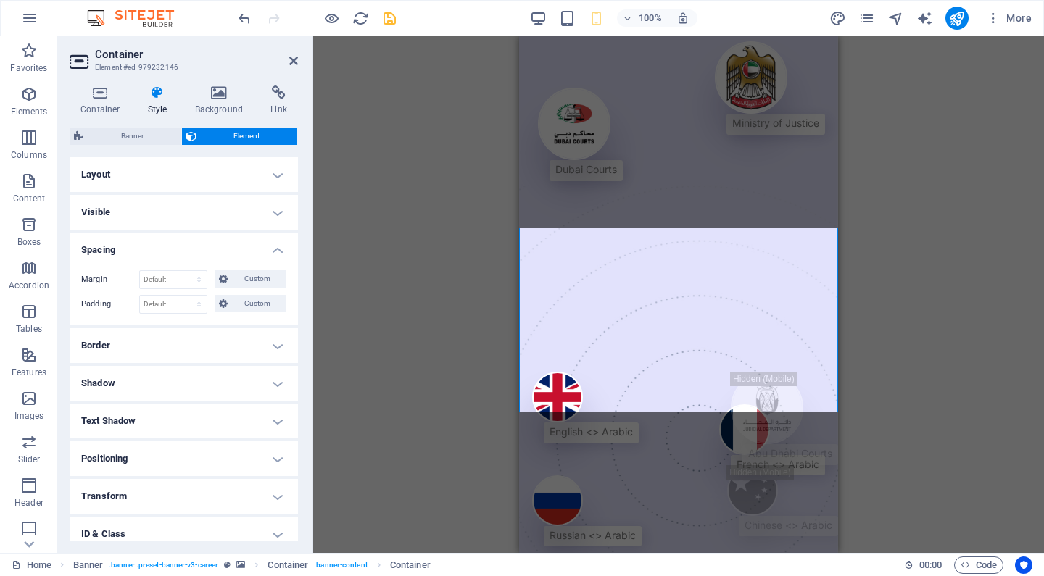
click at [214, 172] on h4 "Layout" at bounding box center [184, 174] width 228 height 35
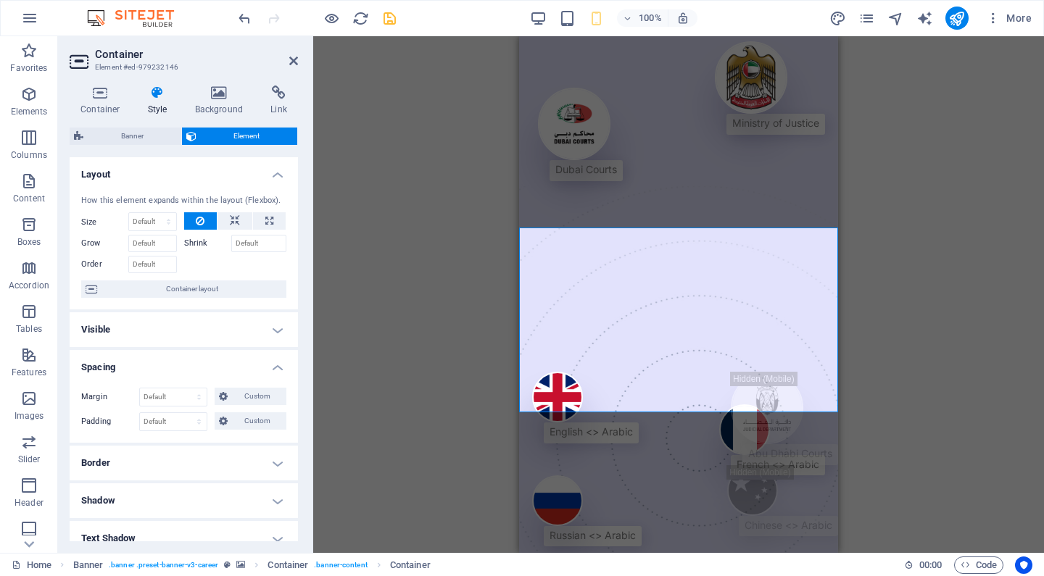
click at [212, 173] on h4 "Layout" at bounding box center [184, 170] width 228 height 26
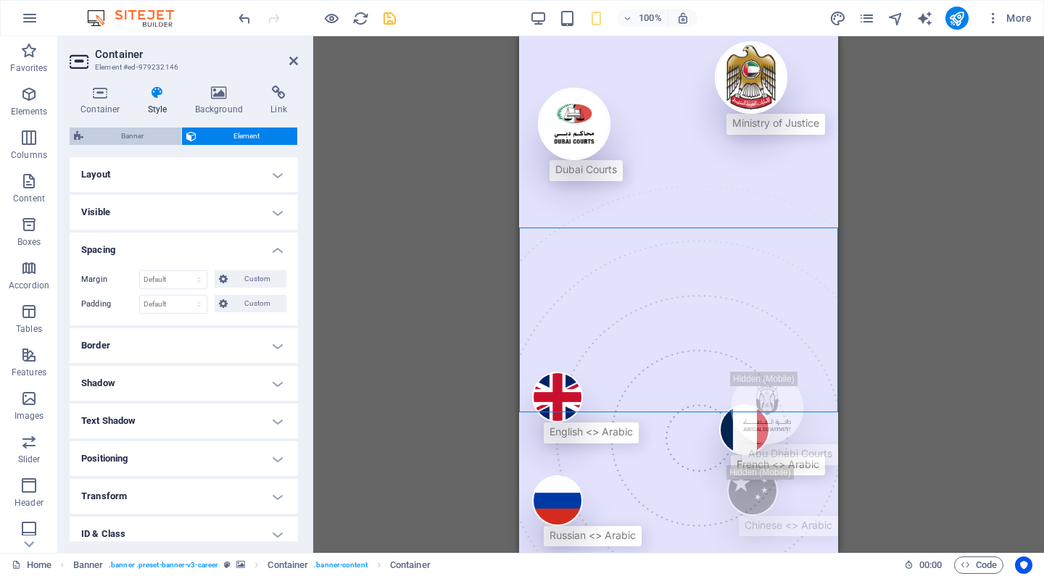
click at [155, 141] on span "Banner" at bounding box center [132, 136] width 89 height 17
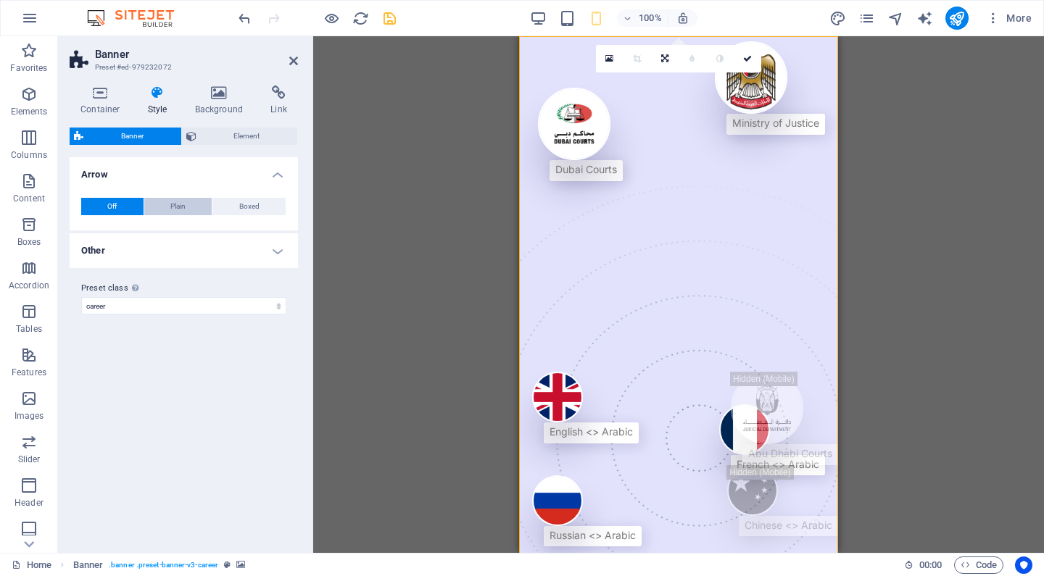
click at [188, 207] on button "Plain" at bounding box center [178, 206] width 68 height 17
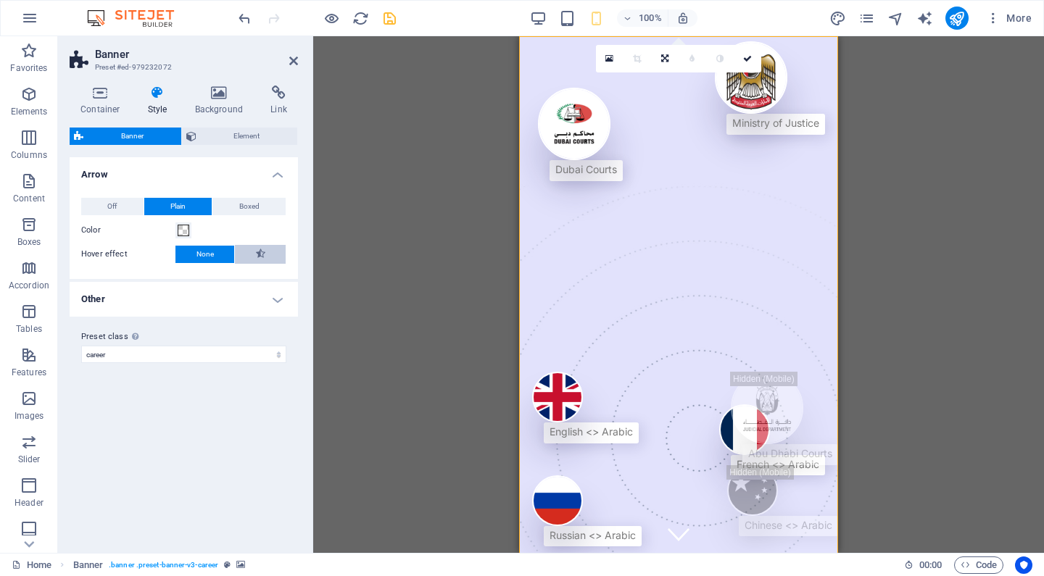
click at [252, 256] on button at bounding box center [260, 254] width 51 height 19
click at [207, 255] on span "None" at bounding box center [204, 254] width 17 height 17
click at [122, 204] on button "Off" at bounding box center [112, 206] width 62 height 17
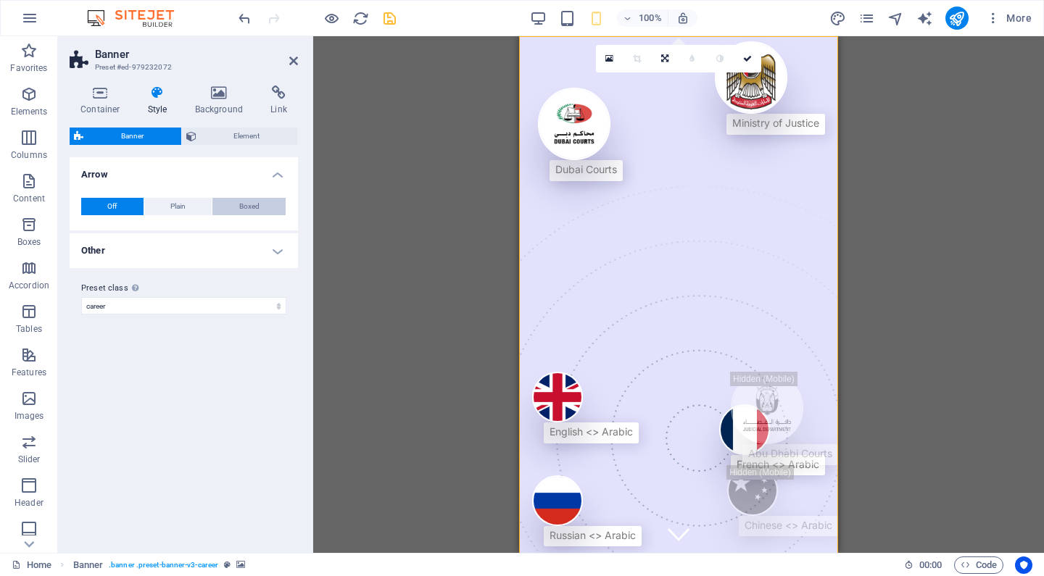
click at [253, 203] on span "Boxed" at bounding box center [249, 206] width 20 height 17
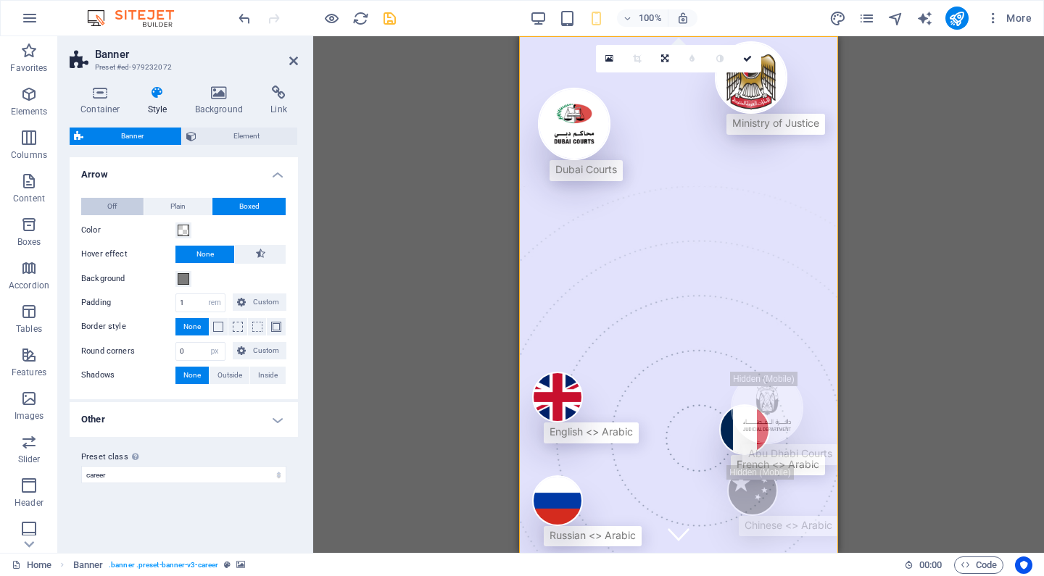
click at [106, 205] on button "Off" at bounding box center [112, 206] width 62 height 17
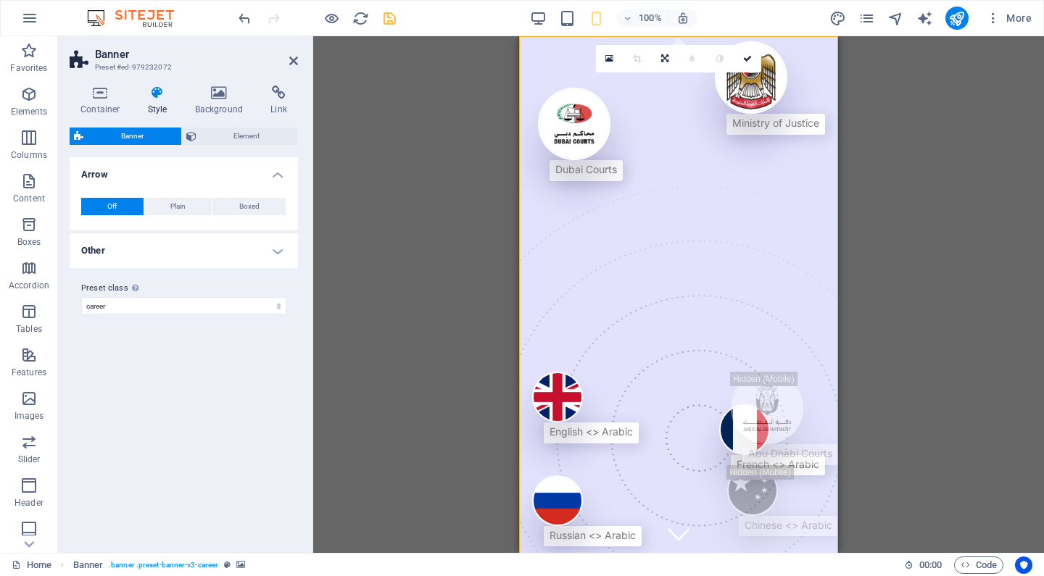
click at [169, 260] on h4 "Other" at bounding box center [184, 250] width 228 height 35
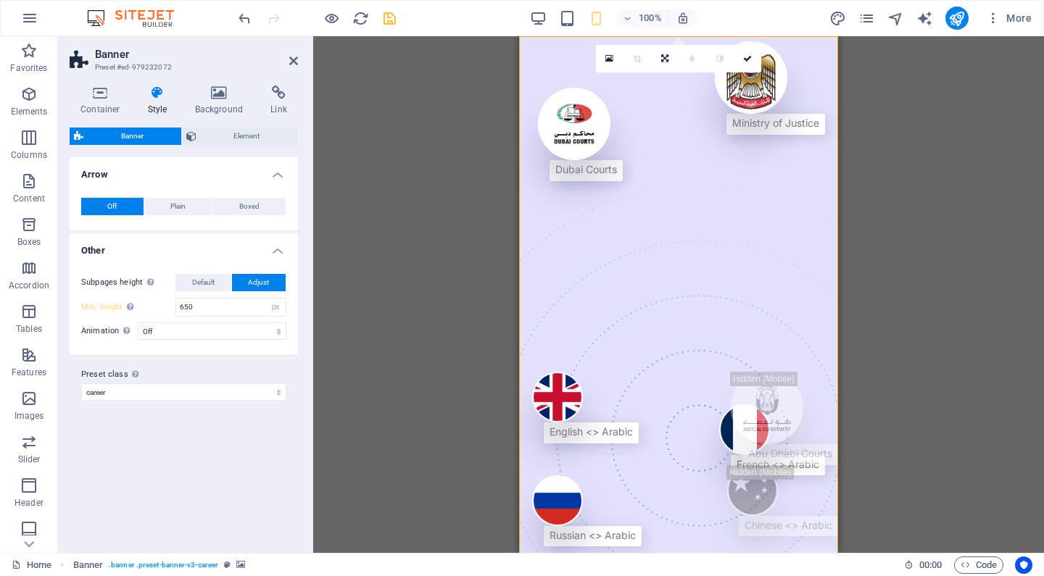
click at [170, 253] on h4 "Other" at bounding box center [184, 246] width 228 height 26
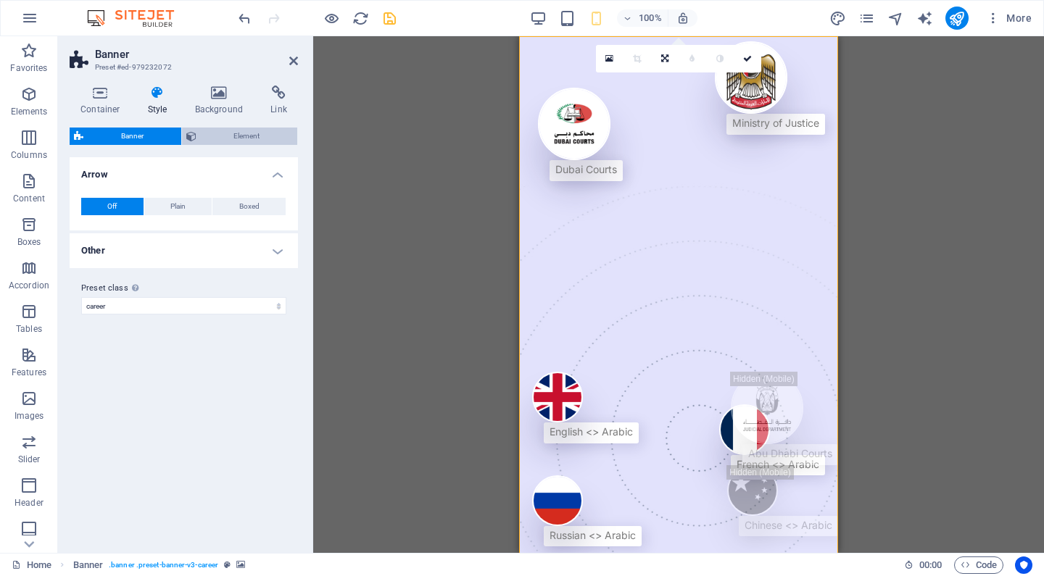
click at [216, 137] on span "Element" at bounding box center [247, 136] width 93 height 17
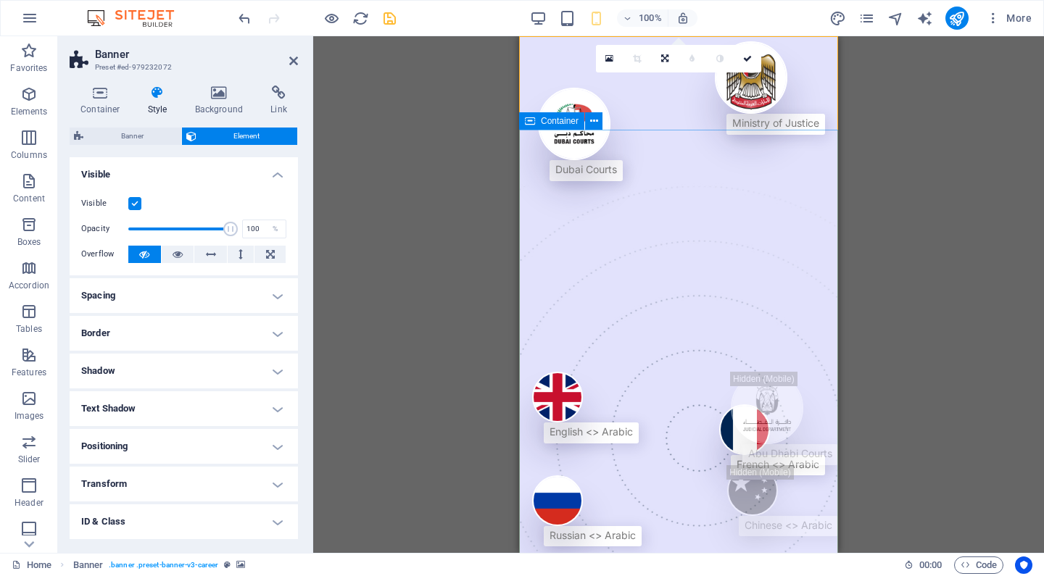
click at [935, 379] on div "Drag here to replace the existing content. Press “Ctrl” if you want to create a…" at bounding box center [678, 294] width 731 height 517
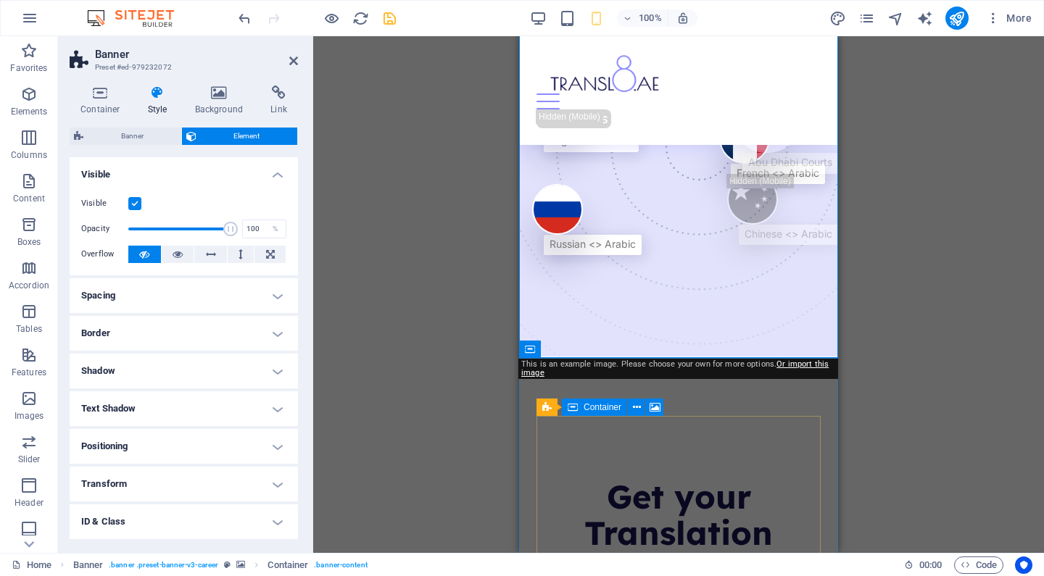
scroll to position [290, 0]
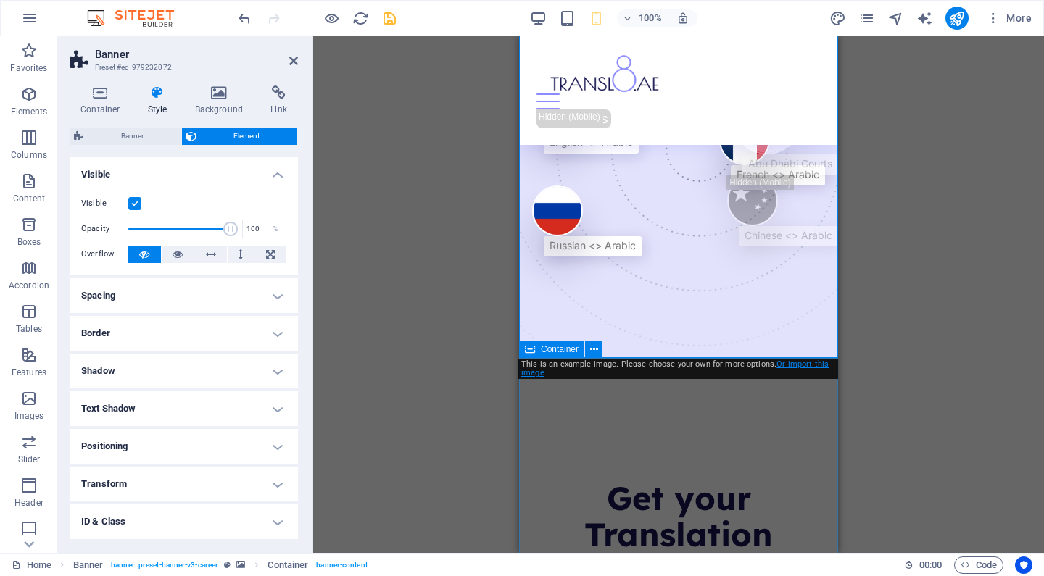
click at [801, 367] on link "Or import this image" at bounding box center [674, 369] width 307 height 18
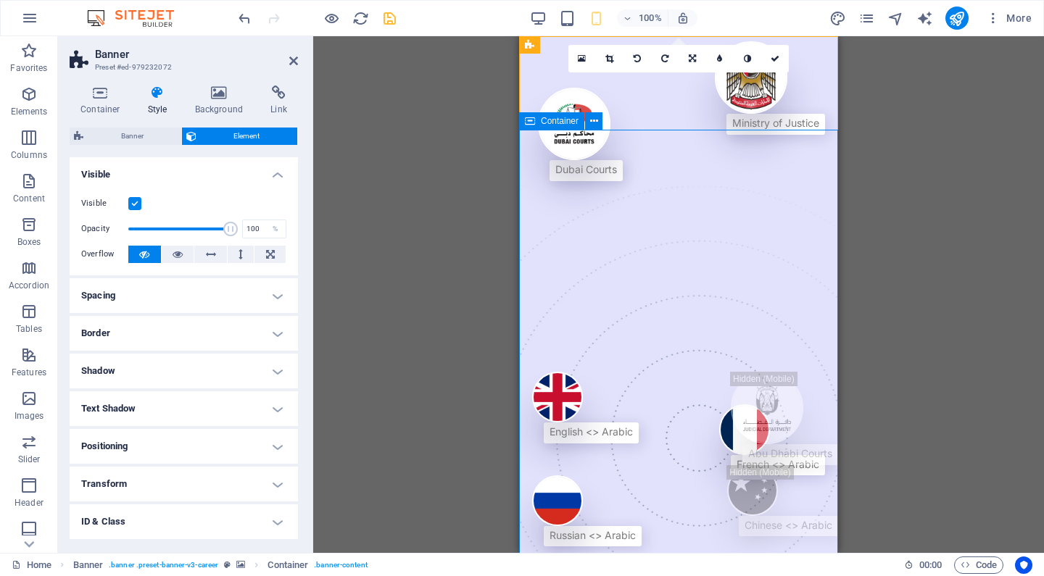
click at [597, 127] on icon at bounding box center [594, 121] width 8 height 15
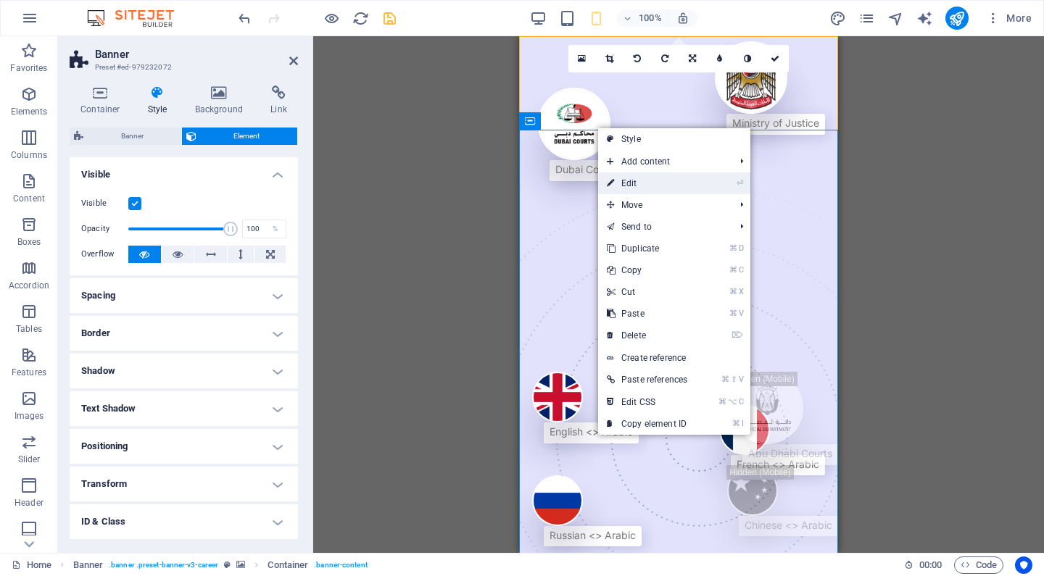
click at [625, 178] on link "⏎ Edit" at bounding box center [647, 184] width 98 height 22
select select "%"
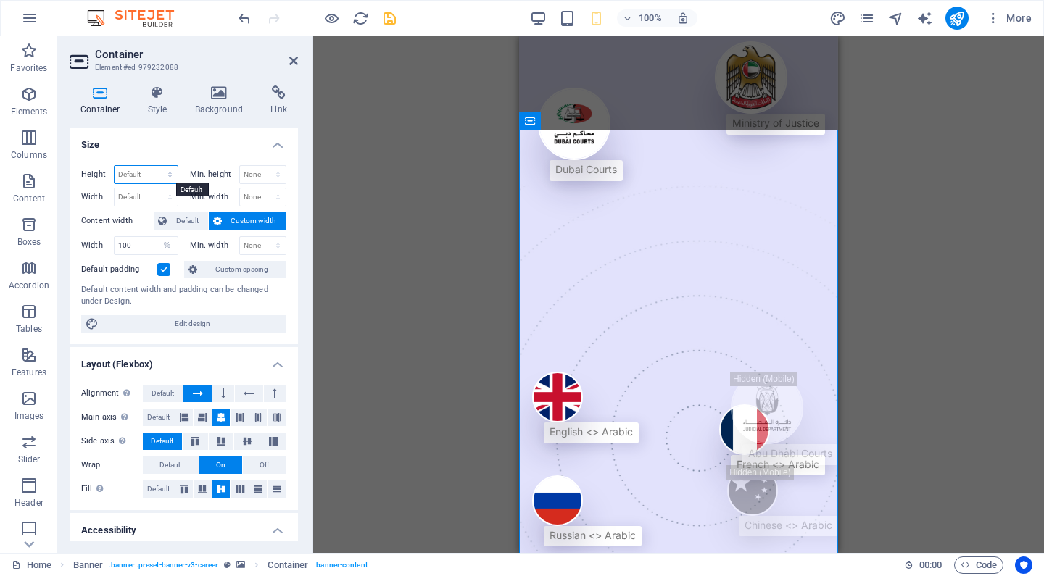
select select "px"
click at [150, 173] on input "715" at bounding box center [146, 174] width 63 height 17
click at [151, 174] on input "715" at bounding box center [146, 174] width 63 height 17
click at [183, 149] on h4 "Size" at bounding box center [184, 141] width 228 height 26
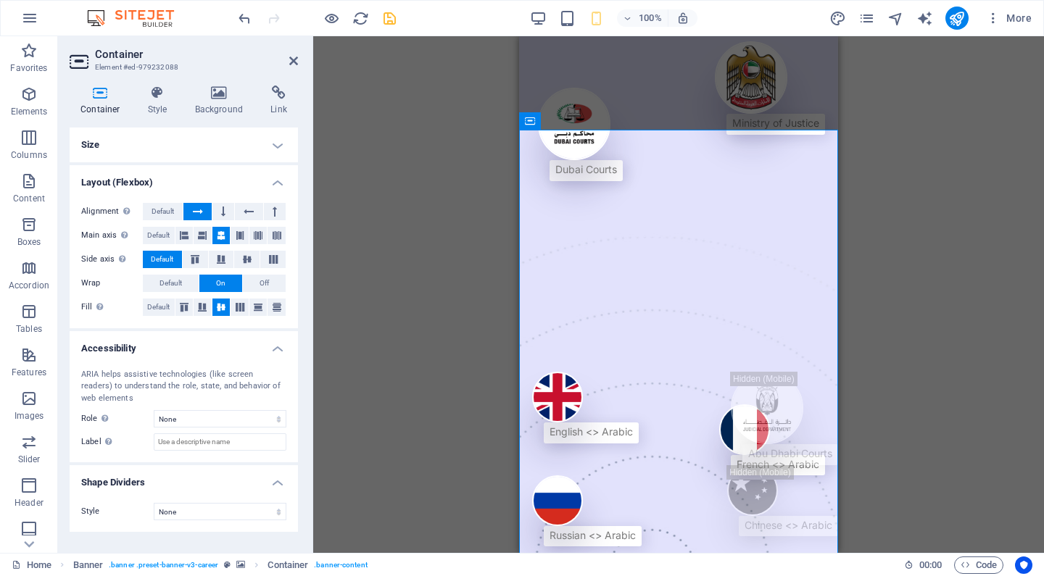
click at [231, 145] on h4 "Size" at bounding box center [184, 145] width 228 height 35
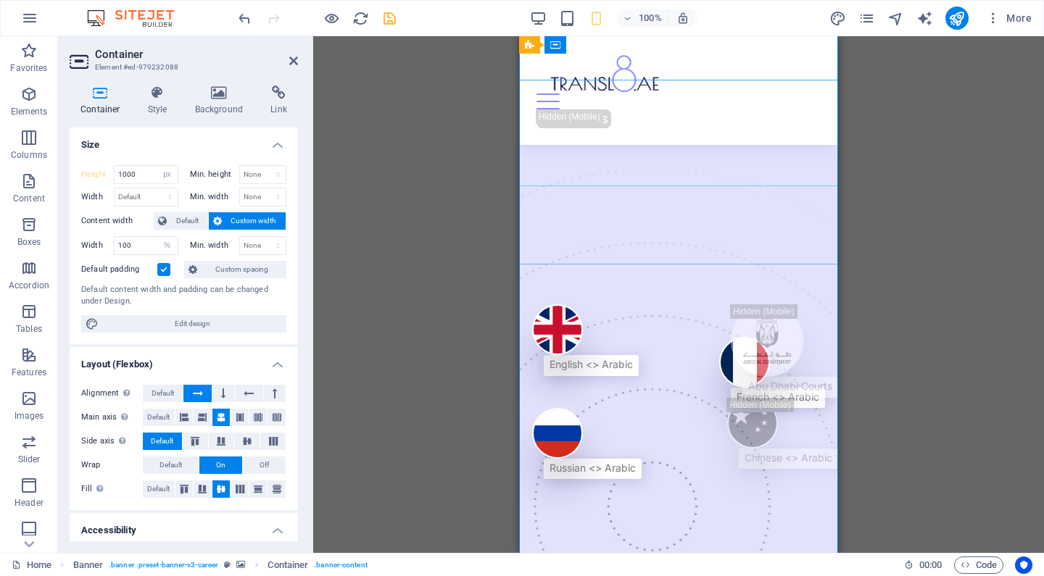
scroll to position [270, 0]
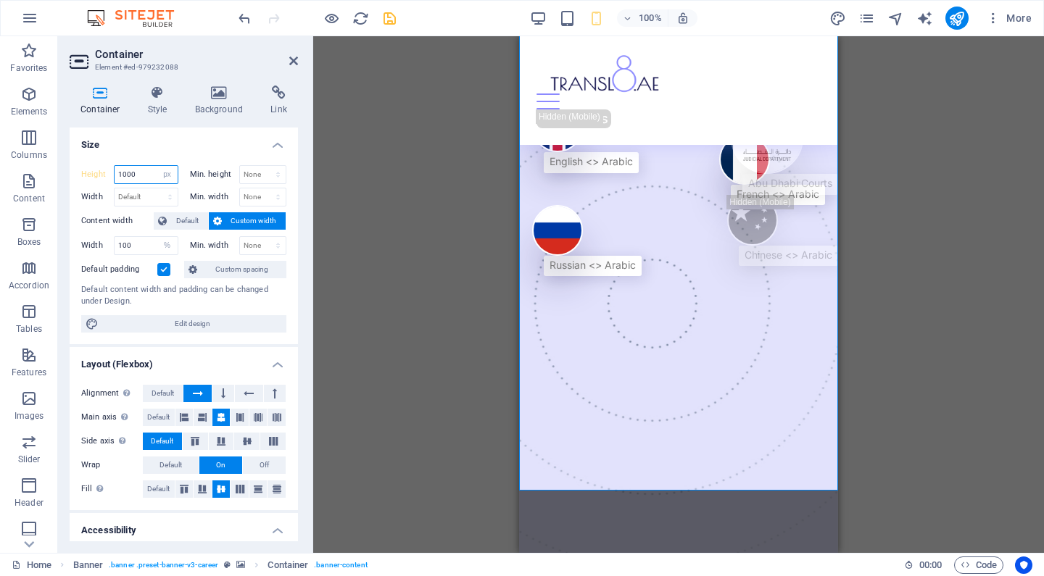
click at [140, 173] on input "1000" at bounding box center [146, 174] width 63 height 17
click at [123, 173] on input "1000" at bounding box center [146, 174] width 63 height 17
click at [173, 160] on div "Height 2000 Default px rem % vh vw Min. height None px rem % vh vw Width Defaul…" at bounding box center [184, 249] width 228 height 191
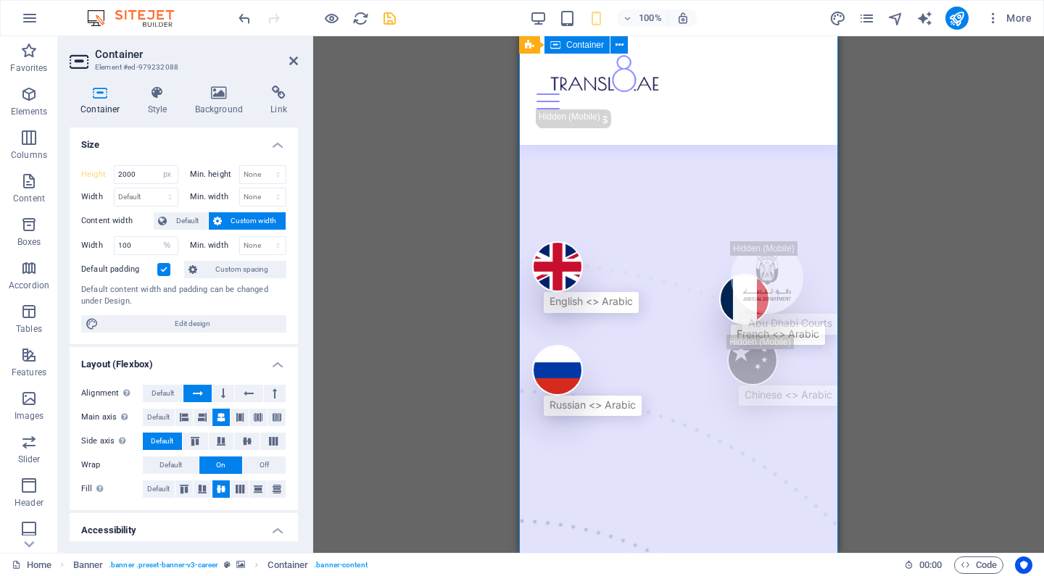
scroll to position [125, 0]
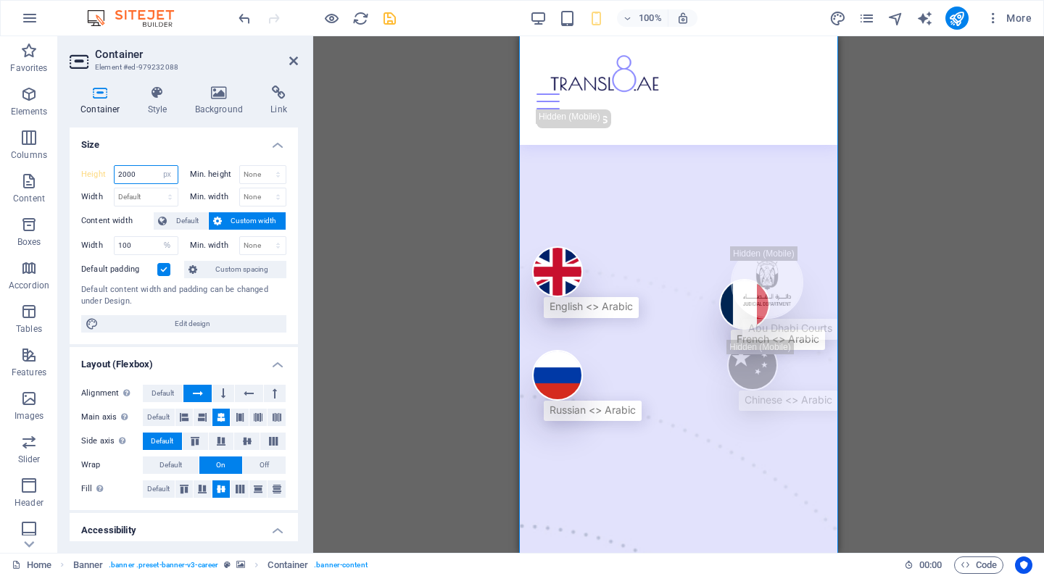
click at [141, 171] on input "2000" at bounding box center [146, 174] width 63 height 17
click at [181, 138] on h4 "Size" at bounding box center [184, 141] width 228 height 26
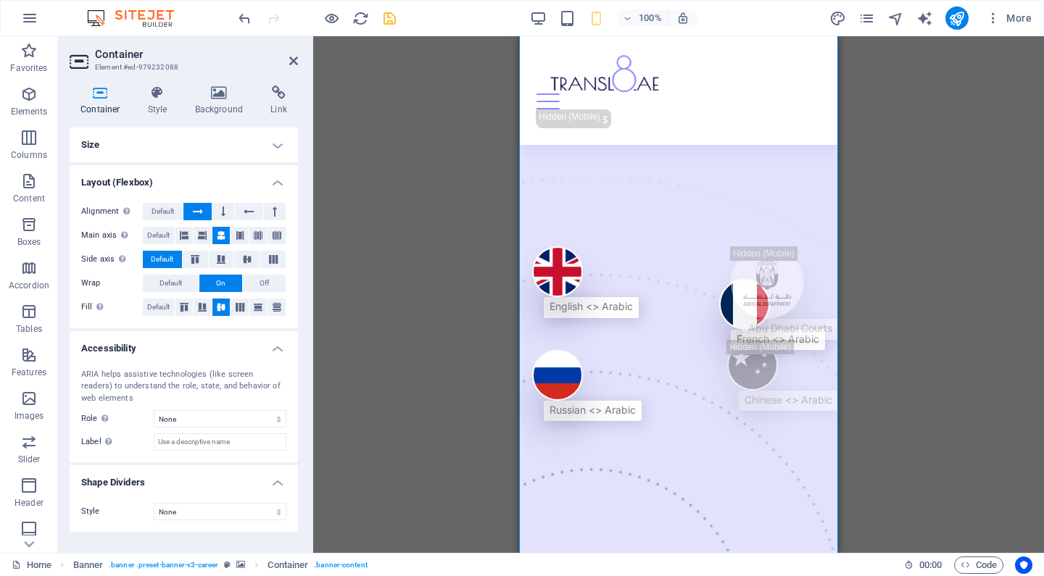
click at [247, 146] on h4 "Size" at bounding box center [184, 145] width 228 height 35
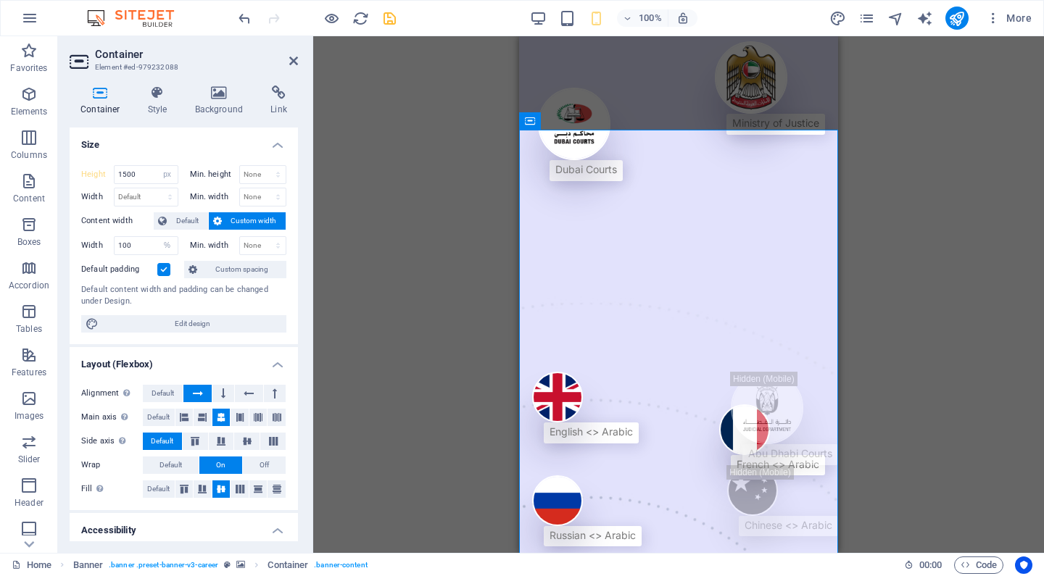
scroll to position [0, 0]
click at [147, 171] on input "1500" at bounding box center [146, 174] width 63 height 17
click at [216, 146] on h4 "Size" at bounding box center [184, 141] width 228 height 26
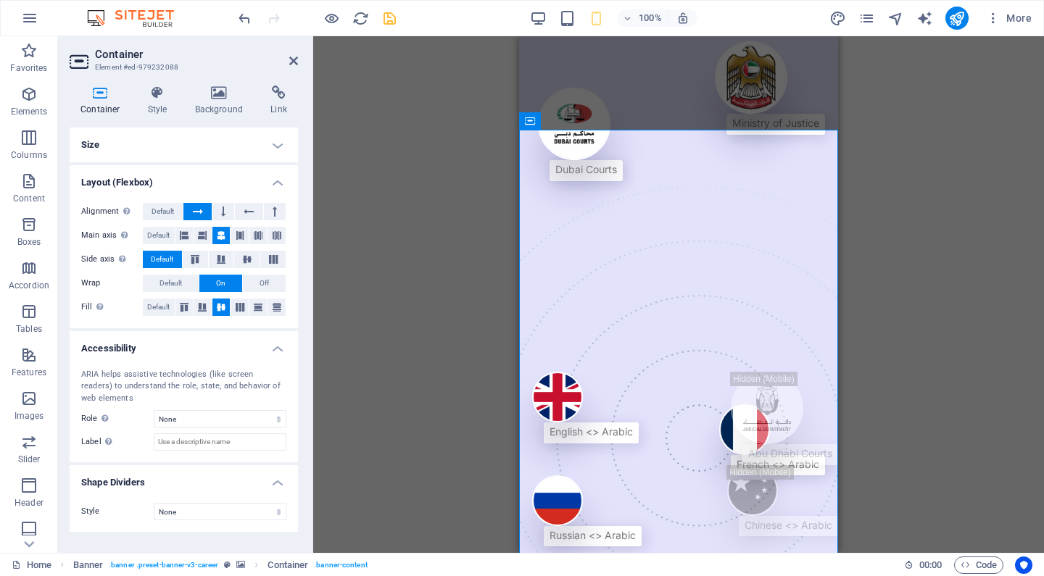
click at [169, 152] on h4 "Size" at bounding box center [184, 145] width 228 height 35
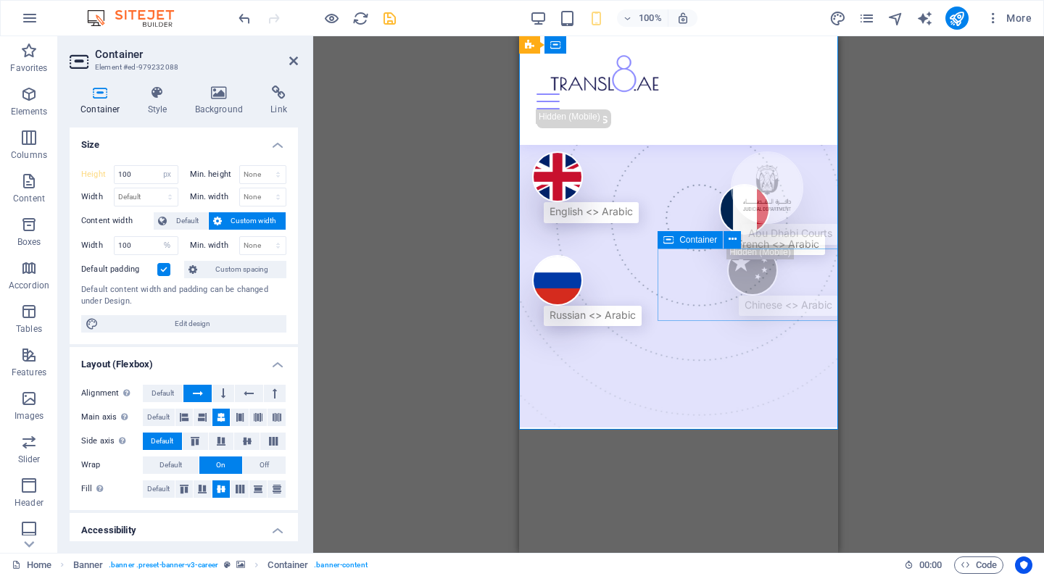
scroll to position [218, 0]
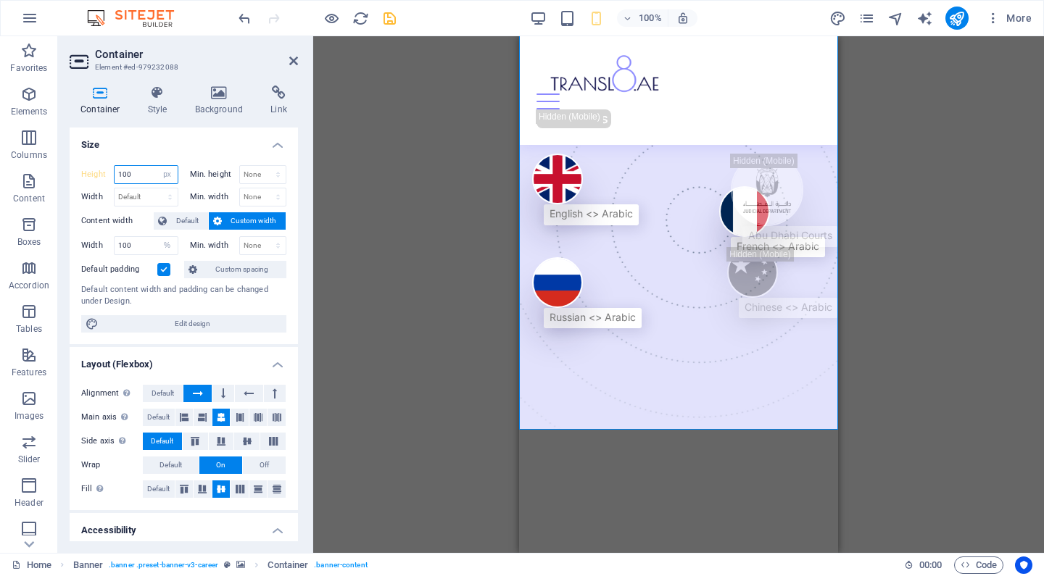
click at [154, 173] on input "100" at bounding box center [146, 174] width 63 height 17
click at [196, 177] on label "Min. height" at bounding box center [214, 174] width 49 height 8
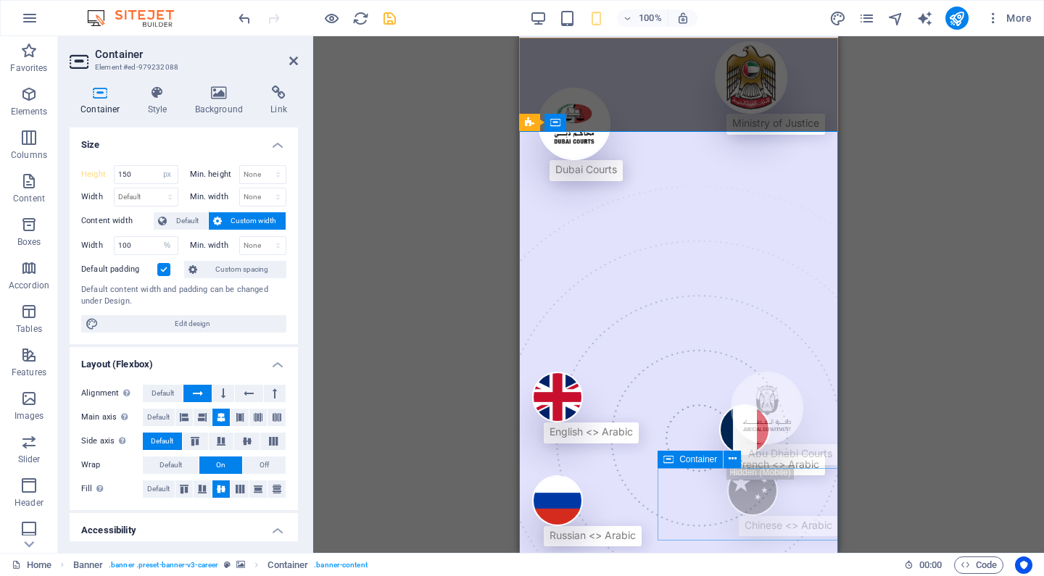
scroll to position [0, 0]
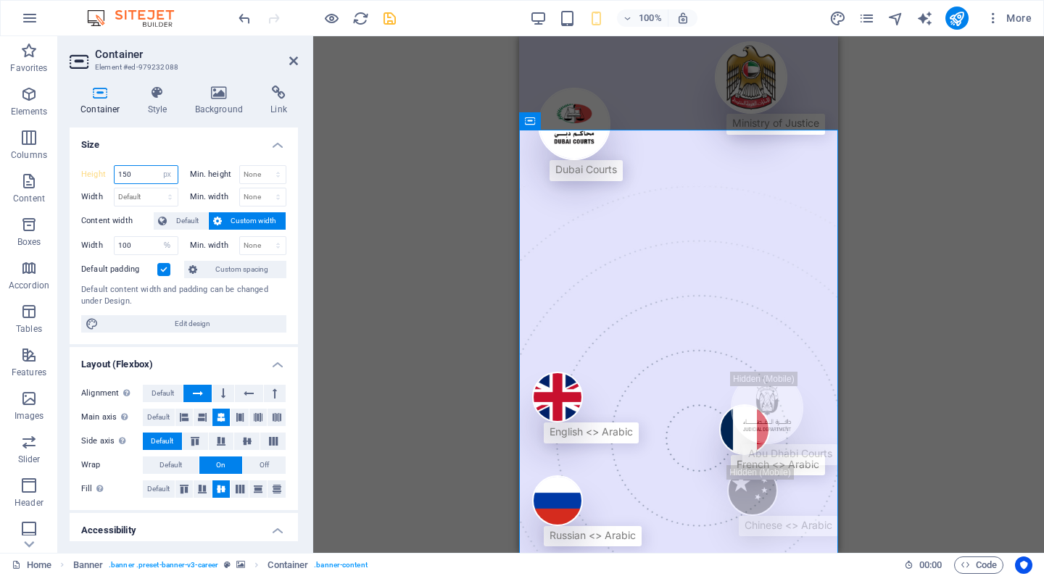
drag, startPoint x: 125, startPoint y: 172, endPoint x: 111, endPoint y: 175, distance: 14.9
click at [111, 175] on div "Height 150 Default px rem % vh vw" at bounding box center [129, 174] width 97 height 19
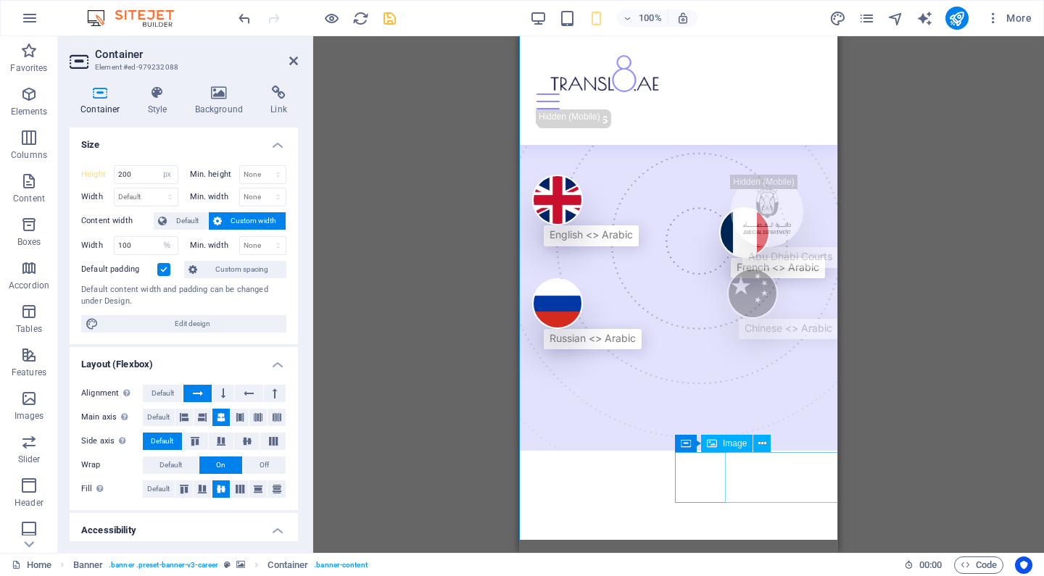
scroll to position [104, 0]
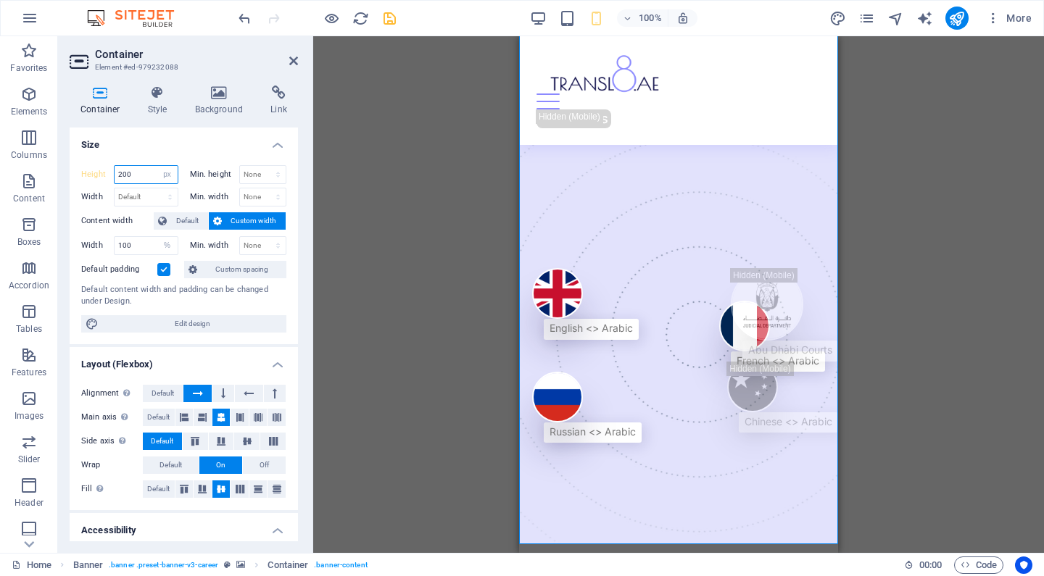
click at [127, 175] on input "200" at bounding box center [146, 174] width 63 height 17
type input "250"
click at [206, 154] on div "Height 250 Default px rem % vh vw Min. height None px rem % vh vw Width Default…" at bounding box center [184, 249] width 228 height 191
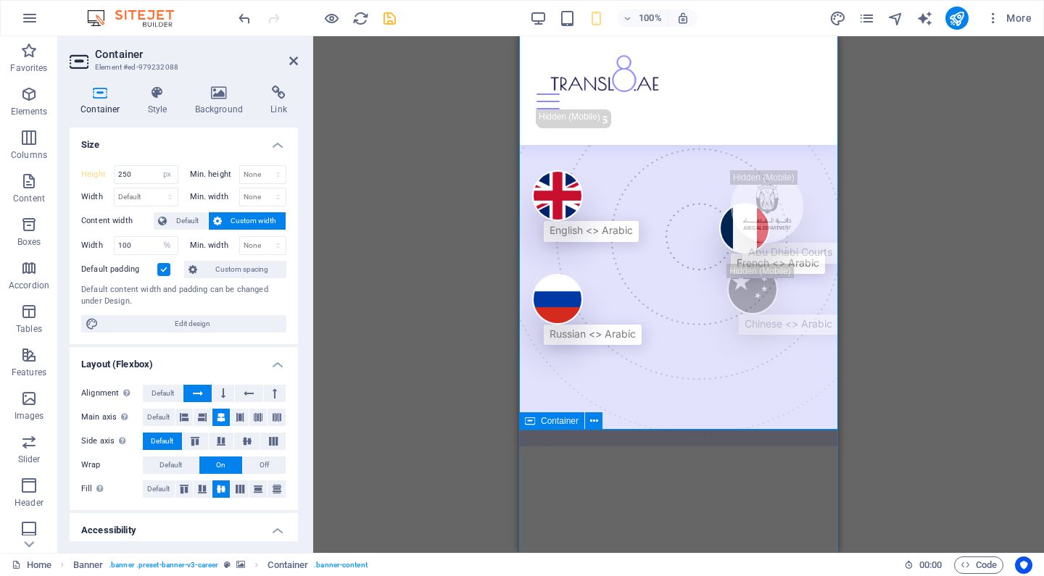
scroll to position [233, 0]
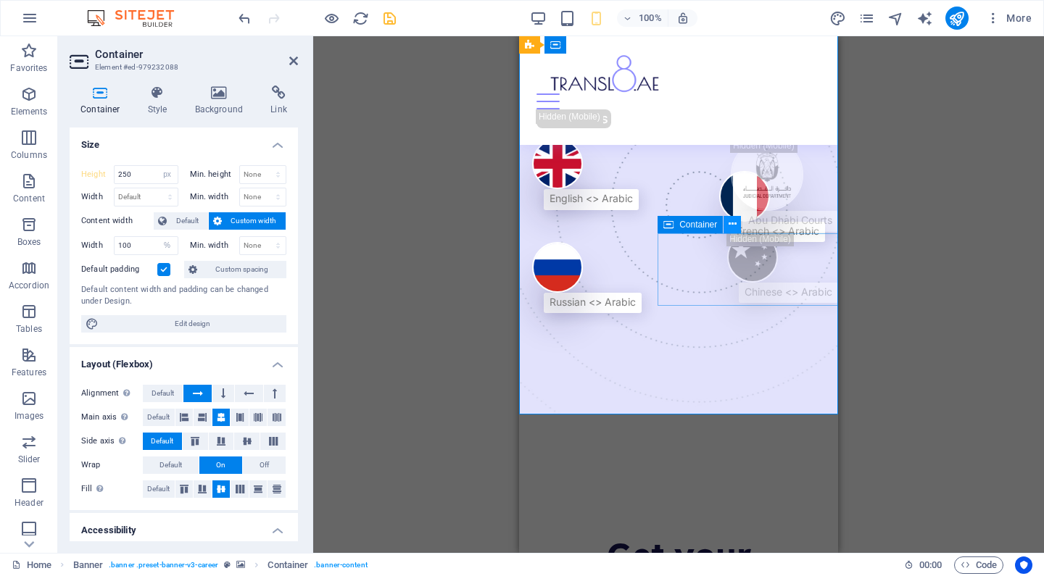
click at [740, 229] on button at bounding box center [732, 224] width 17 height 17
click at [964, 268] on div "Drag here to replace the existing content. Press “Ctrl” if you want to create a…" at bounding box center [678, 294] width 731 height 517
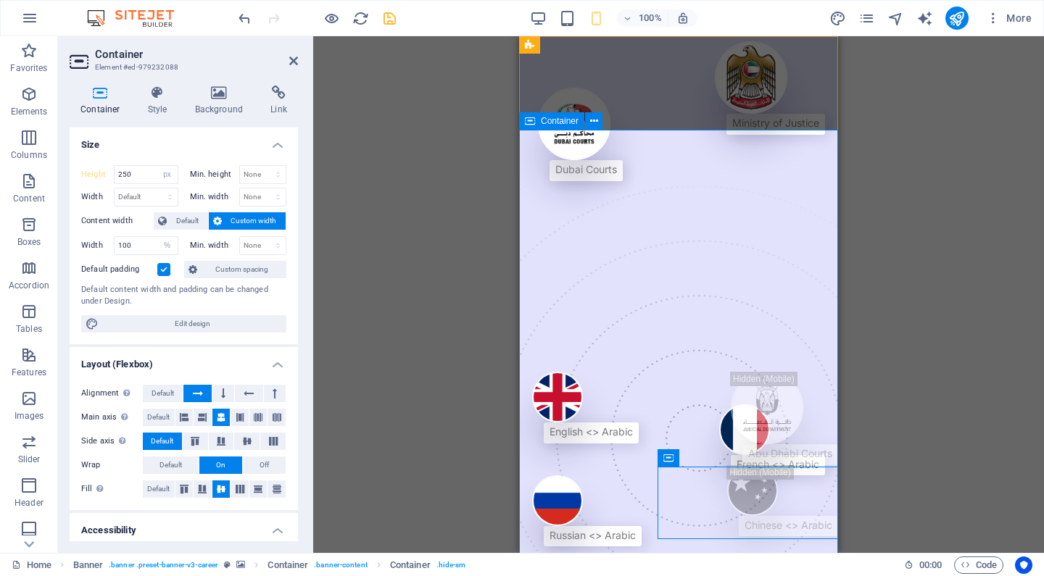
scroll to position [0, 0]
click at [294, 63] on icon at bounding box center [293, 61] width 9 height 12
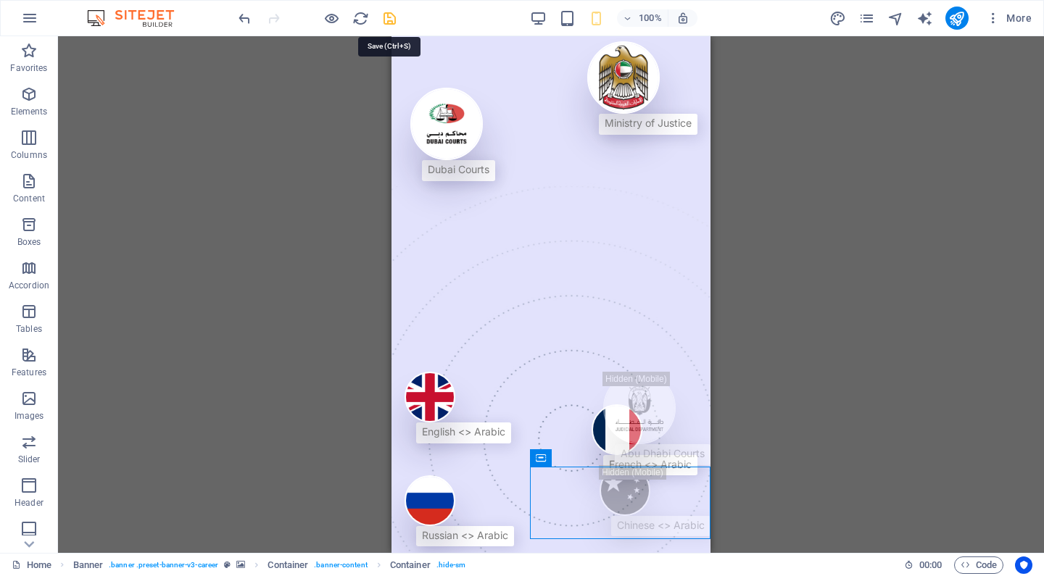
click at [390, 23] on icon "save" at bounding box center [389, 18] width 17 height 17
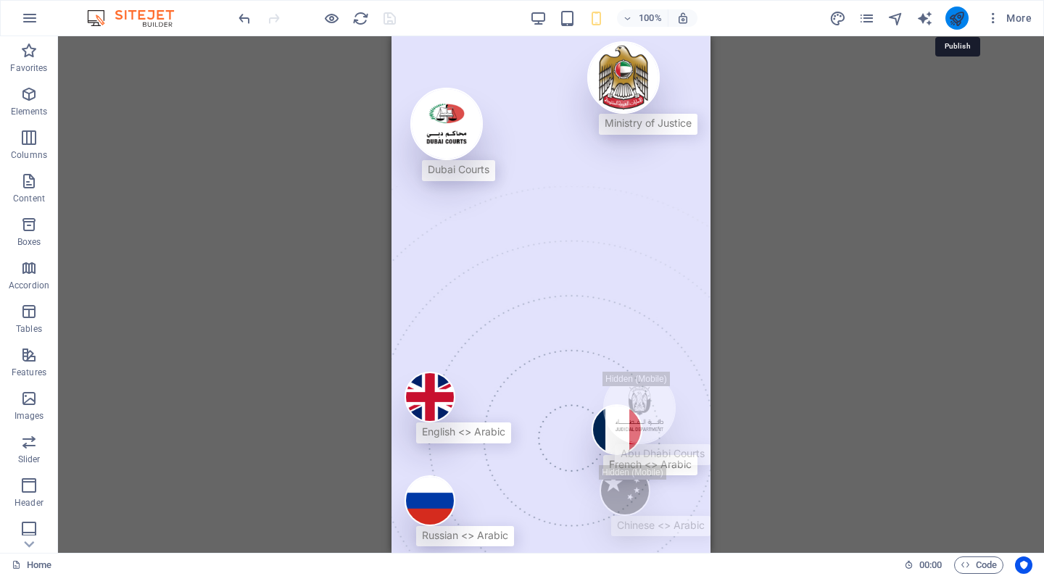
click at [956, 20] on icon "publish" at bounding box center [956, 18] width 17 height 17
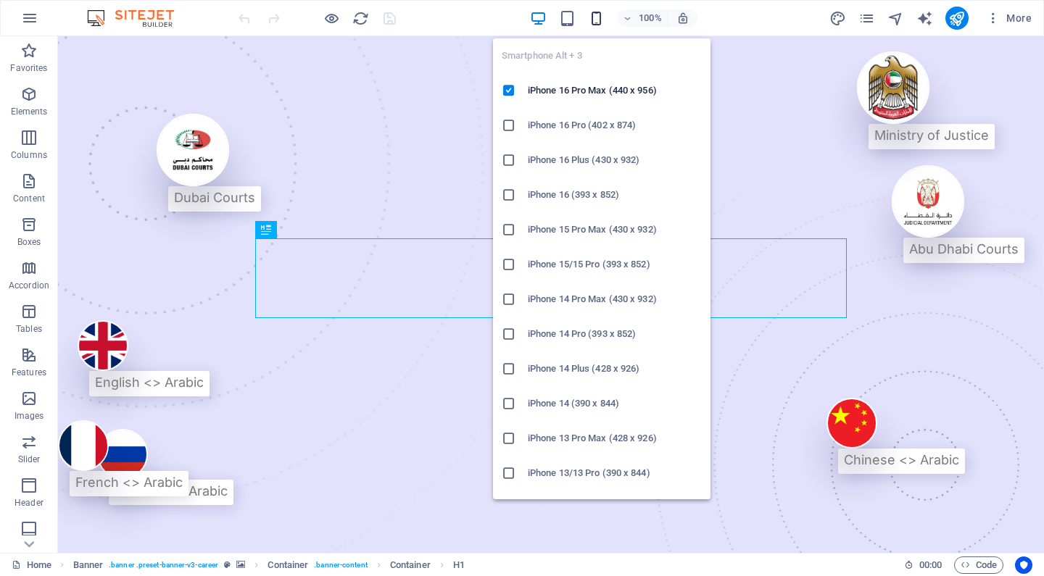
click at [597, 23] on icon "button" at bounding box center [596, 18] width 17 height 17
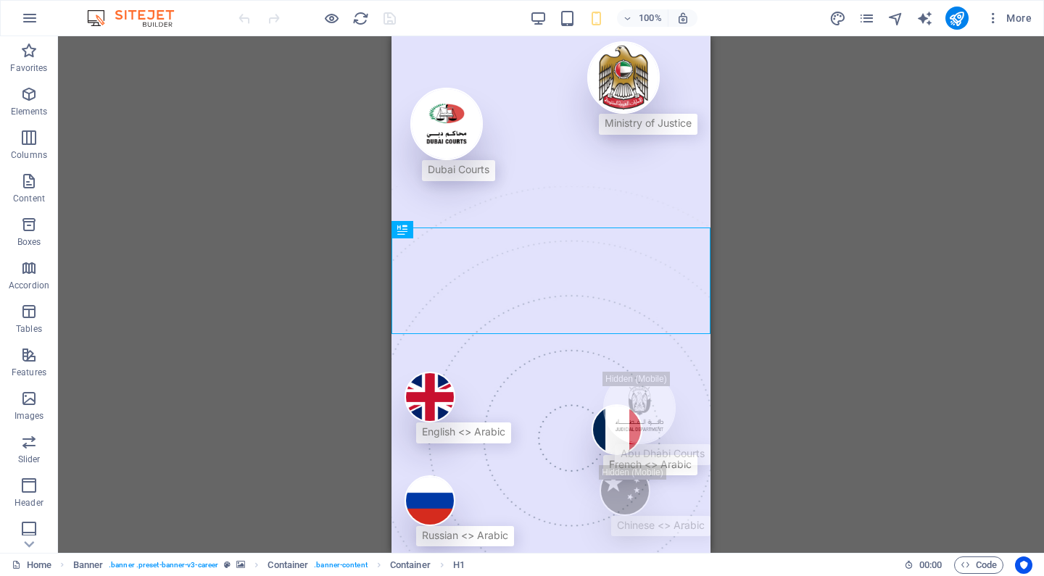
click at [903, 331] on div "Drag here to replace the existing content. Press “Ctrl” if you want to create a…" at bounding box center [551, 294] width 986 height 517
click at [956, 25] on icon "publish" at bounding box center [956, 18] width 17 height 17
